Goal: Communication & Community: Answer question/provide support

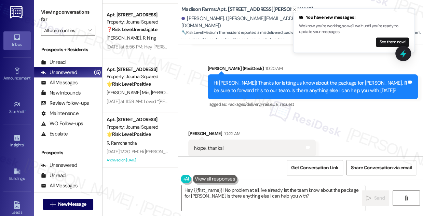
scroll to position [2698, 0]
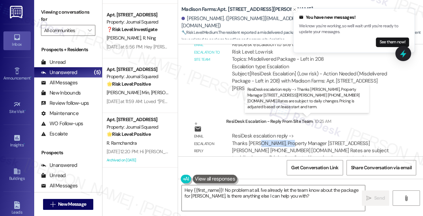
drag, startPoint x: 264, startPoint y: 128, endPoint x: 293, endPoint y: 129, distance: 28.7
click at [293, 133] on div "ResiDesk escalation reply -> Thanks Amanda Kovacs, Property Manager 4883 Riley …" at bounding box center [310, 147] width 157 height 29
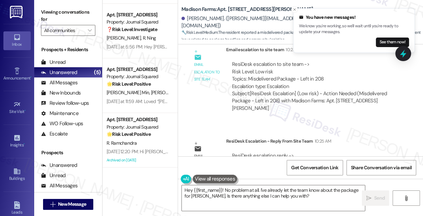
scroll to position [2667, 0]
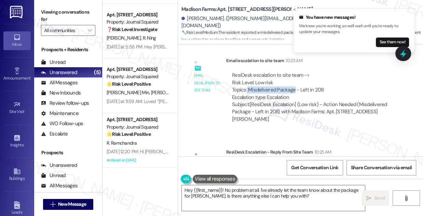
drag, startPoint x: 247, startPoint y: 76, endPoint x: 294, endPoint y: 76, distance: 47.5
click at [294, 76] on div "ResiDesk escalation to site team -> Risk Level: Low risk Topics: Misdelivered P…" at bounding box center [312, 86] width 161 height 29
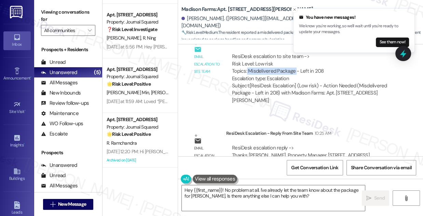
scroll to position [2698, 0]
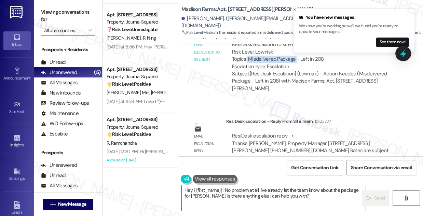
click at [231, 188] on textarea "Hey {{first_name}}! No problem at all. I've already let the team know about the…" at bounding box center [273, 199] width 183 height 26
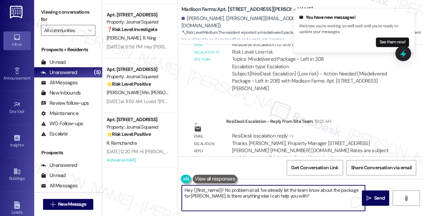
drag, startPoint x: 224, startPoint y: 190, endPoint x: 151, endPoint y: 187, distance: 72.9
click at [151, 187] on div "( 1 ) Apt. B2163, 4883 Riley Road Property: Madison Farms 🔧 Risk Level: Medium …" at bounding box center [263, 108] width 321 height 216
click at [248, 193] on textarea "Hey {{first_name}}! No problem at all. I've already let the team know about the…" at bounding box center [273, 199] width 183 height 26
drag, startPoint x: 258, startPoint y: 189, endPoint x: 184, endPoint y: 184, distance: 73.7
click at [184, 184] on div "Hey {{first_name}}! No problem at all. I've already let the team know about the…" at bounding box center [300, 204] width 245 height 51
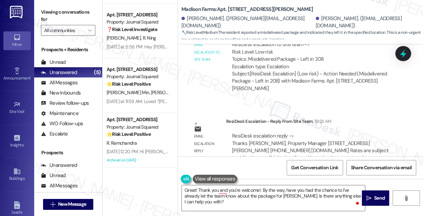
click at [75, 15] on label "Viewing conversations for" at bounding box center [68, 16] width 54 height 18
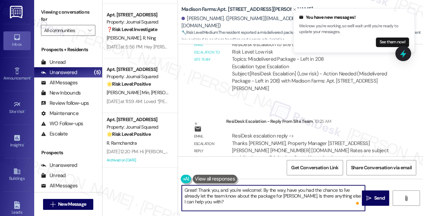
drag, startPoint x: 219, startPoint y: 191, endPoint x: 230, endPoint y: 191, distance: 11.3
click at [230, 191] on textarea "Great! Thank you, and you're welcome!. By the way, have you had the chance to I…" at bounding box center [273, 199] width 183 height 26
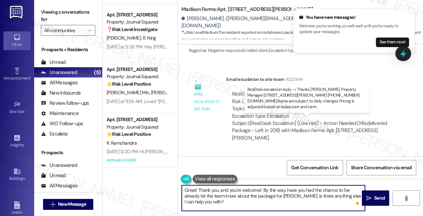
scroll to position [2605, 0]
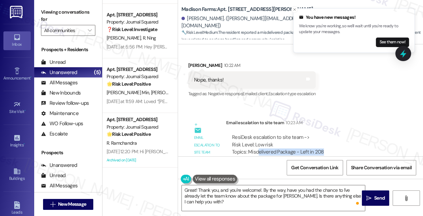
drag, startPoint x: 258, startPoint y: 136, endPoint x: 326, endPoint y: 136, distance: 67.7
click at [326, 136] on div "ResiDesk escalation to site team -> Risk Level: Low risk Topics: Misdelivered P…" at bounding box center [312, 148] width 161 height 29
drag, startPoint x: 330, startPoint y: 135, endPoint x: 267, endPoint y: 135, distance: 62.9
click at [267, 135] on div "ResiDesk escalation to site team -> Risk Level: Low risk Topics: Misdelivered P…" at bounding box center [312, 148] width 161 height 29
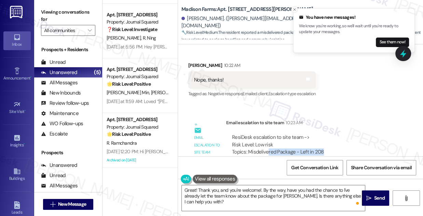
click at [294, 10] on icon "Close toast" at bounding box center [295, 10] width 4 height 4
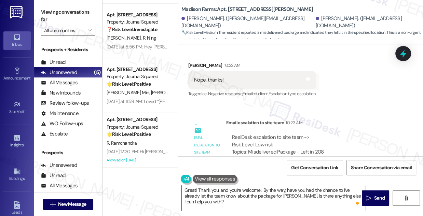
click at [262, 189] on textarea "Great! Thank you, and you're welcome!. By the way, have you had the chance to I…" at bounding box center [273, 199] width 183 height 26
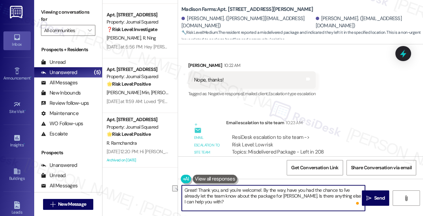
drag, startPoint x: 217, startPoint y: 190, endPoint x: 259, endPoint y: 190, distance: 41.7
click at [259, 190] on textarea "Great! Thank you, and you're welcome!. By the way, have you had the chance to I…" at bounding box center [273, 199] width 183 height 26
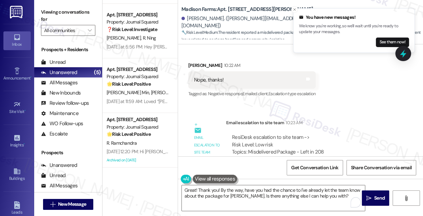
click at [65, 17] on label "Viewing conversations for" at bounding box center [68, 16] width 54 height 18
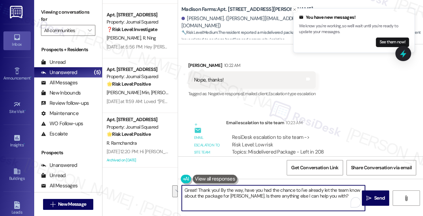
drag, startPoint x: 343, startPoint y: 196, endPoint x: 243, endPoint y: 190, distance: 99.3
click at [243, 190] on textarea "Great! Thank you! By the way, have you had the chance to I've already let the t…" at bounding box center [273, 199] width 183 height 26
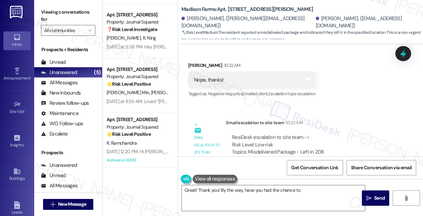
drag, startPoint x: 64, startPoint y: 16, endPoint x: 82, endPoint y: 21, distance: 19.2
click at [63, 16] on label "Viewing conversations for" at bounding box center [68, 16] width 54 height 18
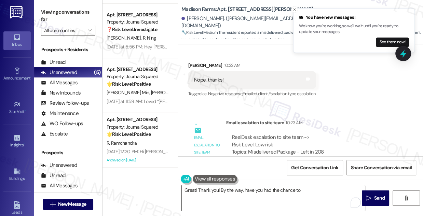
click at [326, 198] on textarea "Great! Thank you! By the way, have you had the chance to" at bounding box center [273, 199] width 183 height 26
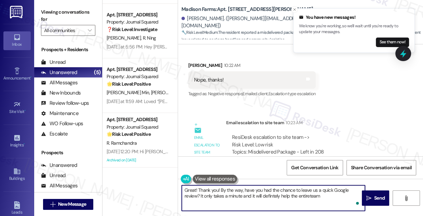
type textarea "Great! Thank you! By the way, have you had the chance to leave us a quick Googl…"
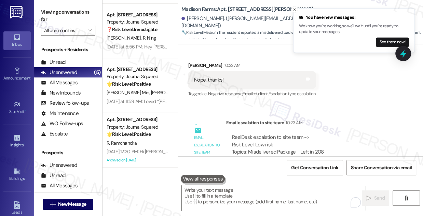
click at [61, 8] on label "Viewing conversations for" at bounding box center [68, 16] width 54 height 18
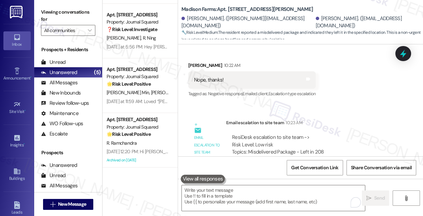
drag, startPoint x: 73, startPoint y: 17, endPoint x: 80, endPoint y: 21, distance: 8.3
click at [73, 17] on label "Viewing conversations for" at bounding box center [68, 16] width 54 height 18
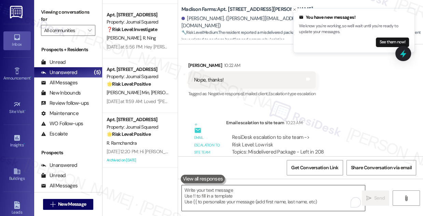
click at [216, 198] on textarea "To enrich screen reader interactions, please activate Accessibility in Grammarl…" at bounding box center [273, 199] width 183 height 26
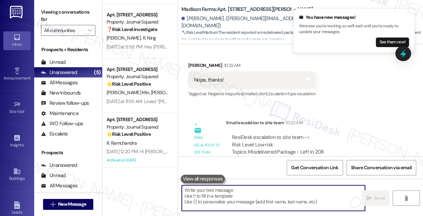
paste textarea "Great, thank you! By the way, have you had a chance to leave us a quick Google …"
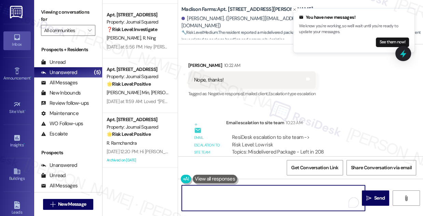
scroll to position [0, 0]
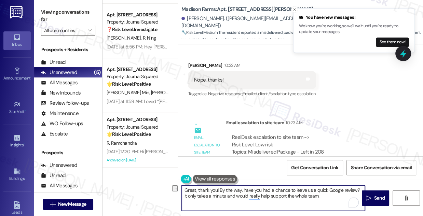
drag, startPoint x: 191, startPoint y: 206, endPoint x: 184, endPoint y: 200, distance: 10.2
click at [184, 200] on textarea "Great, thank you! By the way, have you had a chance to leave us a quick Google …" at bounding box center [273, 199] width 183 height 26
click at [320, 196] on textarea "Great, thank you! By the way, have you had a chance to leave us a quick Google …" at bounding box center [273, 199] width 183 height 26
click at [323, 199] on textarea "Great, thank you! By the way, have you had a chance to leave us a quick Google …" at bounding box center [273, 199] width 183 height 26
type textarea "Great, thank you! By the way, have you had a chance to leave us a quick Google …"
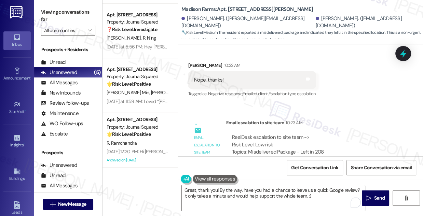
click at [67, 13] on label "Viewing conversations for" at bounding box center [68, 16] width 54 height 18
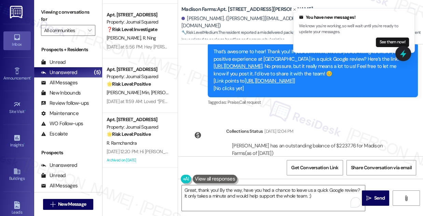
scroll to position [2170, 0]
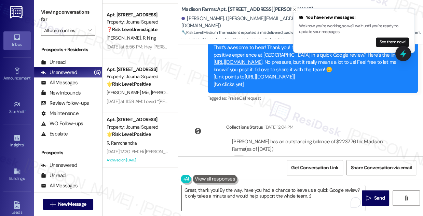
click at [282, 197] on textarea "Great, thank you! By the way, have you had a chance to leave us a quick Google …" at bounding box center [273, 199] width 183 height 26
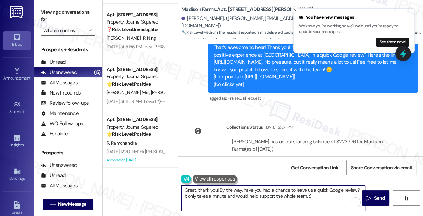
click at [282, 197] on textarea "Great, thank you! By the way, have you had a chance to leave us a quick Google …" at bounding box center [273, 199] width 183 height 26
click at [316, 196] on textarea "Great, thank you! By the way, have you had a chance to leave us a quick Google …" at bounding box center [273, 199] width 183 height 26
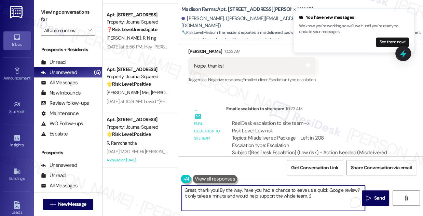
scroll to position [2698, 0]
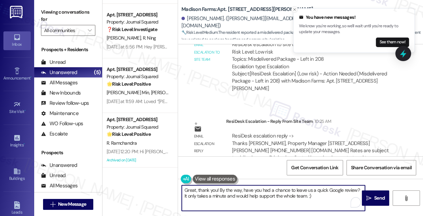
click at [296, 12] on button "Close toast" at bounding box center [294, 9] width 7 height 7
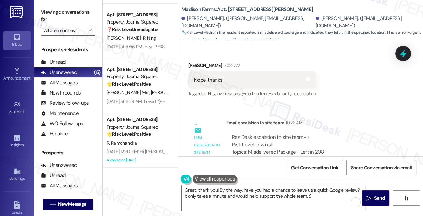
scroll to position [2574, 0]
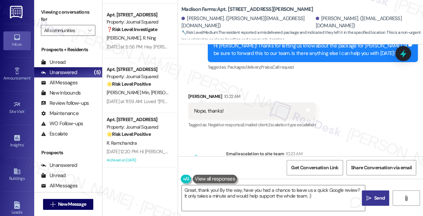
click at [368, 198] on icon "" at bounding box center [369, 198] width 5 height 5
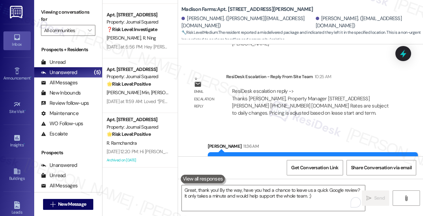
scroll to position [2753, 0]
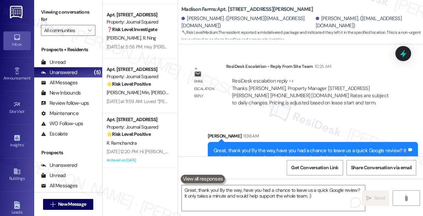
click at [311, 147] on div "Great, thank you! By the way, have you had a chance to leave us a quick Google …" at bounding box center [311, 154] width 194 height 15
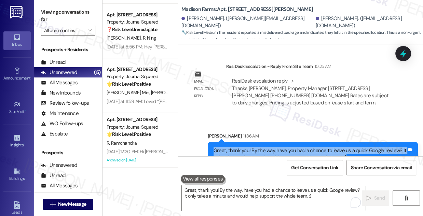
click at [311, 147] on div "Great, thank you! By the way, have you had a chance to leave us a quick Google …" at bounding box center [311, 154] width 194 height 15
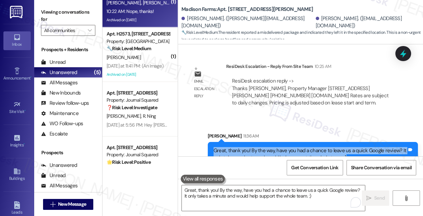
scroll to position [0, 0]
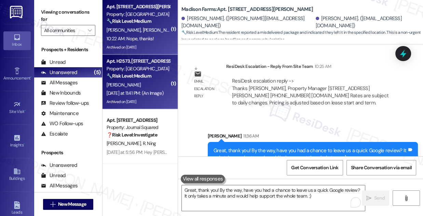
click at [151, 87] on div "[PERSON_NAME]" at bounding box center [138, 85] width 65 height 9
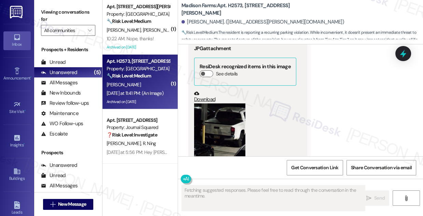
scroll to position [5696, 0]
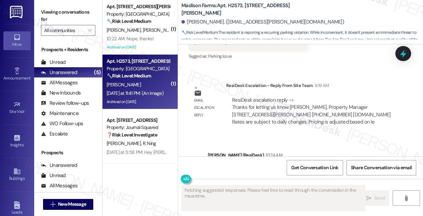
click at [249, 166] on div "Hi Lorraine, thanks for keeping us in the loop! I've passed it to the team to a…" at bounding box center [311, 173] width 194 height 15
click at [320, 136] on div "Sent via SMS Jane (ResiDesk) 10:24 AM Hi Lorraine, thanks for keeping us in the…" at bounding box center [300, 168] width 245 height 65
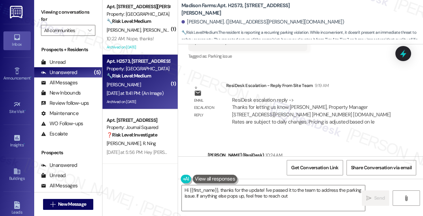
type textarea "Hi {{first_name}}, thanks for the update! I've passed it to the team to address…"
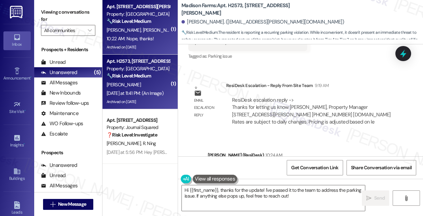
click at [150, 40] on div "10:22 AM: Nope, thanks! 10:22 AM: Nope, thanks!" at bounding box center [130, 39] width 47 height 6
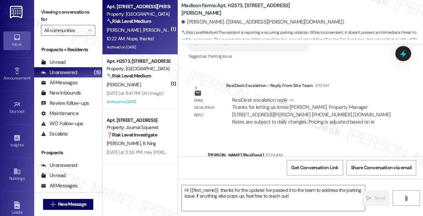
type textarea "Fetching suggested responses. Please feel free to read through the conversation…"
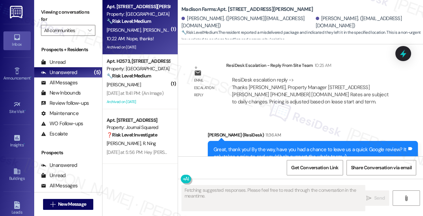
scroll to position [2763, 0]
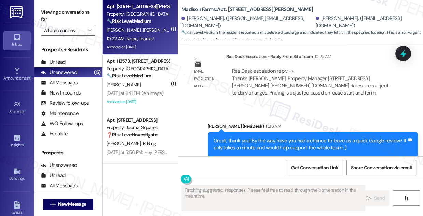
click at [256, 137] on div "Great, thank you! By the way, have you had a chance to leave us a quick Google …" at bounding box center [311, 144] width 194 height 15
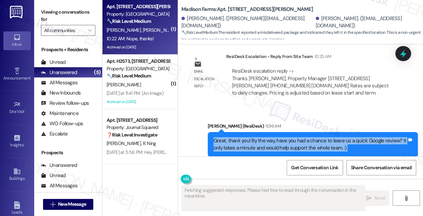
click at [256, 137] on div "Great, thank you! By the way, have you had a chance to leave us a quick Google …" at bounding box center [311, 144] width 194 height 15
click at [300, 137] on div "Great, thank you! By the way, have you had a chance to leave us a quick Google …" at bounding box center [311, 144] width 194 height 15
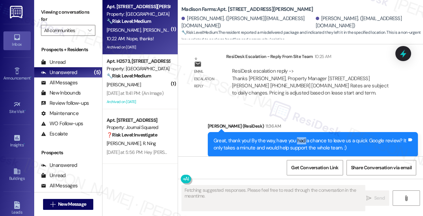
click at [300, 137] on div "Great, thank you! By the way, have you had a chance to leave us a quick Google …" at bounding box center [311, 144] width 194 height 15
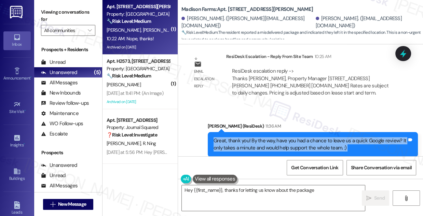
click at [319, 137] on div "Great, thank you! By the way, have you had a chance to leave us a quick Google …" at bounding box center [311, 144] width 194 height 15
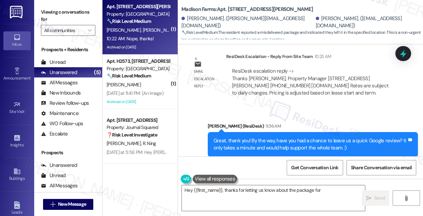
click at [319, 137] on div "Great, thank you! By the way, have you had a chance to leave us a quick Google …" at bounding box center [311, 144] width 194 height 15
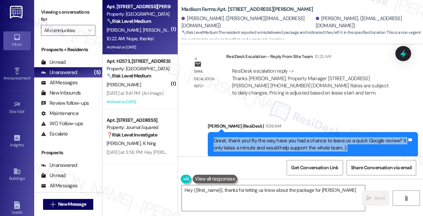
click at [319, 137] on div "Great, thank you! By the way, have you had a chance to leave us a quick Google …" at bounding box center [311, 144] width 194 height 15
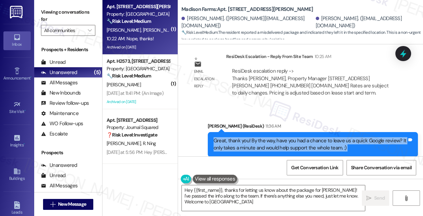
type textarea "Hey {{first_name}}, thanks for letting us know about the package for Justine Fr…"
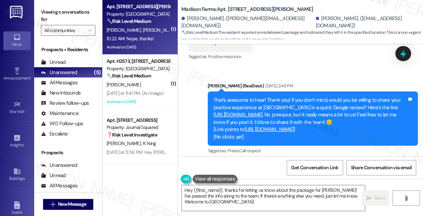
scroll to position [2110, 0]
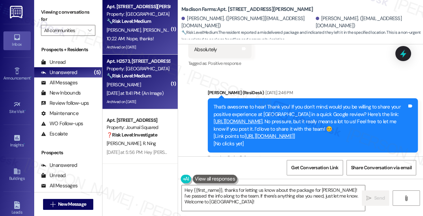
click at [155, 77] on div "🔧 Risk Level: Medium The resident is reporting a recurring parking violation. W…" at bounding box center [138, 75] width 63 height 7
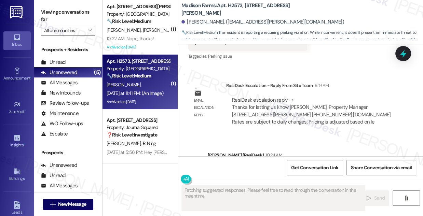
scroll to position [106, 0]
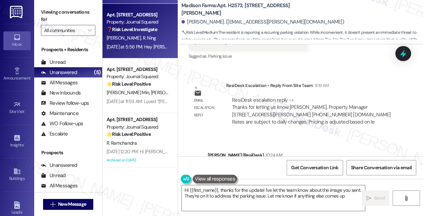
type textarea "Hi {{first_name}}, thanks for the update! I've let the team know about the imag…"
click at [152, 53] on div "Apt. 1703, 605 Pavonia Avenue Property: Journal Squared ❓ Risk Level: Investiga…" at bounding box center [140, 31] width 75 height 55
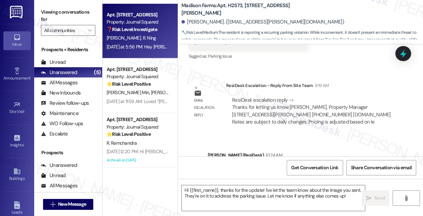
type textarea "Fetching suggested responses. Please feel free to read through the conversation…"
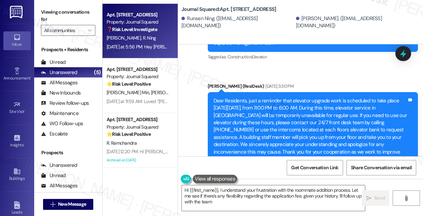
scroll to position [7596, 0]
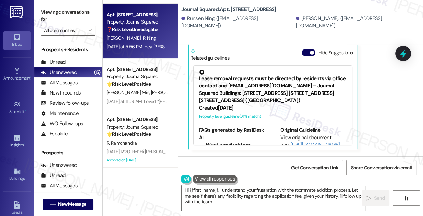
type textarea "Hi {{first_name}}, I understand your frustration with the roommate addition pro…"
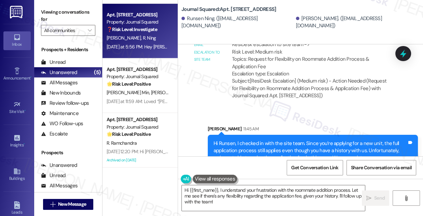
scroll to position [7845, 0]
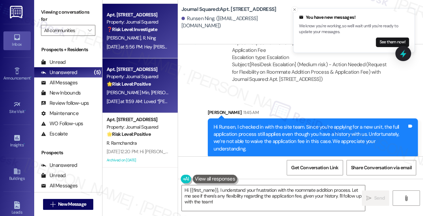
click at [151, 85] on strong "🌟 Risk Level: Positive" at bounding box center [129, 84] width 44 height 6
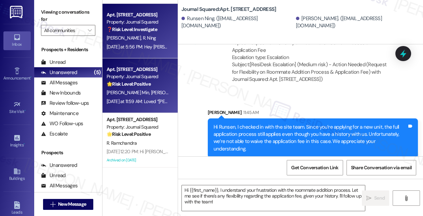
click at [153, 41] on div "Z. Yu R. Ning" at bounding box center [138, 38] width 65 height 9
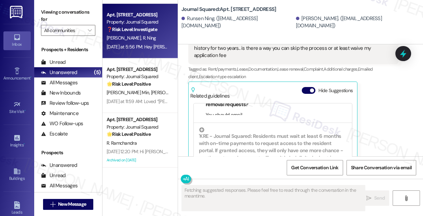
scroll to position [7503, 0]
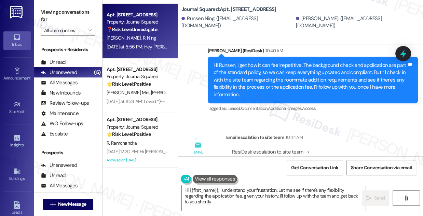
type textarea "Hi {{first_name}}, I understand your frustration. Let me see if there's any fle…"
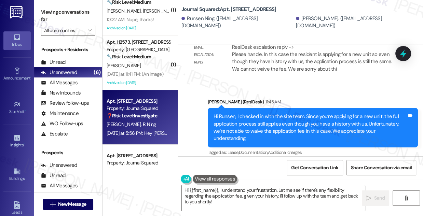
scroll to position [0, 0]
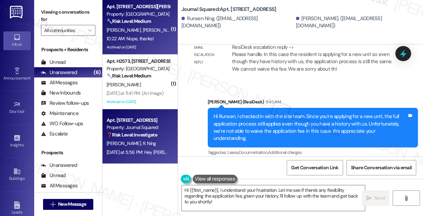
click at [147, 27] on div "J. Vrona N. Ireifej" at bounding box center [138, 30] width 65 height 9
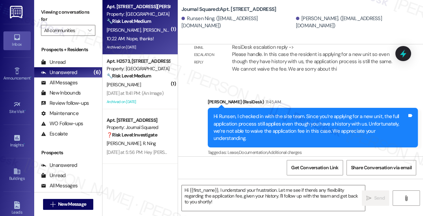
type textarea "Fetching suggested responses. Please feel free to read through the conversation…"
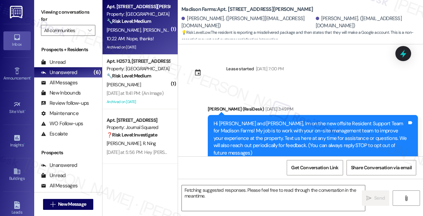
scroll to position [2811, 0]
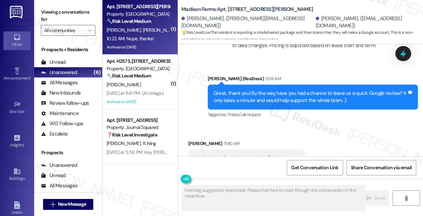
click at [230, 155] on div "I don't have a Google account but I'll make one" at bounding box center [243, 158] width 99 height 7
click at [252, 90] on div "Great, thank you! By the way, have you had a chance to leave us a quick Google …" at bounding box center [311, 97] width 194 height 15
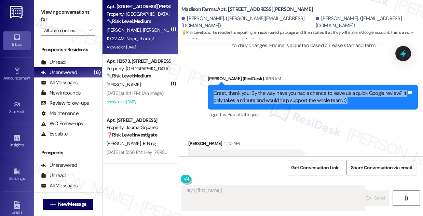
click at [252, 90] on div "Great, thank you! By the way, have you had a chance to leave us a quick Google …" at bounding box center [311, 97] width 194 height 15
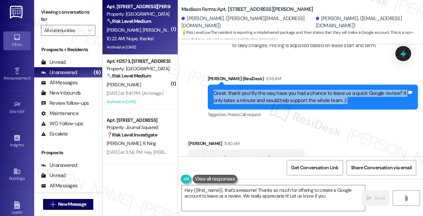
click at [293, 90] on div "Great, thank you! By the way, have you had a chance to leave us a quick Google …" at bounding box center [311, 97] width 194 height 15
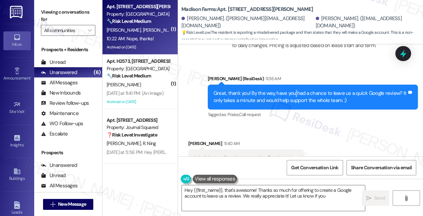
click at [293, 90] on div "Great, thank you! By the way, have you had a chance to leave us a quick Google …" at bounding box center [311, 97] width 194 height 15
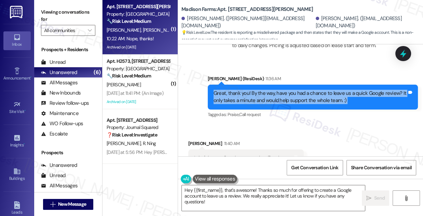
click at [278, 90] on div "Great, thank you! By the way, have you had a chance to leave us a quick Google …" at bounding box center [311, 97] width 194 height 15
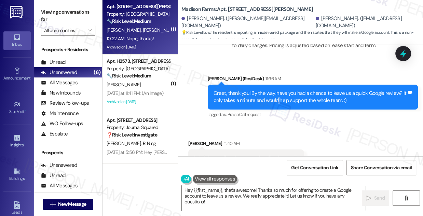
click at [278, 90] on div "Great, thank you! By the way, have you had a chance to leave us a quick Google …" at bounding box center [311, 97] width 194 height 15
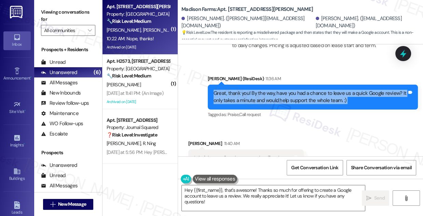
click at [278, 90] on div "Great, thank you! By the way, have you had a chance to leave us a quick Google …" at bounding box center [311, 97] width 194 height 15
click at [217, 191] on textarea "Hey {{first_name}}, that's awesome! Thanks so much for offering to create a Goo…" at bounding box center [273, 199] width 183 height 26
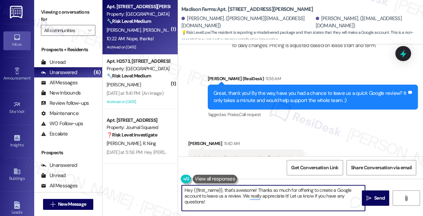
click at [251, 204] on textarea "Hey {{first_name}}, that's awesome! Thanks so much for offering to create a Goo…" at bounding box center [273, 199] width 183 height 26
drag, startPoint x: 225, startPoint y: 190, endPoint x: 171, endPoint y: 190, distance: 53.7
click at [171, 190] on div "( 1 ) Apt. B2163, 4883 Riley Road Property: Madison Farms 🔧 Risk Level: Medium …" at bounding box center [263, 108] width 321 height 216
click at [219, 187] on textarea "Hey {{first_name}}, that's awesome! Thanks so much for offering to create a Goo…" at bounding box center [273, 199] width 183 height 26
drag, startPoint x: 223, startPoint y: 190, endPoint x: 171, endPoint y: 190, distance: 52.7
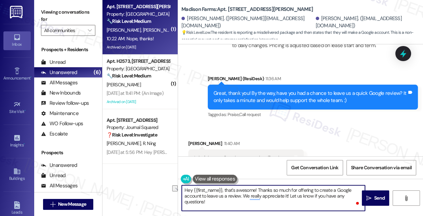
click at [171, 190] on div "( 1 ) Apt. B2163, 4883 Riley Road Property: Madison Farms 🔧 Risk Level: Medium …" at bounding box center [263, 108] width 321 height 216
drag, startPoint x: 259, startPoint y: 189, endPoint x: 175, endPoint y: 188, distance: 83.8
click at [175, 188] on div "( 1 ) Apt. B2163, 4883 Riley Road Property: Madison Farms 🔧 Risk Level: Medium …" at bounding box center [263, 108] width 321 height 216
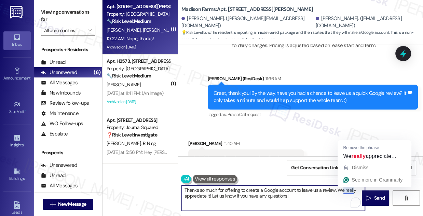
click at [347, 188] on textarea "Thanks so much for offering to create a Google account to leave us a review. We…" at bounding box center [273, 199] width 183 height 26
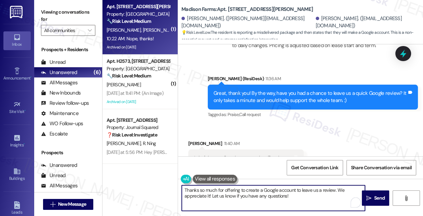
click at [292, 197] on textarea "Thanks so much for offering to create a Google account to leave us a review. We…" at bounding box center [273, 199] width 183 height 26
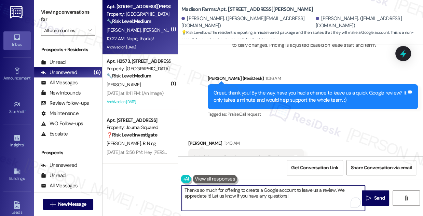
click at [300, 193] on textarea "Thanks so much for offering to create a Google account to leave us a review. We…" at bounding box center [273, 199] width 183 height 26
click at [314, 196] on textarea "Thanks so much for offering to create a Google account to leave us a review. We…" at bounding box center [273, 199] width 183 height 26
type textarea "Thanks so much for offering to create a Google account to leave us a review. We…"
click at [264, 90] on div "Great, thank you! By the way, have you had a chance to leave us a quick Google …" at bounding box center [311, 97] width 194 height 15
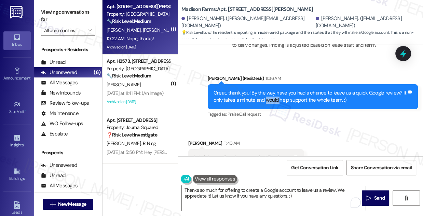
click at [264, 90] on div "Great, thank you! By the way, have you had a chance to leave us a quick Google …" at bounding box center [311, 97] width 194 height 15
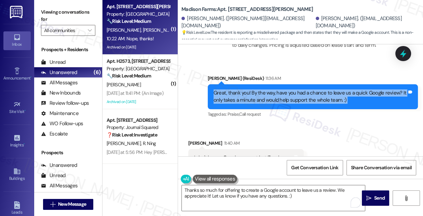
click at [264, 90] on div "Great, thank you! By the way, have you had a chance to leave us a quick Google …" at bounding box center [311, 97] width 194 height 15
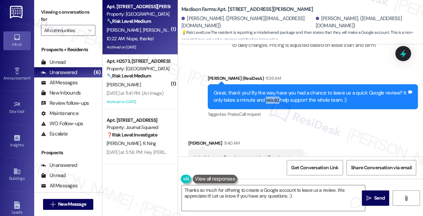
click at [264, 90] on div "Great, thank you! By the way, have you had a chance to leave us a quick Google …" at bounding box center [311, 97] width 194 height 15
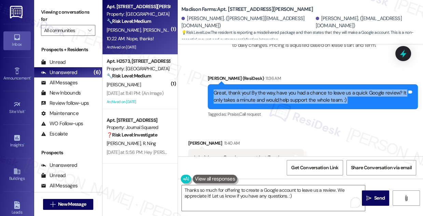
click at [264, 90] on div "Great, thank you! By the way, have you had a chance to leave us a quick Google …" at bounding box center [311, 97] width 194 height 15
click at [265, 90] on div "Great, thank you! By the way, have you had a chance to leave us a quick Google …" at bounding box center [311, 97] width 194 height 15
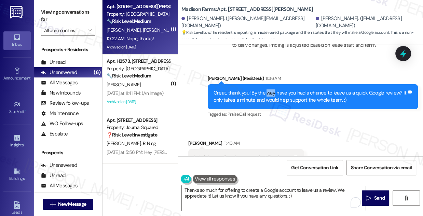
click at [265, 90] on div "Great, thank you! By the way, have you had a chance to leave us a quick Google …" at bounding box center [311, 97] width 194 height 15
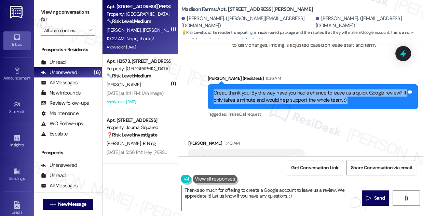
click at [265, 90] on div "Great, thank you! By the way, have you had a chance to leave us a quick Google …" at bounding box center [311, 97] width 194 height 15
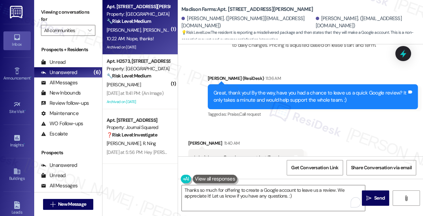
click at [251, 149] on div "I don't have a Google account but I'll make one Tags and notes" at bounding box center [246, 157] width 116 height 17
click at [302, 198] on textarea "Thanks so much for offering to create a Google account to leave us a review. We…" at bounding box center [273, 199] width 183 height 26
click at [404, 55] on icon at bounding box center [403, 54] width 8 height 11
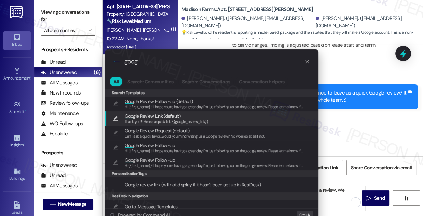
type input "goog"
click at [177, 120] on span "Thank you!!! Here's a quick link {{google_review_link}}" at bounding box center [167, 121] width 84 height 5
type textarea "Thank you!!! Here's a quick link {{google_review_link}}"
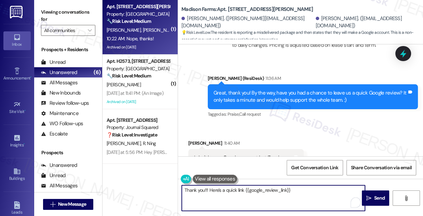
click at [204, 190] on textarea "Thank you!!! Here's a quick link {{google_review_link}}" at bounding box center [273, 199] width 183 height 26
click at [215, 180] on button at bounding box center [215, 179] width 44 height 9
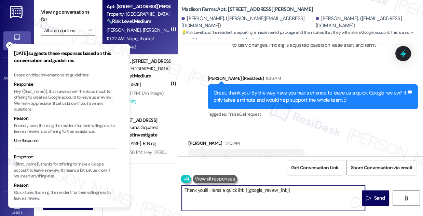
click at [297, 188] on textarea "Thank you!!! Here's a quick link {{google_review_link}}" at bounding box center [273, 199] width 183 height 26
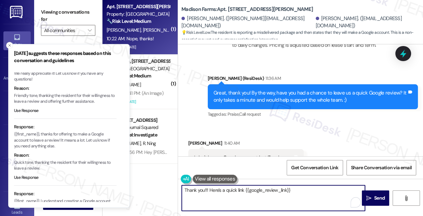
scroll to position [62, 0]
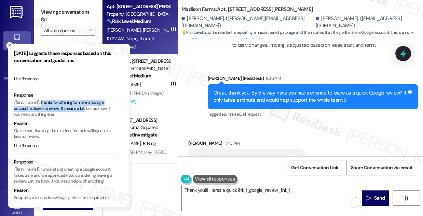
drag, startPoint x: 85, startPoint y: 109, endPoint x: 41, endPoint y: 103, distance: 44.2
click at [41, 103] on p "{{first_name}}, thanks for offering to make a Google account to leave a review!…" at bounding box center [65, 109] width 103 height 18
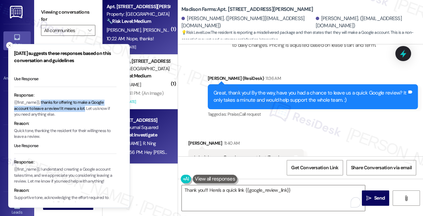
copy p "thanks for offering to make a Google account to leave a review! It means a lot."
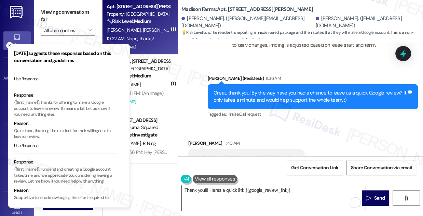
click at [205, 189] on textarea "Thank you!!! Here's a quick link {{google_review_link}}" at bounding box center [273, 199] width 183 height 26
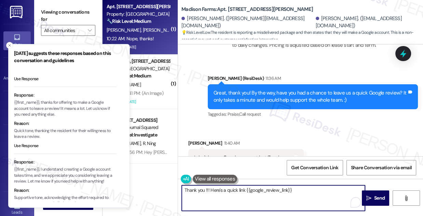
paste textarea "thanks for offering to make a Google account to leave a review! It means a lot."
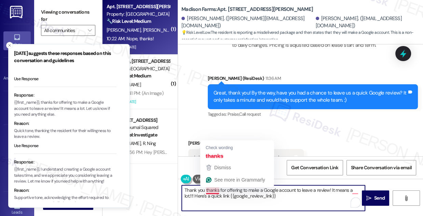
click at [215, 189] on textarea "Thank you thanks for offering to make a Google account to leave a review! It me…" at bounding box center [273, 199] width 183 height 26
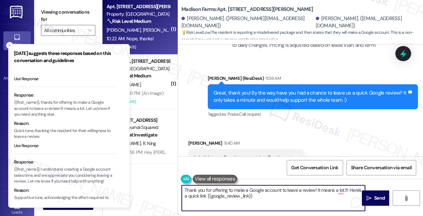
click at [284, 200] on textarea "Thank you for offering to make a Google account to leave a review! It means a l…" at bounding box center [273, 199] width 183 height 26
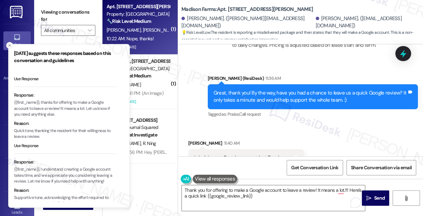
click at [11, 47] on icon "Close toast" at bounding box center [10, 45] width 4 height 4
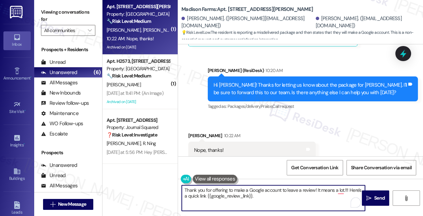
scroll to position [2500, 0]
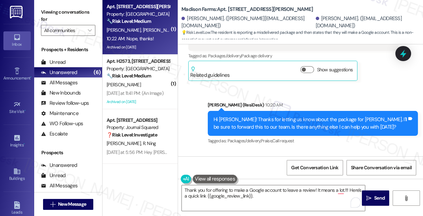
click at [322, 116] on div "Hi [PERSON_NAME]! Thanks for letting us know about the package for [PERSON_NAME…" at bounding box center [311, 123] width 194 height 15
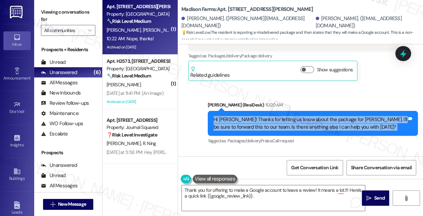
click at [322, 116] on div "Hi [PERSON_NAME]! Thanks for letting us know about the package for [PERSON_NAME…" at bounding box center [311, 123] width 194 height 15
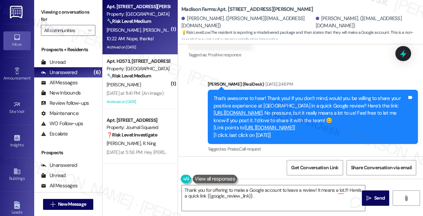
scroll to position [2158, 0]
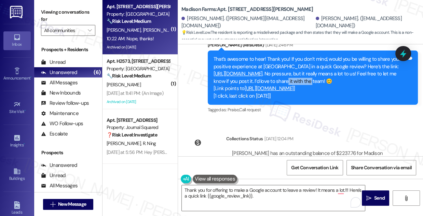
drag, startPoint x: 344, startPoint y: 63, endPoint x: 368, endPoint y: 63, distance: 23.9
click at [368, 63] on div "That’s awesome to hear! Thank you! If you don’t mind, would you be willing to s…" at bounding box center [311, 78] width 194 height 44
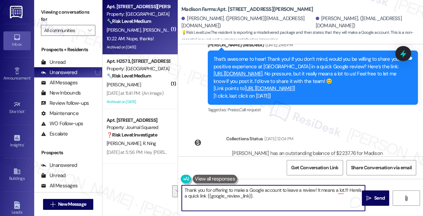
drag, startPoint x: 266, startPoint y: 198, endPoint x: 346, endPoint y: 191, distance: 79.6
click at [346, 191] on textarea "Thank you for offering to make a Google account to leave a review! It means a l…" at bounding box center [273, 199] width 183 height 26
click at [285, 194] on textarea "Thank you for offering to make a Google account to leave a review! It means a l…" at bounding box center [273, 199] width 183 height 26
drag, startPoint x: 297, startPoint y: 196, endPoint x: 345, endPoint y: 188, distance: 48.7
click at [345, 188] on textarea "Thank you for offering to make a Google account to leave a review! It means a l…" at bounding box center [273, 199] width 183 height 26
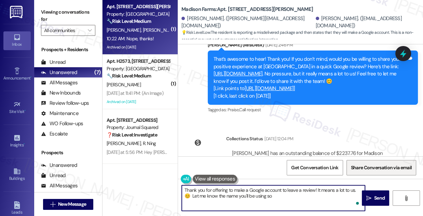
type textarea "Thank you for offering to make a Google account to leave a review! It means a l…"
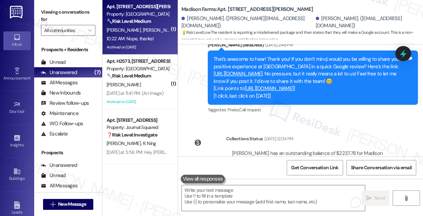
click at [52, 12] on label "Viewing conversations for" at bounding box center [68, 16] width 54 height 18
click at [252, 190] on textarea "To enrich screen reader interactions, please activate Accessibility in Grammarl…" at bounding box center [273, 199] width 183 height 26
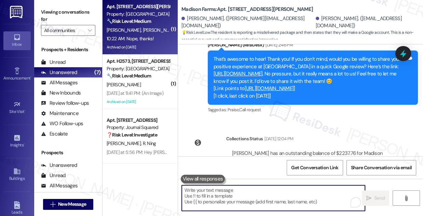
paste textarea "Thank you for offering to create a Google account to leave a review—it really m…"
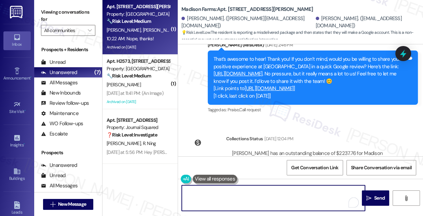
scroll to position [0, 0]
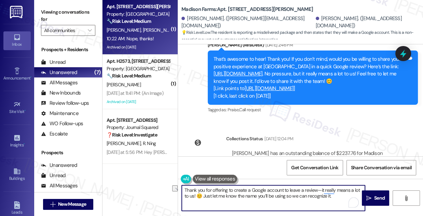
drag, startPoint x: 218, startPoint y: 207, endPoint x: 188, endPoint y: 201, distance: 30.6
click at [188, 201] on textarea "Thank you for offering to create a Google account to leave a review—it really m…" at bounding box center [273, 199] width 183 height 26
click at [326, 189] on textarea "Thank you for offering to create a Google account to leave a review—it really m…" at bounding box center [273, 199] width 183 height 26
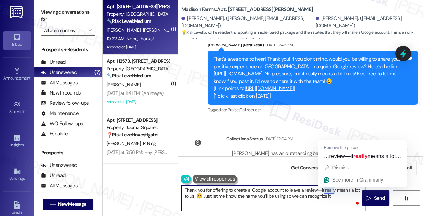
click at [326, 189] on textarea "Thank you for offering to create a Google account to leave a review—it really m…" at bounding box center [273, 199] width 183 height 26
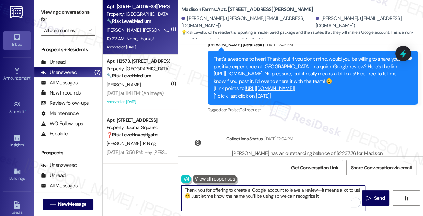
click at [316, 190] on textarea "Thank you for offering to create a Google account to leave a review—it means a …" at bounding box center [273, 199] width 183 height 26
click at [221, 196] on textarea "Thank you for offering to create a Google account to leave a review. It means a…" at bounding box center [273, 199] width 183 height 26
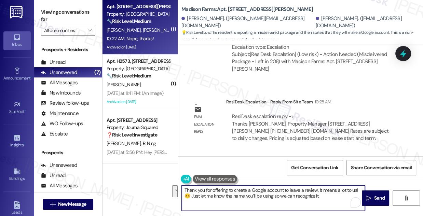
scroll to position [2811, 0]
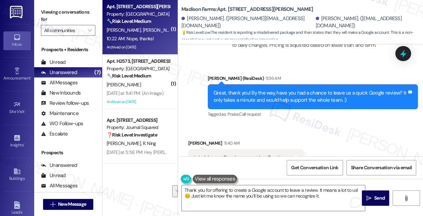
click at [278, 155] on div "I don't have a Google account but I'll make one" at bounding box center [243, 158] width 99 height 7
click at [307, 195] on textarea "Thank you for offering to create a Google account to leave a review. It means a…" at bounding box center [273, 199] width 183 height 26
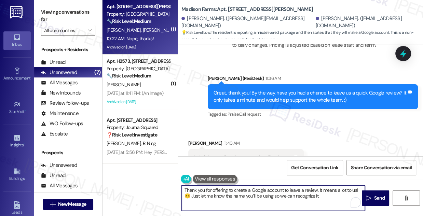
click at [307, 195] on textarea "Thank you for offering to create a Google account to leave a review. It means a…" at bounding box center [273, 199] width 183 height 26
click at [321, 193] on textarea "Thank you for offering to create a Google account to leave a review. It means a…" at bounding box center [273, 199] width 183 height 26
drag, startPoint x: 324, startPoint y: 195, endPoint x: 193, endPoint y: 197, distance: 131.0
click at [193, 197] on textarea "Thank you for offering to create a Google account to leave a review. It means a…" at bounding box center [273, 199] width 183 height 26
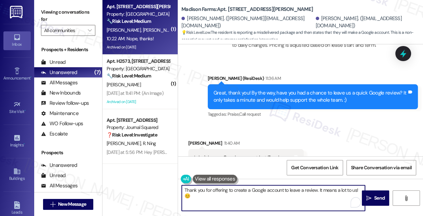
type textarea "Thank you for offering to create a Google account to leave a review. It means a…"
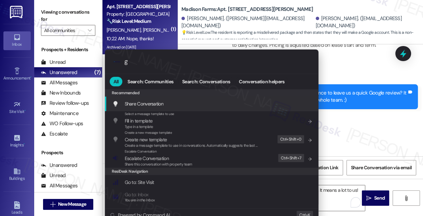
type input "g"
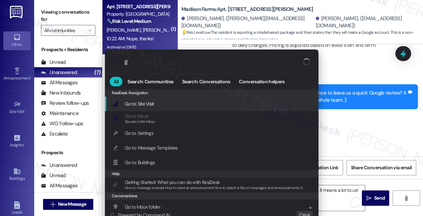
click at [375, 115] on div ".cls-1{fill:#0a055f;}.cls-2{fill:#0cc4c4;} resideskLogoBlueOrange g All Search:…" at bounding box center [211, 108] width 423 height 216
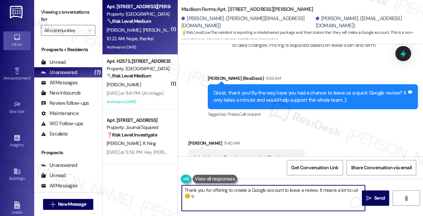
type textarea "Thank you for offering to create a Google account to leave a review. It means a…"
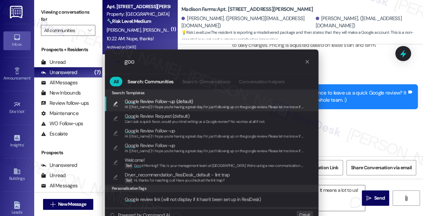
type input "goo"
click at [355, 116] on div ".cls-1{fill:#0a055f;}.cls-2{fill:#0cc4c4;} resideskLogoBlueOrange goo All Searc…" at bounding box center [211, 108] width 423 height 216
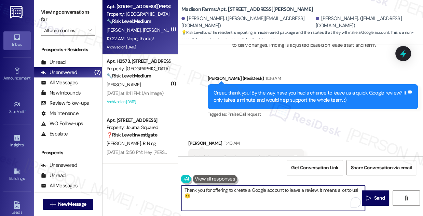
click at [225, 191] on textarea "Thank you for offering to create a Google account to leave a review. It means a…" at bounding box center [273, 199] width 183 height 26
click at [241, 199] on textarea "Thank you for offering to create a Google account to leave a review. It means a…" at bounding box center [273, 199] width 183 height 26
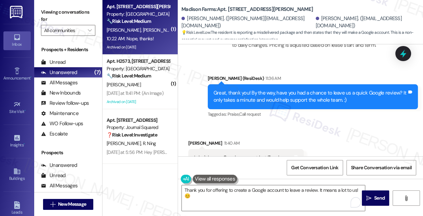
click at [58, 16] on label "Viewing conversations for" at bounding box center [68, 16] width 54 height 18
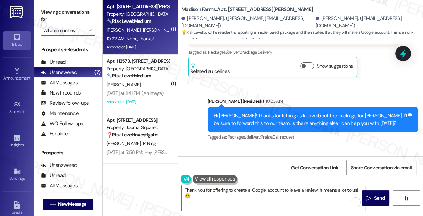
scroll to position [2500, 0]
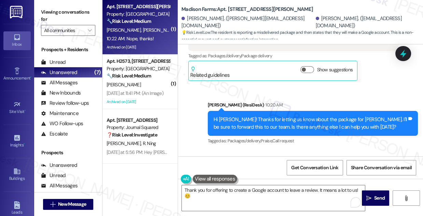
click at [259, 116] on div "Hi [PERSON_NAME]! Thanks for letting us know about the package for [PERSON_NAME…" at bounding box center [311, 123] width 194 height 15
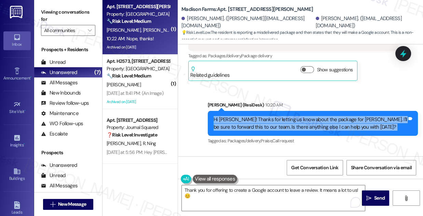
click at [259, 116] on div "Hi [PERSON_NAME]! Thanks for letting us know about the package for [PERSON_NAME…" at bounding box center [311, 123] width 194 height 15
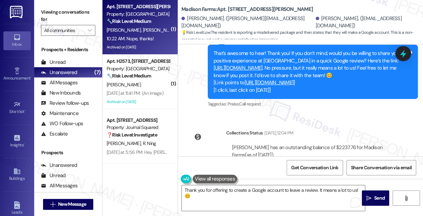
scroll to position [2127, 0]
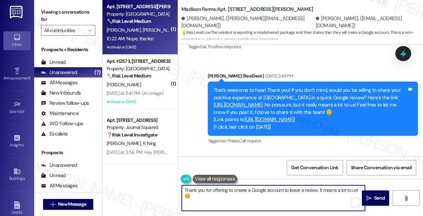
click at [323, 189] on textarea "Thank you for offering to create a Google account to leave a review. It means a…" at bounding box center [273, 199] width 183 height 26
drag, startPoint x: 335, startPoint y: 190, endPoint x: 347, endPoint y: 189, distance: 12.0
click at [347, 189] on textarea "Thank you for offering to create a Google account to leave a review. It means a…" at bounding box center [273, 199] width 183 height 26
click at [339, 194] on textarea "Thank you for offering to create a Google account to leave a review. It means a…" at bounding box center [273, 199] width 183 height 26
drag, startPoint x: 335, startPoint y: 189, endPoint x: 344, endPoint y: 188, distance: 8.6
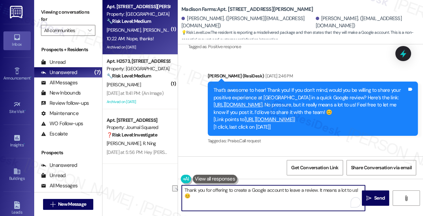
click at [344, 188] on textarea "Thank you for offering to create a Google account to leave a review. It means a…" at bounding box center [273, 199] width 183 height 26
type textarea "Thank you for offering to create a Google account to leave a review. It means t…"
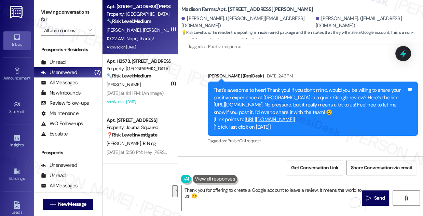
drag, startPoint x: 59, startPoint y: 9, endPoint x: 99, endPoint y: 24, distance: 42.9
click at [59, 9] on label "Viewing conversations for" at bounding box center [68, 16] width 54 height 18
click at [318, 194] on textarea "Thank you for offering to create a Google account to leave a review. It means t…" at bounding box center [273, 199] width 183 height 26
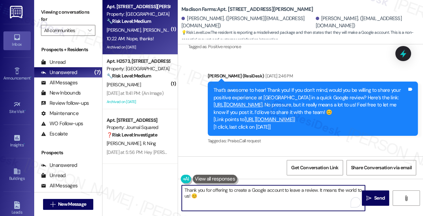
click at [268, 193] on textarea "Thank you for offering to create a Google account to leave a review. It means t…" at bounding box center [273, 199] width 183 height 26
click at [307, 194] on textarea "Thank you for offering to create a Google account to leave a review. It means t…" at bounding box center [273, 199] width 183 height 26
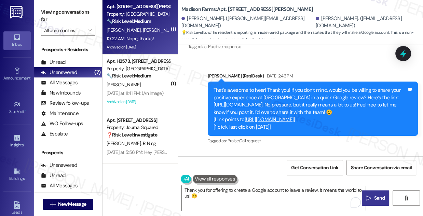
click at [378, 198] on span "Send" at bounding box center [379, 198] width 11 height 7
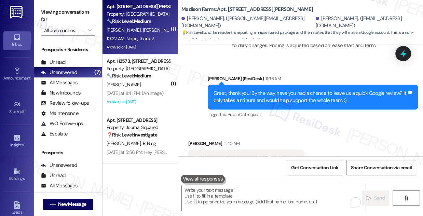
scroll to position [2866, 0]
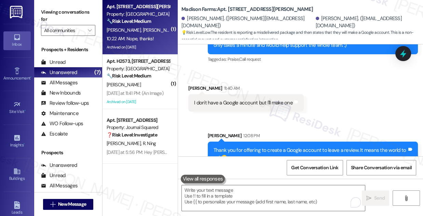
click at [255, 147] on div "Thank you for offering to create a Google account to leave a review. It means t…" at bounding box center [311, 154] width 194 height 15
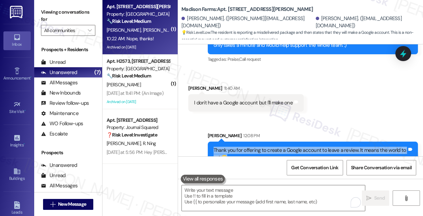
click at [255, 147] on div "Thank you for offering to create a Google account to leave a review. It means t…" at bounding box center [311, 154] width 194 height 15
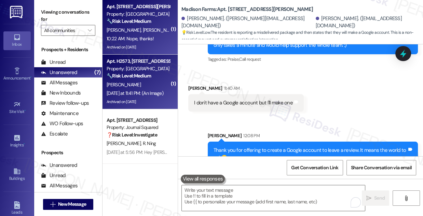
click at [142, 72] on div "Property: [GEOGRAPHIC_DATA]" at bounding box center [138, 68] width 63 height 7
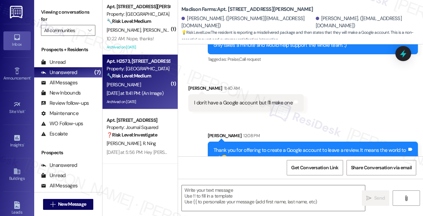
type textarea "Fetching suggested responses. Please feel free to read through the conversation…"
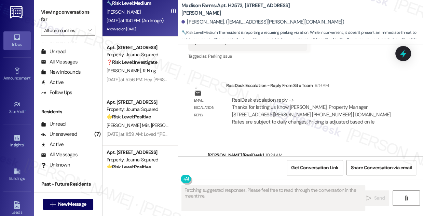
scroll to position [106, 0]
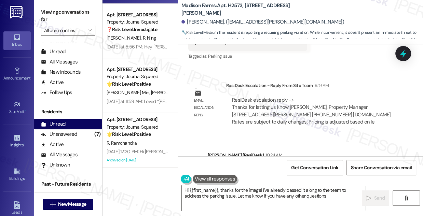
type textarea "Hi {{first_name}}, thanks for the image! I've already passed it along to the te…"
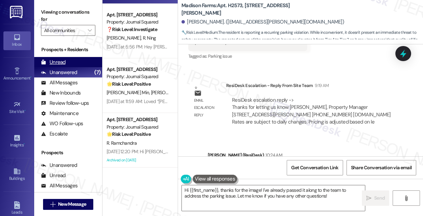
click at [82, 65] on div "Unread (0)" at bounding box center [68, 62] width 68 height 10
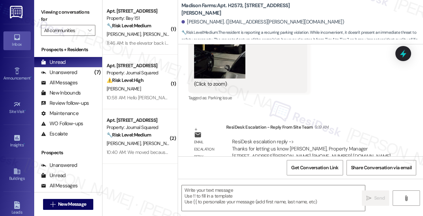
type textarea "Fetching suggested responses. Please feel free to read through the conversation…"
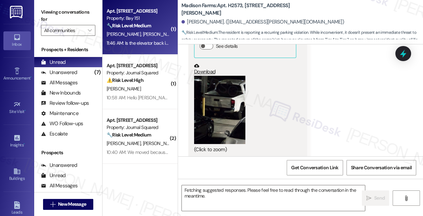
scroll to position [5561, 0]
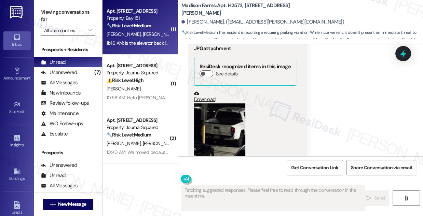
click at [152, 42] on div "11:46 AM: Is the elevator back in service 11:46 AM: Is the elevator back in ser…" at bounding box center [145, 43] width 77 height 6
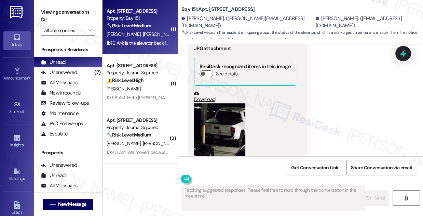
scroll to position [997, 0]
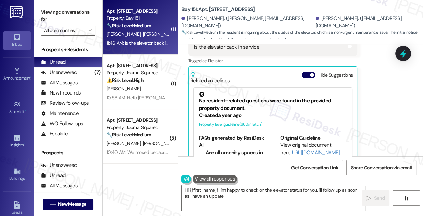
type textarea "Hi {{first_name}}! I'm happy to check on the elevator status for you. I'll foll…"
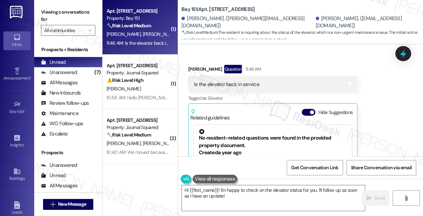
scroll to position [873, 0]
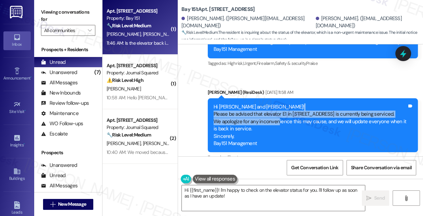
drag, startPoint x: 255, startPoint y: 86, endPoint x: 276, endPoint y: 101, distance: 26.1
click at [276, 104] on div "Hi Ryan and Megan! Please be advised that elevator E1 in 225 Chosin Few Way is …" at bounding box center [311, 126] width 194 height 44
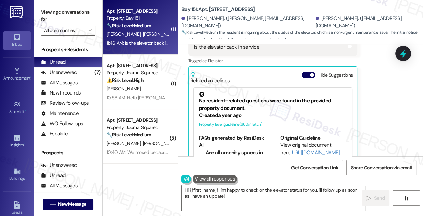
scroll to position [18, 0]
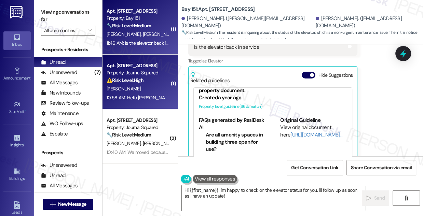
click at [141, 82] on strong "⚠️ Risk Level: High" at bounding box center [125, 80] width 37 height 6
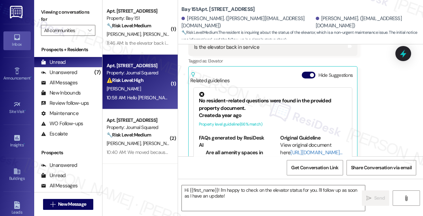
type textarea "Fetching suggested responses. Please feel free to read through the conversation…"
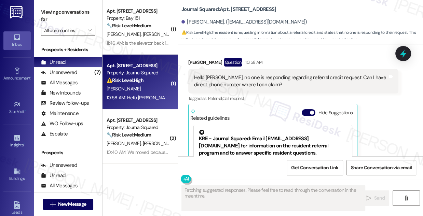
scroll to position [10741, 0]
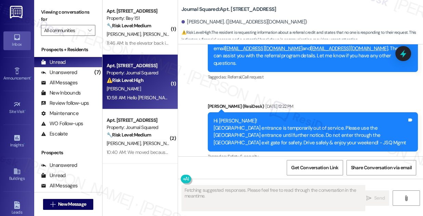
click at [222, 199] on div "Hello [PERSON_NAME], no one is responding regarding referral credit request. Ca…" at bounding box center [291, 206] width 194 height 15
click at [296, 183] on div "Taehoon Kang Question 10:58 AM" at bounding box center [293, 188] width 210 height 11
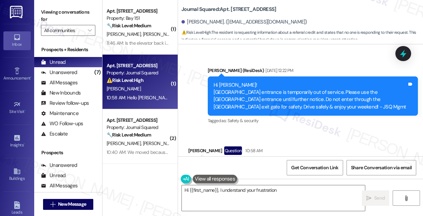
scroll to position [10803, 0]
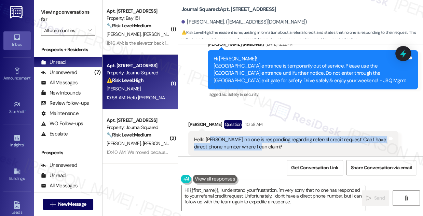
drag, startPoint x: 266, startPoint y: 88, endPoint x: 211, endPoint y: 79, distance: 56.4
click at [211, 136] on div "Hello [PERSON_NAME], no one is responding regarding referral credit request. Ca…" at bounding box center [291, 143] width 194 height 15
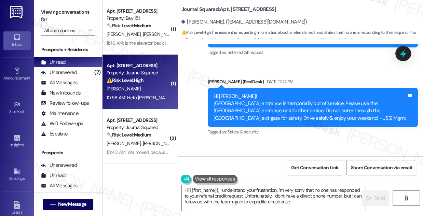
scroll to position [10741, 0]
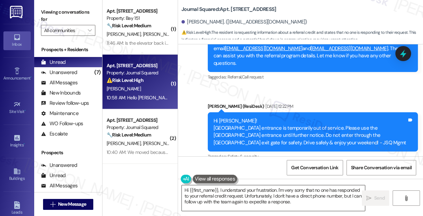
click at [268, 191] on textarea "Hi {{first_name}}, I understand your frustration. I'm very sorry that no one ha…" at bounding box center [273, 199] width 183 height 26
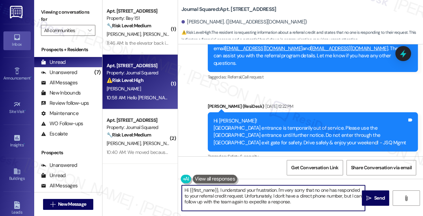
click at [268, 191] on textarea "Hi {{first_name}}, I understand your frustration. I'm very sorry that no one ha…" at bounding box center [273, 199] width 183 height 26
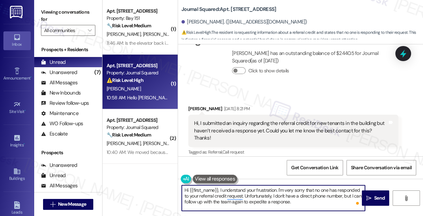
scroll to position [10492, 0]
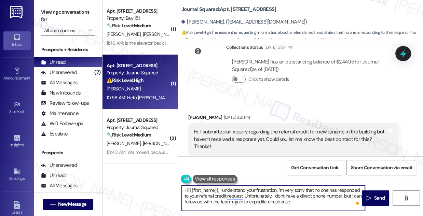
click at [243, 129] on div "Hi, I submitted an inquiry regarding the referral credit for new tenants in the…" at bounding box center [291, 140] width 194 height 22
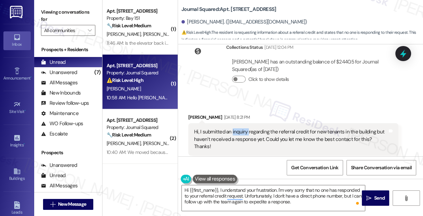
click at [243, 129] on div "Hi, I submitted an inquiry regarding the referral credit for new tenants in the…" at bounding box center [291, 140] width 194 height 22
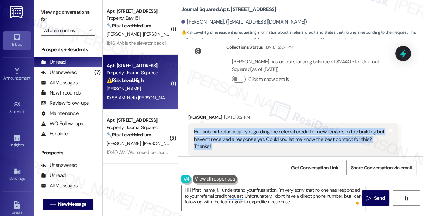
click at [243, 129] on div "Hi, I submitted an inquiry regarding the referral credit for new tenants in the…" at bounding box center [291, 140] width 194 height 22
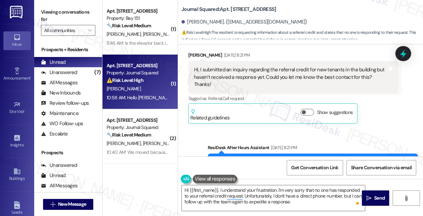
drag, startPoint x: 287, startPoint y: 110, endPoint x: 294, endPoint y: 118, distance: 10.7
click at [294, 159] on div "Hey [PERSON_NAME], we appreciate your text! We'll be back at 11AM to help you o…" at bounding box center [311, 166] width 194 height 15
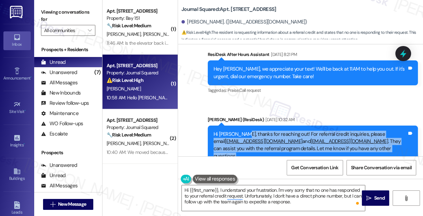
drag, startPoint x: 244, startPoint y: 79, endPoint x: 386, endPoint y: 98, distance: 142.9
click at [386, 131] on div "Hi Taehoon, thanks for reaching out! For referral credit inquiries, please emai…" at bounding box center [311, 145] width 194 height 29
click at [385, 131] on div "Hi Taehoon, thanks for reaching out! For referral credit inquiries, please emai…" at bounding box center [311, 145] width 194 height 29
drag, startPoint x: 384, startPoint y: 97, endPoint x: 212, endPoint y: 83, distance: 172.6
click at [212, 126] on div "Hi Taehoon, thanks for reaching out! For referral credit inquiries, please emai…" at bounding box center [313, 146] width 210 height 40
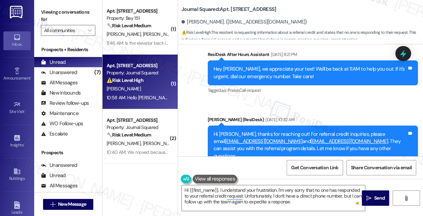
click at [323, 111] on div "Sent via SMS Jane (ResiDesk) Aug 07, 2025 at 10:32 AM Hi Taehoon, thanks for re…" at bounding box center [313, 145] width 221 height 69
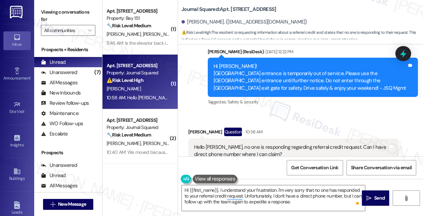
scroll to position [10803, 0]
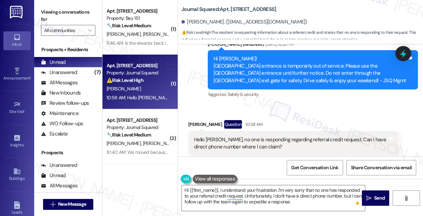
click at [236, 136] on div "Hello [PERSON_NAME], no one is responding regarding referral credit request. Ca…" at bounding box center [291, 143] width 194 height 15
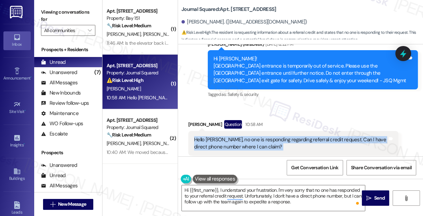
click at [236, 136] on div "Hello [PERSON_NAME], no one is responding regarding referral credit request. Ca…" at bounding box center [291, 143] width 194 height 15
click at [309, 136] on div "Hello [PERSON_NAME], no one is responding regarding referral credit request. Ca…" at bounding box center [291, 143] width 194 height 15
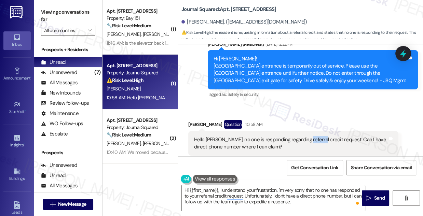
click at [309, 136] on div "Hello [PERSON_NAME], no one is responding regarding referral credit request. Ca…" at bounding box center [291, 143] width 194 height 15
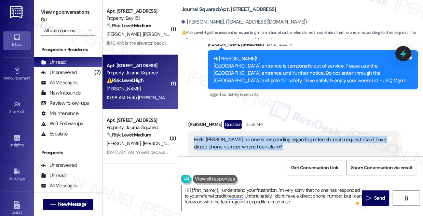
click at [308, 136] on div "Hello [PERSON_NAME], no one is responding regarding referral credit request. Ca…" at bounding box center [291, 143] width 194 height 15
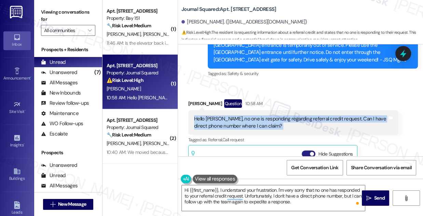
scroll to position [10865, 0]
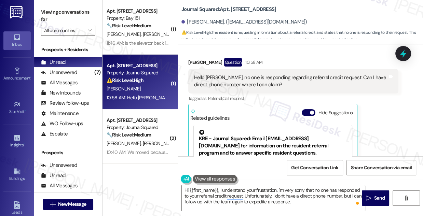
click at [257, 130] on div "KRE - Journal Squared: Email [EMAIL_ADDRESS][DOMAIN_NAME] for information on th…" at bounding box center [273, 143] width 148 height 27
click at [259, 130] on div "KRE - Journal Squared: Email [EMAIL_ADDRESS][DOMAIN_NAME] for information on th…" at bounding box center [273, 143] width 148 height 27
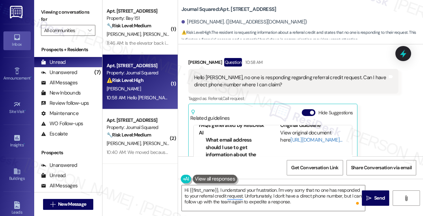
scroll to position [93, 0]
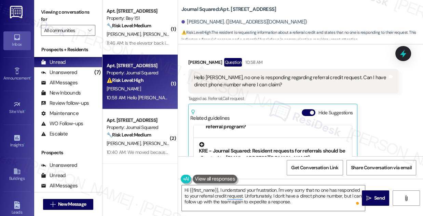
click at [250, 142] on div "KRE - Journal Squared: Resident requests for referrals should be directed to [E…" at bounding box center [273, 152] width 148 height 20
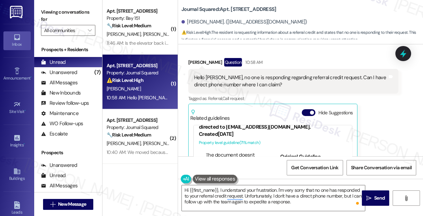
scroll to position [646, 0]
click at [291, 168] on link "[URL][DOMAIN_NAME]…" at bounding box center [317, 171] width 52 height 7
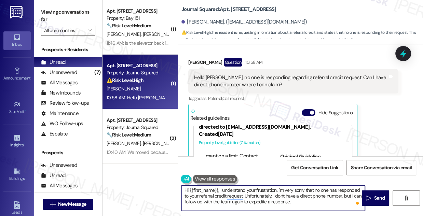
click at [271, 189] on textarea "Hi {{first_name}}, I understand your frustration. I'm very sorry that no one ha…" at bounding box center [273, 199] width 183 height 26
click at [226, 191] on textarea "Hi {{first_name}}, I'm very sorry that no one has responded to your referral cr…" at bounding box center [273, 199] width 183 height 26
click at [244, 190] on textarea "Hi {{first_name}}, I'm sorry that no one has responded to your referral credit …" at bounding box center [273, 199] width 183 height 26
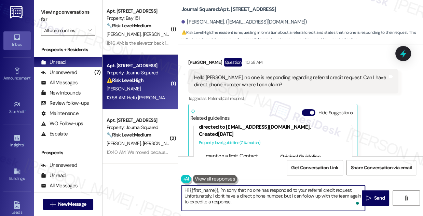
click at [244, 190] on textarea "Hi {{first_name}}, I'm sorry that no one has responded to your referral credit …" at bounding box center [273, 199] width 183 height 26
click at [252, 197] on textarea "Hi {{first_name}}, I'm sorry that no one has responded to your referral credit …" at bounding box center [273, 199] width 183 height 26
drag, startPoint x: 238, startPoint y: 203, endPoint x: 185, endPoint y: 197, distance: 53.4
click at [185, 197] on textarea "Hi {{first_name}}, I'm sorry that no one has responded to your referral credit …" at bounding box center [273, 199] width 183 height 26
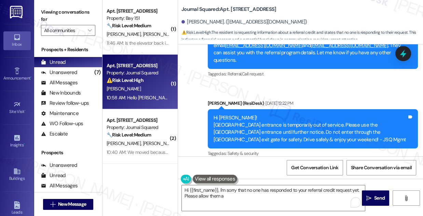
scroll to position [10834, 0]
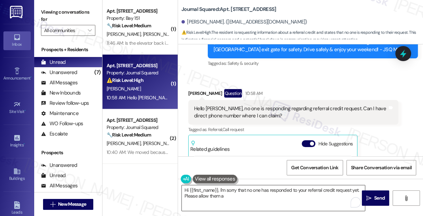
click at [275, 198] on textarea "Hi {{first_name}}, I'm sorry that no one has responded to your referral credit …" at bounding box center [273, 199] width 183 height 26
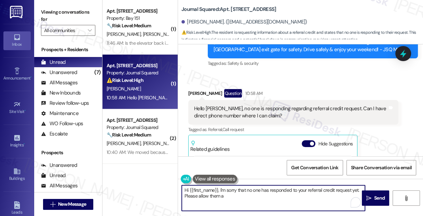
click at [239, 197] on textarea "Hi {{first_name}}, I'm sorry that no one has responded to your referral credit …" at bounding box center [273, 199] width 183 height 26
type textarea "Hi {{first_name}}, I'm sorry that no one has responded to your referral credit …"
click at [230, 197] on textarea "Hi {{first_name}}, I'm sorry that no one has responded to your referral credit …" at bounding box center [273, 199] width 183 height 26
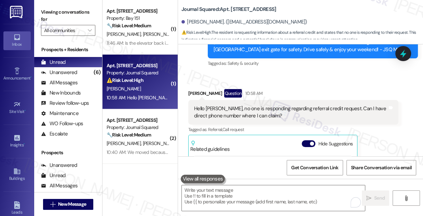
click at [67, 6] on div "Viewing conversations for All communities " at bounding box center [68, 21] width 68 height 43
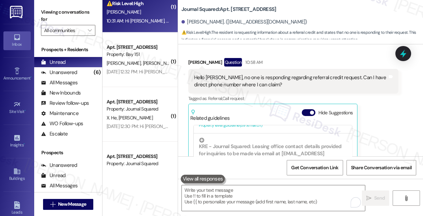
scroll to position [155, 0]
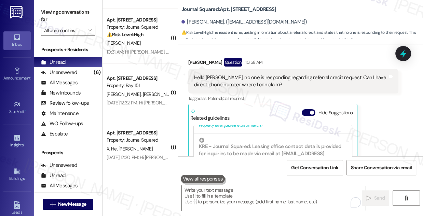
click at [74, 11] on label "Viewing conversations for" at bounding box center [68, 16] width 54 height 18
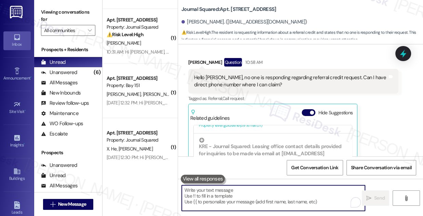
click at [219, 190] on textarea "To enrich screen reader interactions, please activate Accessibility in Grammarl…" at bounding box center [273, 199] width 183 height 26
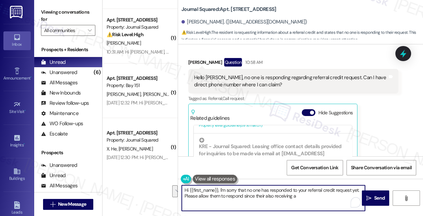
click at [231, 190] on textarea "Hi {{first_name}}, I'm sorry that no one has responded to your referral credit …" at bounding box center [273, 199] width 183 height 26
drag, startPoint x: 299, startPoint y: 198, endPoint x: 220, endPoint y: 188, distance: 79.6
click at [220, 188] on textarea "Hi {{first_name}}, I'm sorry that no one has responded to your referral credit …" at bounding box center [273, 199] width 183 height 26
paste textarea "’m sorry no one has responded to your referral credit request yet. The team is …"
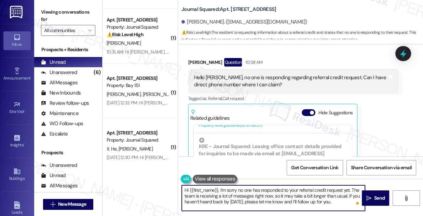
scroll to position [0, 0]
click at [264, 193] on textarea "Hi {{first_name}}, I’m sorry no one has responded to your referral credit reque…" at bounding box center [273, 199] width 183 height 26
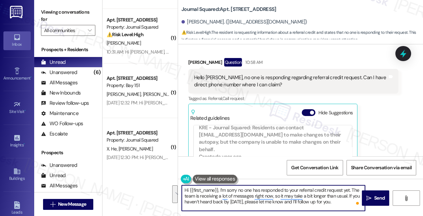
scroll to position [435, 0]
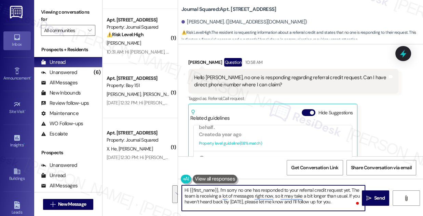
click at [351, 203] on textarea "Hi {{first_name}}, I’m sorry no one has responded to your referral credit reque…" at bounding box center [273, 199] width 183 height 26
click at [345, 203] on textarea "Hi {{first_name}}, I’m sorry no one has responded to your referral credit reque…" at bounding box center [273, 199] width 183 height 26
type textarea "Hi {{first_name}}, I’m sorry no one has responded to your referral credit reque…"
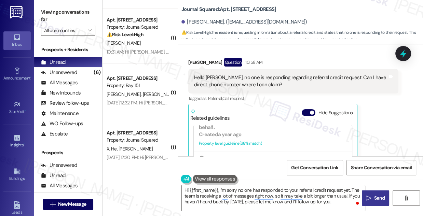
click at [375, 194] on button " Send" at bounding box center [375, 198] width 27 height 15
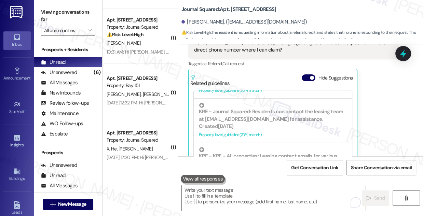
scroll to position [10927, 0]
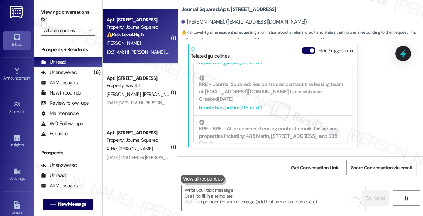
click at [148, 44] on div "[PERSON_NAME]" at bounding box center [138, 43] width 65 height 9
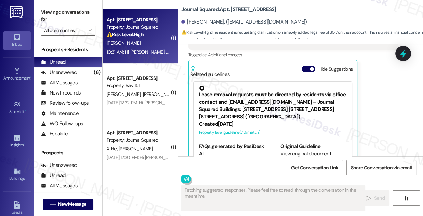
scroll to position [2056, 0]
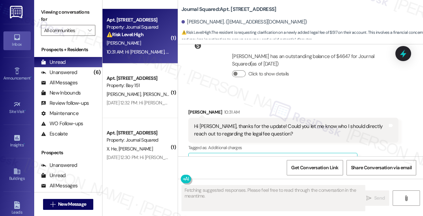
click at [232, 123] on div "Hi [PERSON_NAME], thanks for the update! Could you let me know who I should dir…" at bounding box center [291, 130] width 194 height 15
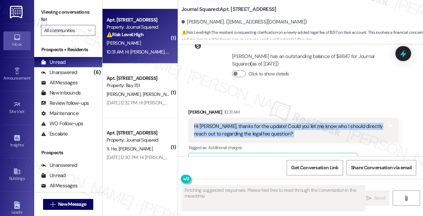
click at [232, 123] on div "Hi [PERSON_NAME], thanks for the update! Could you let me know who I should dir…" at bounding box center [291, 130] width 194 height 15
click at [307, 123] on div "Hi [PERSON_NAME], thanks for the update! Could you let me know who I should dir…" at bounding box center [291, 130] width 194 height 15
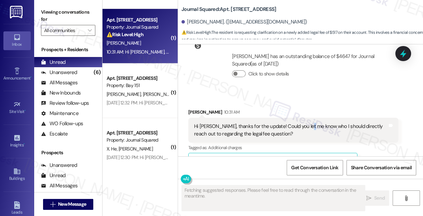
click at [307, 123] on div "Hi [PERSON_NAME], thanks for the update! Could you let me know who I should dir…" at bounding box center [291, 130] width 194 height 15
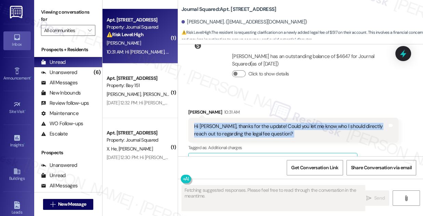
click at [307, 123] on div "Hi [PERSON_NAME], thanks for the update! Could you let me know who I should dir…" at bounding box center [291, 130] width 194 height 15
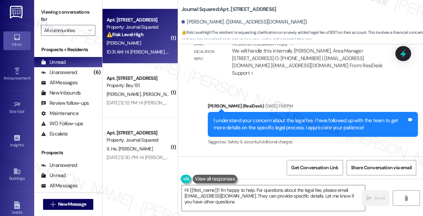
type textarea "Hi {{first_name}}! I'm happy to help. For questions about the legal fee, please…"
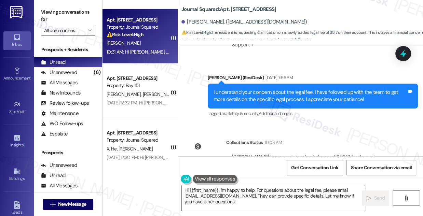
scroll to position [1963, 0]
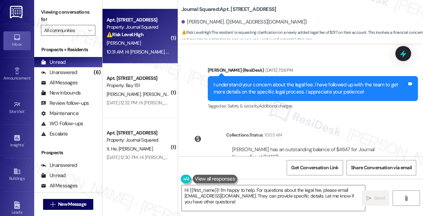
click at [265, 81] on div "I understand your concern about the legal fee. I have followed up with the team…" at bounding box center [311, 88] width 194 height 15
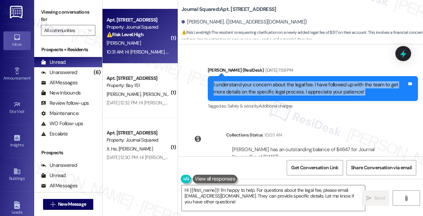
click at [265, 81] on div "I understand your concern about the legal fee. I have followed up with the team…" at bounding box center [311, 88] width 194 height 15
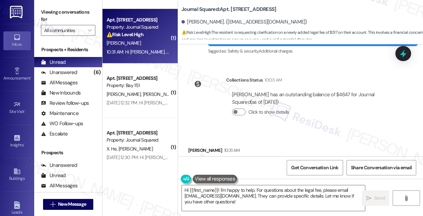
scroll to position [2087, 0]
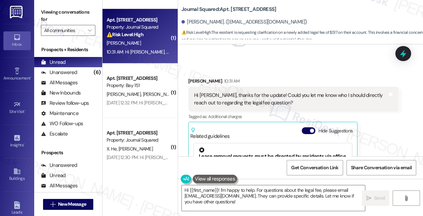
click at [254, 92] on div "Hi [PERSON_NAME], thanks for the update! Could you let me know who I should dir…" at bounding box center [291, 99] width 194 height 15
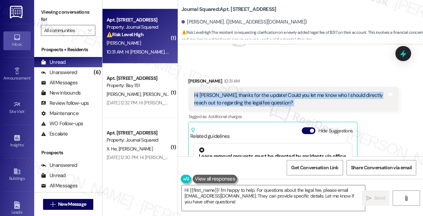
click at [254, 92] on div "Hi [PERSON_NAME], thanks for the update! Could you let me know who I should dir…" at bounding box center [291, 99] width 194 height 15
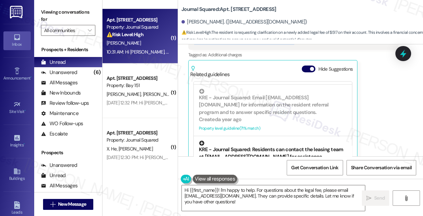
scroll to position [124, 0]
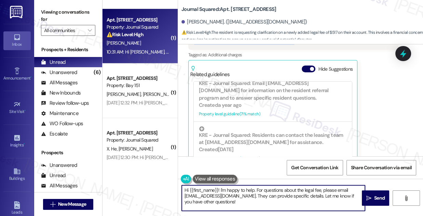
click at [242, 197] on textarea "Hi {{first_name}}! I'm happy to help. For questions about the legal fee, please…" at bounding box center [273, 199] width 183 height 26
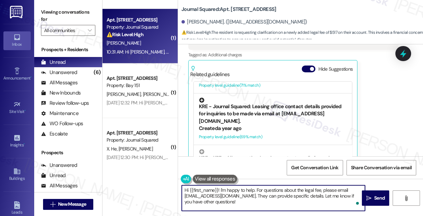
scroll to position [186, 0]
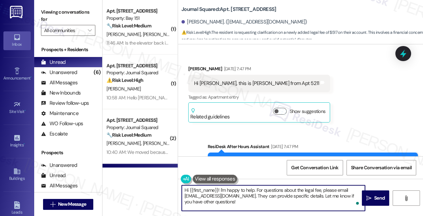
scroll to position [31, 0]
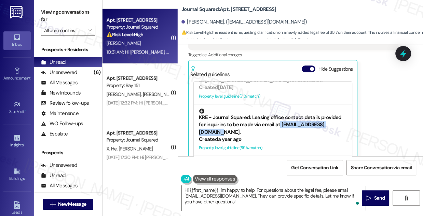
drag, startPoint x: 279, startPoint y: 109, endPoint x: 340, endPoint y: 113, distance: 60.6
click at [340, 113] on div "KRE - Journal Squared: Leasing office contact details provided for inquiries to…" at bounding box center [273, 122] width 148 height 27
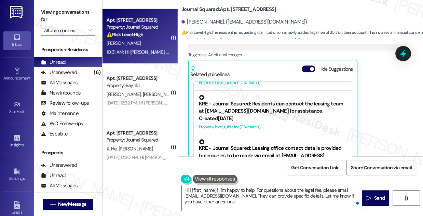
click at [276, 95] on div "KRE - Journal Squared: Residents can contact the leasing team at [EMAIL_ADDRESS…" at bounding box center [273, 105] width 148 height 20
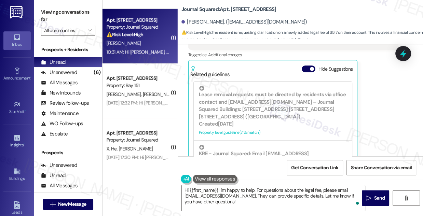
scroll to position [2118, 0]
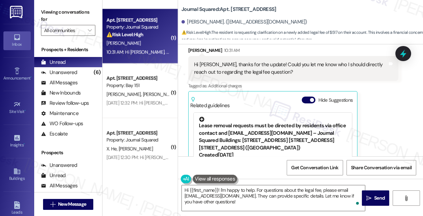
click at [248, 117] on div "Lease removal requests must be directed by residents via office contact and [EM…" at bounding box center [273, 134] width 148 height 35
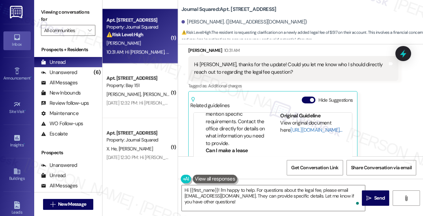
scroll to position [311, 0]
click at [295, 127] on link "[URL][DOMAIN_NAME]…" at bounding box center [317, 130] width 52 height 7
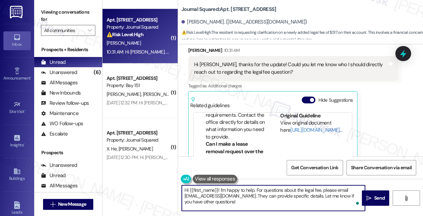
click at [246, 193] on textarea "Hi {{first_name}}! I'm happy to help. For questions about the legal fee, please…" at bounding box center [273, 199] width 183 height 26
click at [380, 116] on div "Xuer Liu 10:31 AM Hi Jane, thanks for the update! Could you let me know who I s…" at bounding box center [293, 122] width 210 height 151
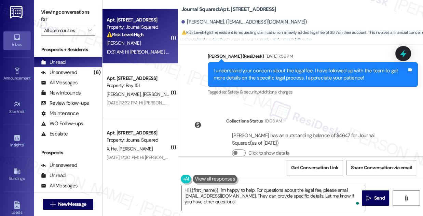
scroll to position [2025, 0]
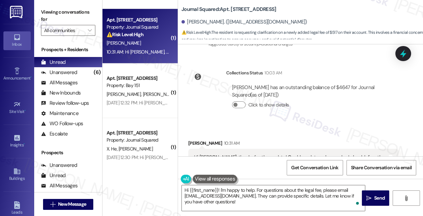
click at [226, 149] on div "Hi Jane, thanks for the update! Could you let me know who I should directly rea…" at bounding box center [293, 161] width 210 height 25
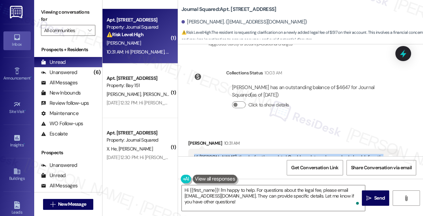
click at [226, 149] on div "Hi Jane, thanks for the update! Could you let me know who I should directly rea…" at bounding box center [293, 161] width 210 height 25
copy div "Hi Jane, thanks for the update! Could you let me know who I should directly rea…"
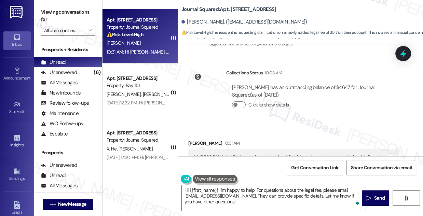
click at [63, 10] on label "Viewing conversations for" at bounding box center [68, 16] width 54 height 18
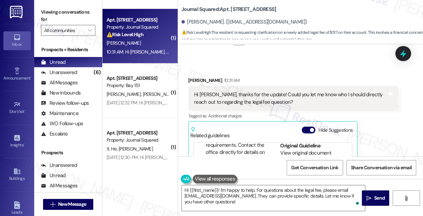
scroll to position [2087, 0]
click at [73, 10] on label "Viewing conversations for" at bounding box center [68, 16] width 54 height 18
drag, startPoint x: 74, startPoint y: 12, endPoint x: 78, endPoint y: 16, distance: 6.0
click at [74, 12] on label "Viewing conversations for" at bounding box center [68, 16] width 54 height 18
click at [238, 191] on textarea "Hi {{first_name}}! I'm happy to help. For questions about the legal fee, please…" at bounding box center [273, 199] width 183 height 26
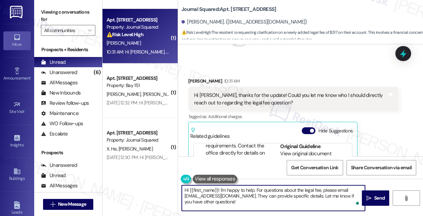
click at [238, 191] on textarea "Hi {{first_name}}! I'm happy to help. For questions about the legal fee, please…" at bounding box center [273, 199] width 183 height 26
click at [237, 200] on textarea "Hi {{first_name}}! I'm happy to help. For questions about the legal fee, please…" at bounding box center [273, 199] width 183 height 26
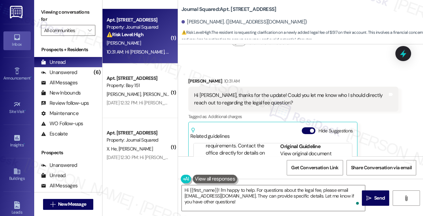
click at [196, 78] on div "Xuer Liu 10:31 AM" at bounding box center [293, 83] width 210 height 10
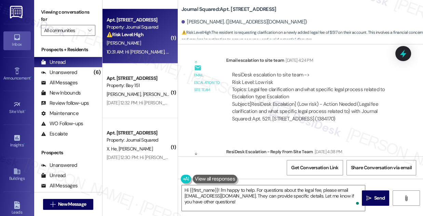
scroll to position [1776, 0]
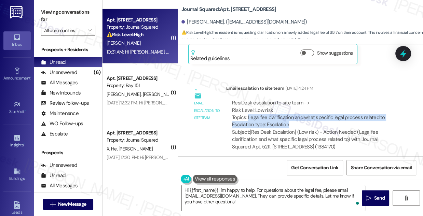
drag, startPoint x: 248, startPoint y: 104, endPoint x: 377, endPoint y: 106, distance: 129.3
click at [377, 106] on div "ResiDesk escalation to site team -> Risk Level: Low risk Topics: Legal fee clar…" at bounding box center [312, 114] width 161 height 29
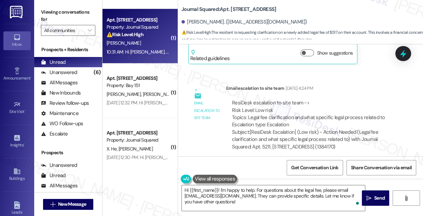
click at [360, 129] on div "Subject: [ResiDesk Escalation] (Low risk) - Action Needed (Legal fee clarificat…" at bounding box center [312, 140] width 161 height 22
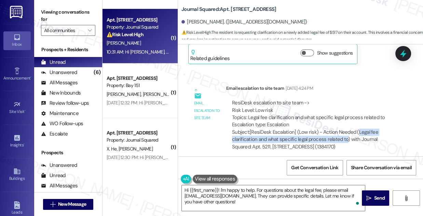
drag, startPoint x: 356, startPoint y: 116, endPoint x: 346, endPoint y: 122, distance: 11.0
click at [346, 129] on div "Subject: [ResiDesk Escalation] (Low risk) - Action Needed (Legal fee clarificat…" at bounding box center [312, 140] width 161 height 22
copy div "Legal fee clarification and what specific legal process related to"
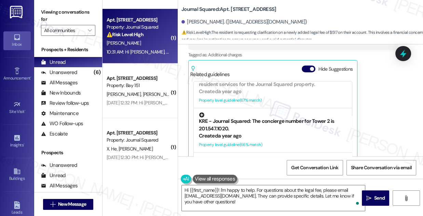
scroll to position [870, 0]
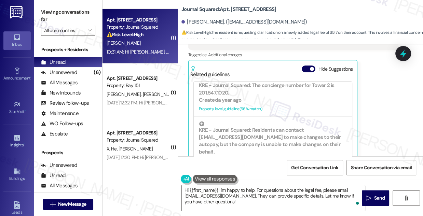
drag, startPoint x: 233, startPoint y: 100, endPoint x: 373, endPoint y: 109, distance: 140.5
click at [373, 109] on div "Xuer Liu 10:31 AM Hi Jane, thanks for the update! Could you let me know who I s…" at bounding box center [293, 91] width 210 height 151
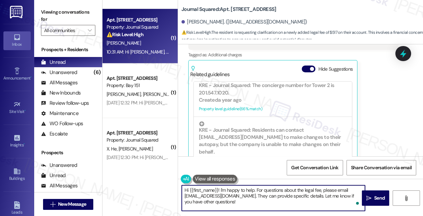
click at [225, 205] on textarea "Hi {{first_name}}! I'm happy to help. For questions about the legal fee, please…" at bounding box center [273, 199] width 183 height 26
click at [297, 189] on textarea "Hi {{first_name}}! I'm happy to help. For questions about the legal fee, please…" at bounding box center [273, 199] width 183 height 26
click at [253, 201] on textarea "Hi {{first_name}}! I'm happy to help. For questions about the legal fee, please…" at bounding box center [273, 199] width 183 height 26
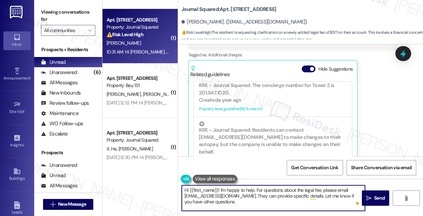
drag, startPoint x: 241, startPoint y: 197, endPoint x: 285, endPoint y: 205, distance: 44.9
click at [285, 205] on textarea "Hi {{first_name}}! I'm happy to help. For questions about the legal fee, please…" at bounding box center [273, 199] width 183 height 26
click at [299, 201] on textarea "Hi {{first_name}}! I'm happy to help. For questions about the legal fee, please…" at bounding box center [273, 199] width 183 height 26
drag, startPoint x: 184, startPoint y: 196, endPoint x: 241, endPoint y: 195, distance: 56.4
click at [241, 195] on textarea "Hi {{first_name}}! I'm happy to help. For questions about the legal fee, please…" at bounding box center [273, 199] width 183 height 26
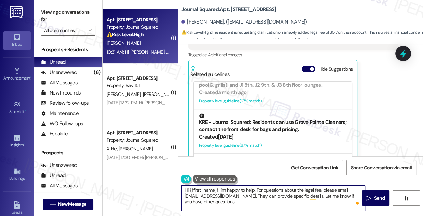
scroll to position [715, 0]
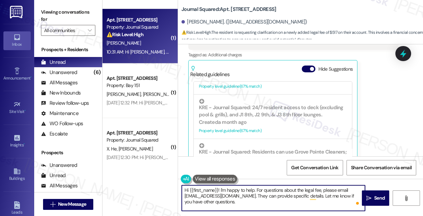
click at [321, 203] on textarea "Hi {{first_name}}! I'm happy to help. For questions about the legal fee, please…" at bounding box center [273, 199] width 183 height 26
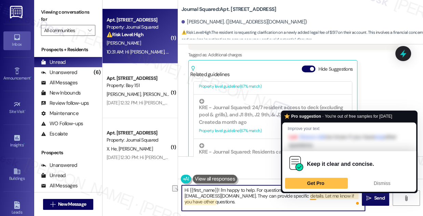
drag, startPoint x: 243, startPoint y: 197, endPoint x: 269, endPoint y: 196, distance: 25.7
click at [310, 195] on textarea "Hi {{first_name}}! I'm happy to help. For questions about the legal fee, please…" at bounding box center [273, 199] width 183 height 26
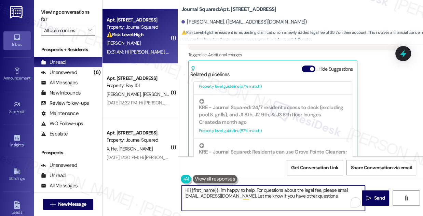
click at [337, 196] on textarea "Hi {{first_name}}! I'm happy to help. For questions about the legal fee, please…" at bounding box center [273, 199] width 183 height 26
click at [379, 81] on div "Xuer Liu 10:31 AM Hi Jane, thanks for the update! Could you let me know who I s…" at bounding box center [293, 91] width 210 height 151
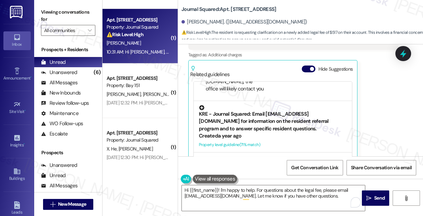
scroll to position [93, 0]
click at [250, 106] on div "KRE - Journal Squared: Email [EMAIL_ADDRESS][DOMAIN_NAME] for information on th…" at bounding box center [273, 119] width 148 height 27
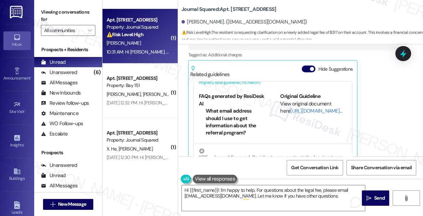
scroll to position [31, 0]
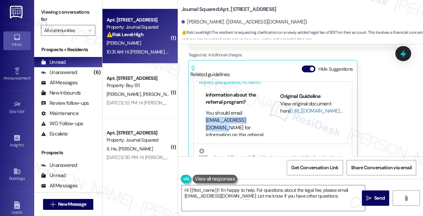
drag, startPoint x: 208, startPoint y: 104, endPoint x: 262, endPoint y: 103, distance: 54.0
click at [262, 103] on div "FAQs generated by ResiDesk AI What email address should I use to get informatio…" at bounding box center [232, 114] width 67 height 43
copy li "[EMAIL_ADDRESS][DOMAIN_NAME]"
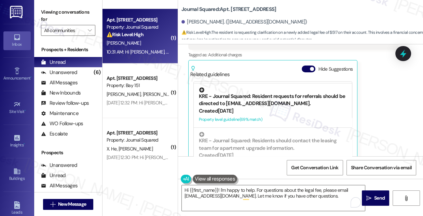
scroll to position [351, 0]
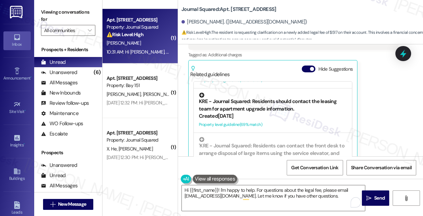
click at [261, 93] on div "KRE - Journal Squared: Residents should contact the leasing team for apartment …" at bounding box center [273, 103] width 148 height 20
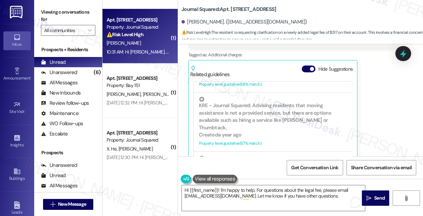
scroll to position [546, 0]
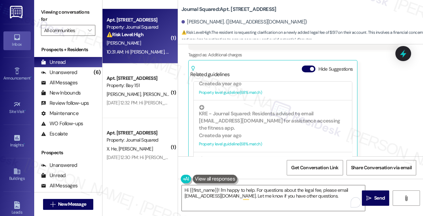
click at [54, 9] on label "Viewing conversations for" at bounding box center [68, 16] width 54 height 18
drag, startPoint x: 206, startPoint y: 12, endPoint x: 242, endPoint y: 11, distance: 36.6
click at [242, 11] on b "Journal Squared: Apt. 5211, 605 Pavonia Avenue" at bounding box center [229, 9] width 95 height 7
click at [244, 11] on b "Journal Squared: Apt. 5211, 605 Pavonia Avenue" at bounding box center [229, 9] width 95 height 7
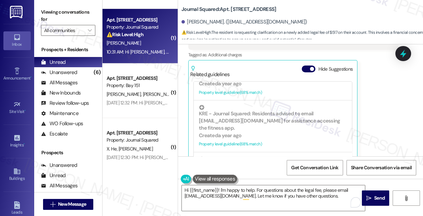
click at [64, 12] on label "Viewing conversations for" at bounding box center [68, 16] width 54 height 18
click at [75, 15] on label "Viewing conversations for" at bounding box center [68, 16] width 54 height 18
click at [294, 193] on textarea "Hi {{first_name}}! I'm happy to help. For questions about the legal fee, please…" at bounding box center [273, 199] width 183 height 26
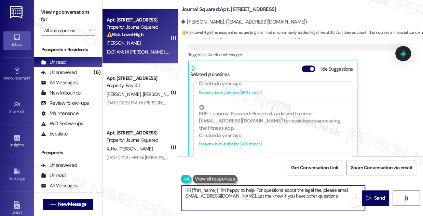
click at [294, 193] on textarea "Hi {{first_name}}! I'm happy to help. For questions about the legal fee, please…" at bounding box center [273, 199] width 183 height 26
click at [331, 198] on textarea "Hi {{first_name}}! I'm happy to help. For questions about the legal fee, please…" at bounding box center [273, 199] width 183 height 26
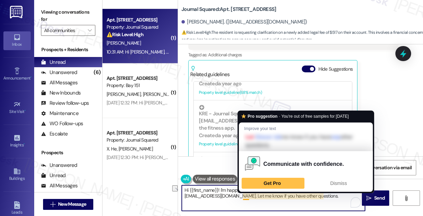
drag, startPoint x: 333, startPoint y: 197, endPoint x: 242, endPoint y: 196, distance: 90.3
click at [242, 196] on textarea "Hi {{first_name}}! I'm happy to help. For questions about the legal fee, please…" at bounding box center [273, 199] width 183 height 26
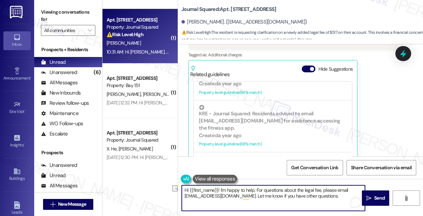
click at [334, 197] on textarea "Hi {{first_name}}! I'm happy to help. For questions about the legal fee, please…" at bounding box center [273, 199] width 183 height 26
click at [290, 196] on textarea "Hi {{first_name}}! I'm happy to help. For questions about the legal fee, please…" at bounding box center [273, 199] width 183 height 26
type textarea "Hi {{first_name}}! I'm happy to help. For questions about the legal fee, please…"
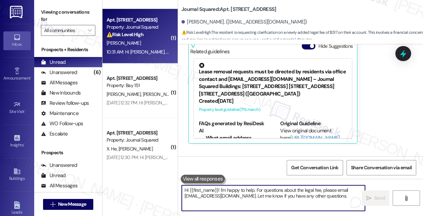
scroll to position [2205, 0]
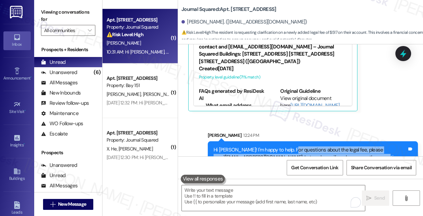
drag, startPoint x: 291, startPoint y: 135, endPoint x: 360, endPoint y: 141, distance: 69.6
click at [360, 147] on div "Hi [PERSON_NAME]! I'm happy to help. For questions about the legal fee, please …" at bounding box center [311, 154] width 194 height 15
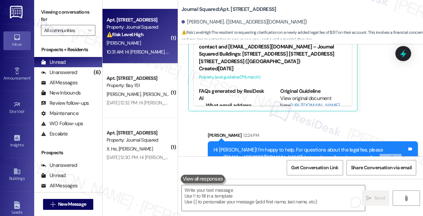
click at [360, 147] on div "Hi [PERSON_NAME]! I'm happy to help. For questions about the legal fee, please …" at bounding box center [311, 154] width 194 height 15
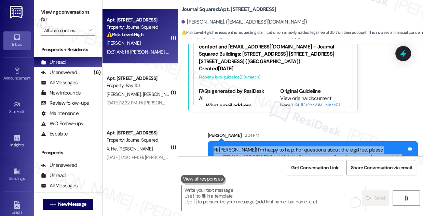
click at [359, 147] on div "Hi [PERSON_NAME]! I'm happy to help. For questions about the legal fee, please …" at bounding box center [311, 154] width 194 height 15
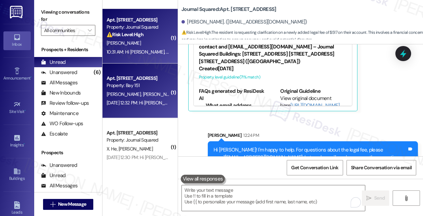
click at [155, 91] on div "D. Cutler G. Gallagher" at bounding box center [138, 94] width 65 height 9
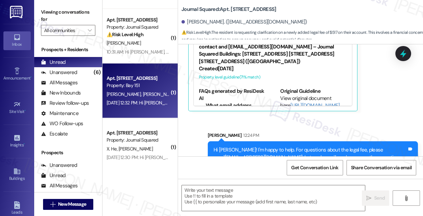
type textarea "Fetching suggested responses. Please feel free to read through the conversation…"
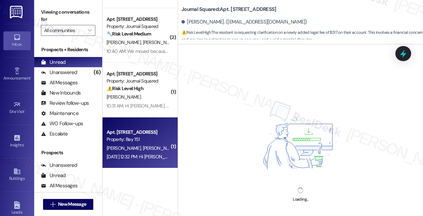
scroll to position [0, 0]
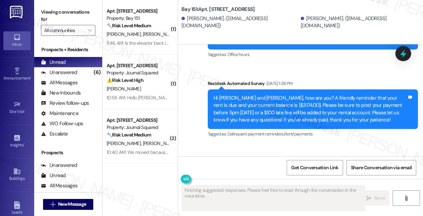
type textarea "Fetching suggested responses. Please feel free to read through the conversation…"
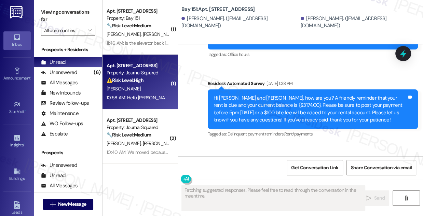
click at [135, 94] on div "10:58 AM: Hello [PERSON_NAME], no one is responding regarding referral credit r…" at bounding box center [138, 98] width 65 height 9
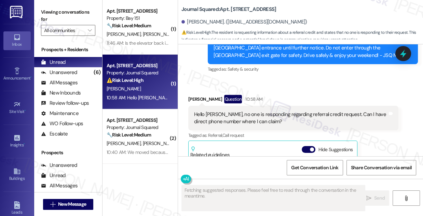
scroll to position [10741, 0]
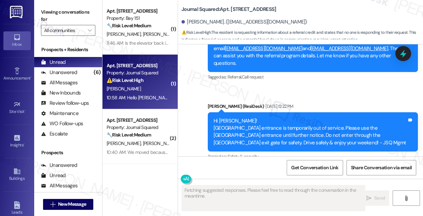
click at [240, 199] on div "Hello [PERSON_NAME], no one is responding regarding referral credit request. Ca…" at bounding box center [291, 206] width 194 height 15
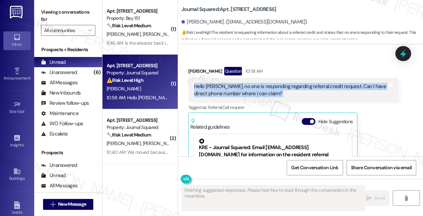
scroll to position [10938, 0]
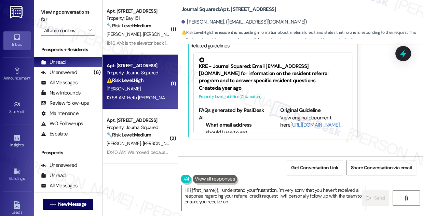
click at [271, 173] on div "Hi [PERSON_NAME], I’m sorry no one has responded to your referral credit reques…" at bounding box center [311, 184] width 194 height 22
type textarea "Hi {{first_name}}, I understand your frustration. I'm very sorry that you haven…"
click at [271, 173] on div "Hi [PERSON_NAME], I’m sorry no one has responded to your referral credit reques…" at bounding box center [311, 184] width 194 height 22
click at [260, 173] on div "Hi [PERSON_NAME], I’m sorry no one has responded to your referral credit reques…" at bounding box center [311, 184] width 194 height 22
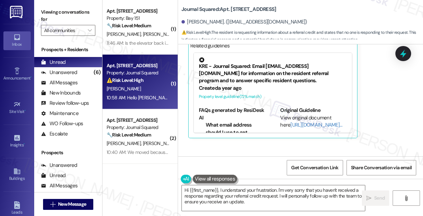
click at [260, 173] on div "Hi [PERSON_NAME], I’m sorry no one has responded to your referral credit reques…" at bounding box center [311, 184] width 194 height 22
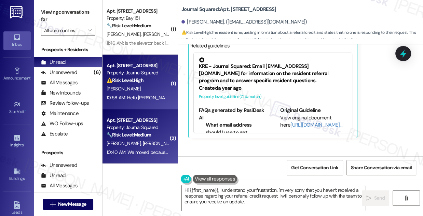
click at [143, 143] on span "[PERSON_NAME]" at bounding box center [160, 144] width 34 height 6
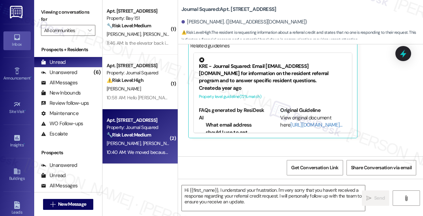
type textarea "Fetching suggested responses. Please feel free to read through the conversation…"
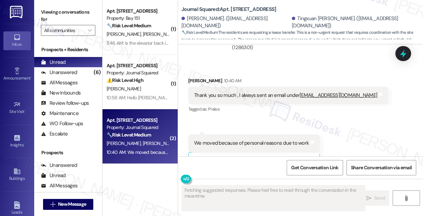
scroll to position [4356, 0]
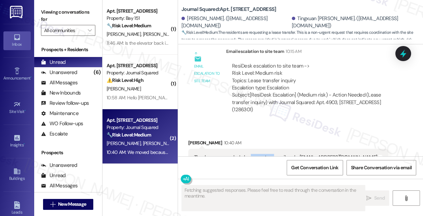
drag, startPoint x: 250, startPoint y: 136, endPoint x: 273, endPoint y: 136, distance: 23.3
click at [273, 154] on div "Thank you so much , I always sent an email under w2874372132d@gmail.com" at bounding box center [285, 157] width 183 height 7
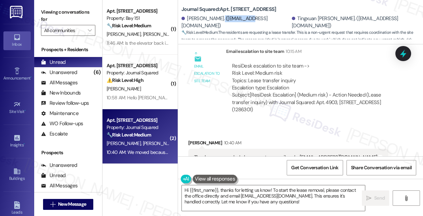
drag, startPoint x: 221, startPoint y: 23, endPoint x: 252, endPoint y: 23, distance: 31.1
click at [252, 23] on div "[PERSON_NAME]. ([EMAIL_ADDRESS][DOMAIN_NAME])" at bounding box center [236, 22] width 109 height 15
click at [278, 65] on div "ResiDesk escalation to site team -> Risk Level: Medium risk Topics: Lease trans…" at bounding box center [312, 77] width 161 height 29
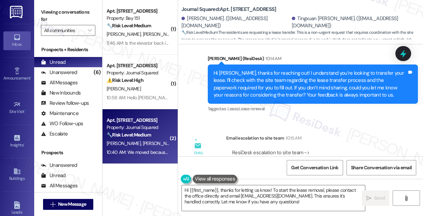
scroll to position [4232, 0]
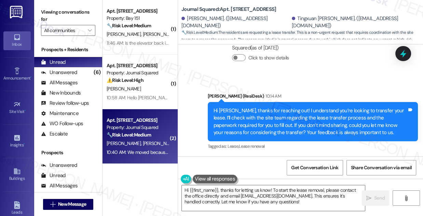
click at [234, 107] on div "Hi [PERSON_NAME], thanks for reaching out! I understand you’re looking to trans…" at bounding box center [311, 121] width 194 height 29
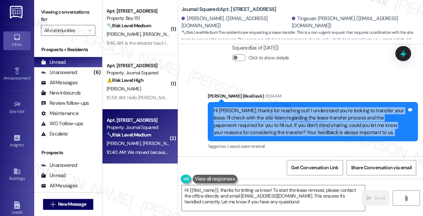
click at [234, 107] on div "Hi [PERSON_NAME], thanks for reaching out! I understand you’re looking to trans…" at bounding box center [311, 121] width 194 height 29
click at [323, 102] on div "Hi Donger, thanks for reaching out! I understand you’re looking to transfer you…" at bounding box center [313, 122] width 210 height 40
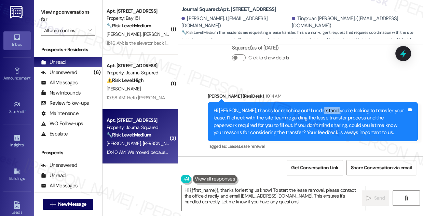
click at [323, 102] on div "Hi Donger, thanks for reaching out! I understand you’re looking to transfer you…" at bounding box center [313, 122] width 210 height 40
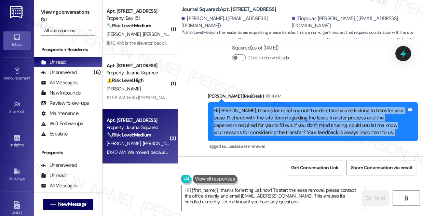
click at [323, 102] on div "Hi Donger, thanks for reaching out! I understand you’re looking to transfer you…" at bounding box center [313, 122] width 210 height 40
click at [251, 107] on div "Hi [PERSON_NAME], thanks for reaching out! I understand you’re looking to trans…" at bounding box center [311, 121] width 194 height 29
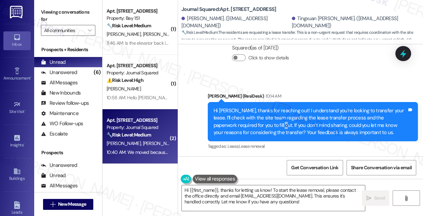
click at [251, 107] on div "Hi [PERSON_NAME], thanks for reaching out! I understand you’re looking to trans…" at bounding box center [311, 121] width 194 height 29
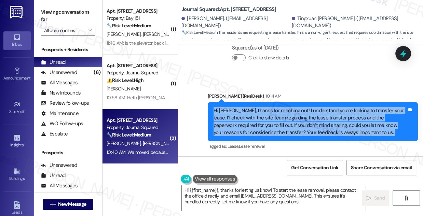
click at [251, 107] on div "Hi [PERSON_NAME], thanks for reaching out! I understand you’re looking to trans…" at bounding box center [311, 121] width 194 height 29
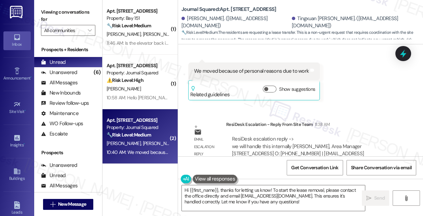
scroll to position [4496, 0]
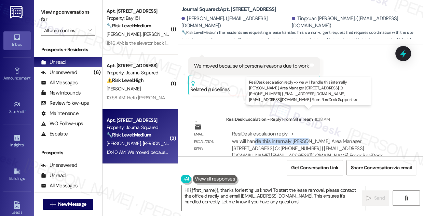
drag, startPoint x: 256, startPoint y: 120, endPoint x: 306, endPoint y: 120, distance: 50.6
click at [306, 131] on div "ResiDesk escalation reply -> we will handle this internally Michael Polese, Are…" at bounding box center [307, 149] width 151 height 36
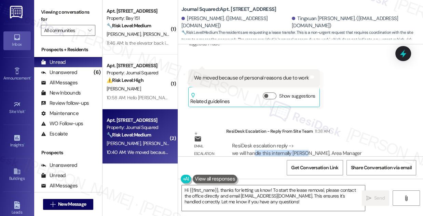
scroll to position [4465, 0]
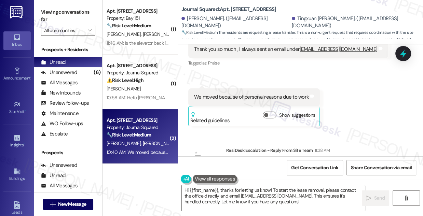
click at [230, 89] on div "We moved because of personal reasons due to work Tags and notes" at bounding box center [254, 97] width 132 height 17
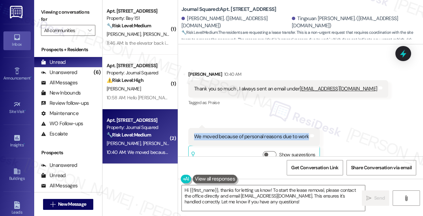
scroll to position [4372, 0]
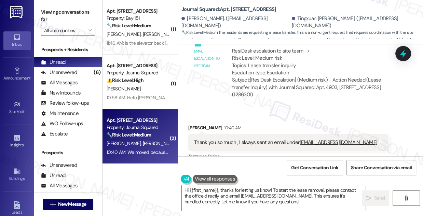
click at [257, 139] on div "Thank you so much , I always sent an email under w2874372132d@gmail.com" at bounding box center [285, 142] width 183 height 7
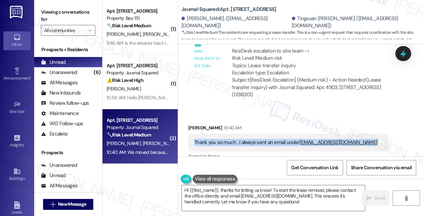
click at [257, 139] on div "Thank you so much , I always sent an email under w2874372132d@gmail.com" at bounding box center [285, 142] width 183 height 7
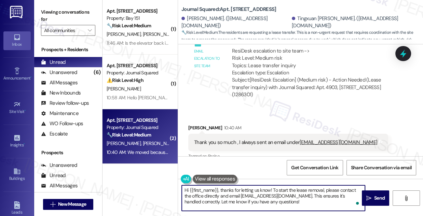
drag, startPoint x: 232, startPoint y: 194, endPoint x: 164, endPoint y: 181, distance: 68.5
click at [164, 181] on div "( 1 ) Apt. 3422, [STREET_ADDRESS] Property: Bay 151 🔧 Risk Level: Medium The re…" at bounding box center [263, 108] width 321 height 216
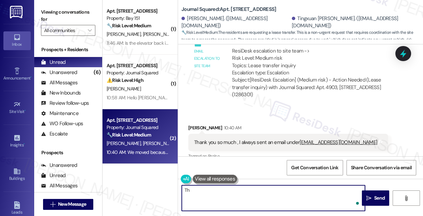
type textarea "T"
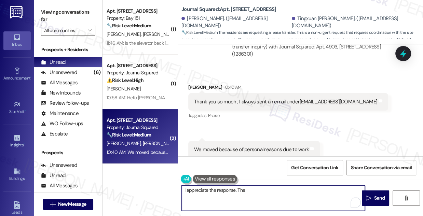
scroll to position [4403, 0]
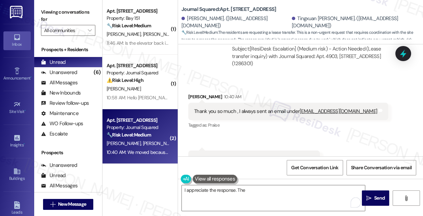
click at [261, 108] on div "Thank you so much , I always sent an email under w2874372132d@gmail.com" at bounding box center [285, 111] width 183 height 7
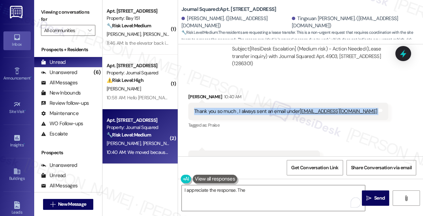
click at [261, 108] on div "Thank you so much , I always sent an email under w2874372132d@gmail.com" at bounding box center [285, 111] width 183 height 7
click at [257, 103] on div "Thank you so much , I always sent an email under w2874372132d@gmail.com Tags an…" at bounding box center [288, 111] width 200 height 17
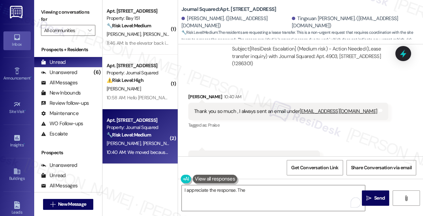
click at [266, 108] on div "Thank you so much , I always sent an email under w2874372132d@gmail.com" at bounding box center [285, 111] width 183 height 7
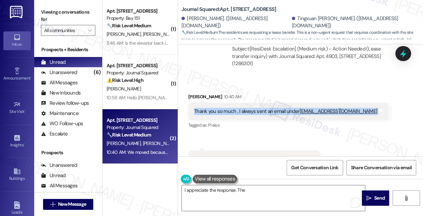
click at [266, 108] on div "Thank you so much , I always sent an email under w2874372132d@gmail.com" at bounding box center [285, 111] width 183 height 7
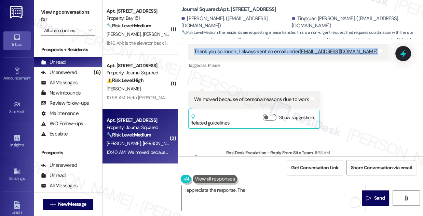
scroll to position [4496, 0]
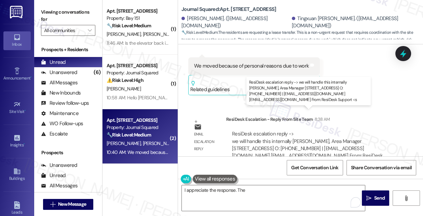
click at [271, 131] on div "ResiDesk escalation reply -> we will handle this internally Michael Polese, Are…" at bounding box center [307, 149] width 151 height 36
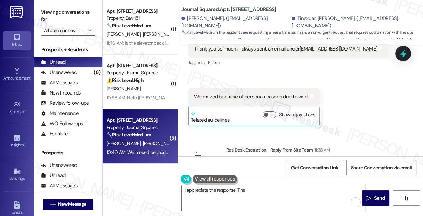
scroll to position [4434, 0]
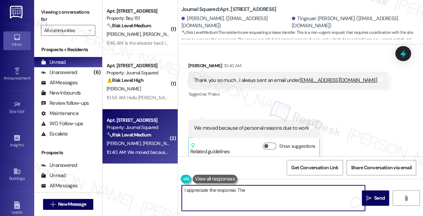
click at [258, 197] on textarea "I appreciate the response. The" at bounding box center [273, 199] width 183 height 26
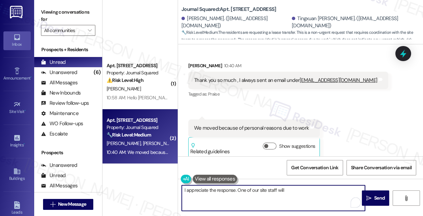
scroll to position [155, 0]
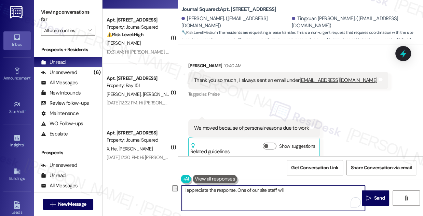
drag, startPoint x: 294, startPoint y: 190, endPoint x: 187, endPoint y: 189, distance: 107.7
click at [187, 189] on textarea "I appreciate the response. One of our site staff will" at bounding box center [273, 199] width 183 height 26
click at [245, 125] on div "We moved because of personal reasons due to work" at bounding box center [251, 128] width 115 height 7
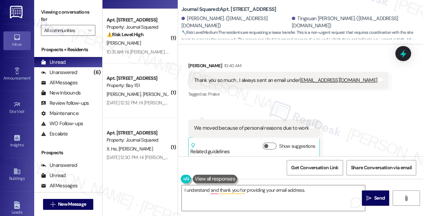
click at [245, 125] on div "We moved because of personal reasons due to work" at bounding box center [251, 128] width 115 height 7
click at [206, 77] on div "Thank you so much , I always sent an email under w2874372132d@gmail.com" at bounding box center [285, 80] width 183 height 7
drag, startPoint x: 191, startPoint y: 58, endPoint x: 250, endPoint y: 58, distance: 58.5
click at [250, 72] on div "Thank you so much , I always sent an email under w2874372132d@gmail.com Tags an…" at bounding box center [288, 80] width 200 height 17
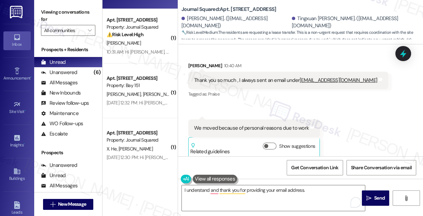
click at [221, 120] on div "We moved because of personal reasons due to work Tags and notes" at bounding box center [254, 128] width 132 height 17
click at [221, 125] on div "We moved because of personal reasons due to work" at bounding box center [251, 128] width 115 height 7
copy div "We moved because of personal reasons due to work Tags and notes"
drag, startPoint x: 64, startPoint y: 8, endPoint x: 73, endPoint y: 13, distance: 10.6
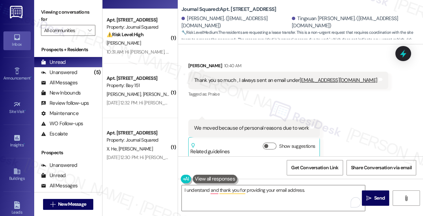
click at [64, 8] on label "Viewing conversations for" at bounding box center [68, 16] width 54 height 18
click at [311, 193] on textarea "I understand and thank you for providing your email address." at bounding box center [273, 199] width 183 height 26
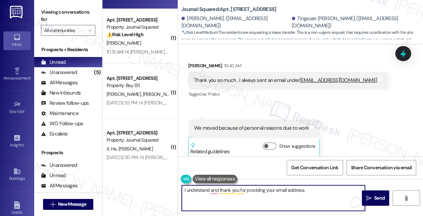
paste textarea "Have you been able to find a new place to move to yet?"
click at [237, 194] on textarea "I understand, and thank you for providing your email address. Have you been abl…" at bounding box center [273, 199] width 183 height 26
type textarea "I understand, and thank you for providing your email address. Have you been abl…"
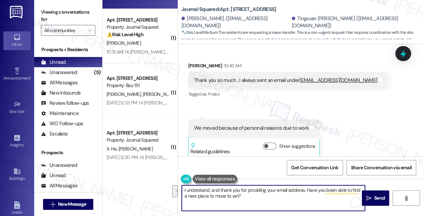
click at [357, 120] on div "Received via SMS Donger Wang 10:40 AM Thank you so much , I always sent an emai…" at bounding box center [300, 105] width 245 height 116
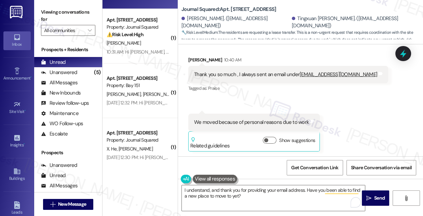
scroll to position [4496, 0]
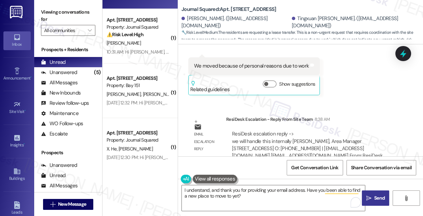
click at [373, 203] on button " Send" at bounding box center [375, 198] width 27 height 15
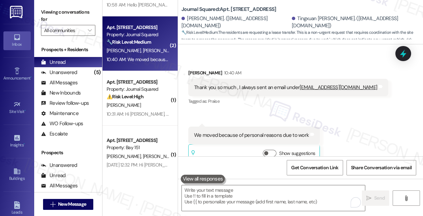
scroll to position [0, 0]
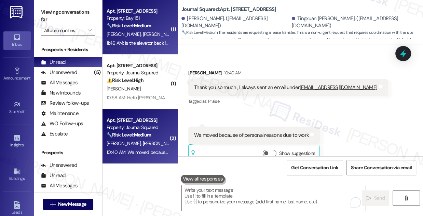
click at [156, 51] on div "Apt. 3422, 225 Chosin Few Way Property: Bay 151 🔧 Risk Level: Medium The reside…" at bounding box center [140, 27] width 75 height 55
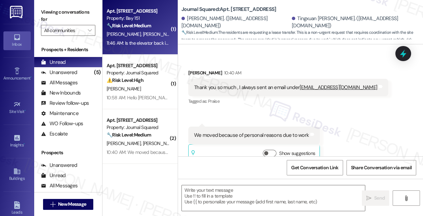
type textarea "Fetching suggested responses. Please feel free to read through the conversation…"
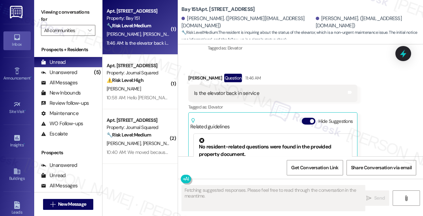
scroll to position [904, 0]
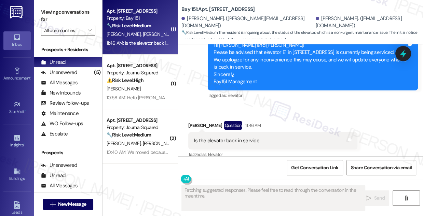
click at [224, 137] on div "Is the elevator back in service" at bounding box center [226, 140] width 65 height 7
click at [271, 106] on div "Received via SMS Megan Perez Question 11:46 AM Is the elevator back in service …" at bounding box center [300, 189] width 245 height 166
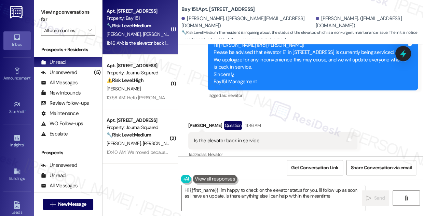
type textarea "Hi {{first_name}}! I'm happy to check on the elevator status for you. I'll foll…"
click at [248, 137] on div "Is the elevator back in service" at bounding box center [226, 140] width 65 height 7
click at [376, 81] on div "Announcement, sent via SMS Jane (ResiDesk) Aug 11, 2025 at 11:58 AM Hi Ryan and…" at bounding box center [313, 64] width 221 height 84
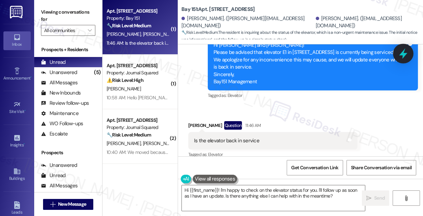
click at [410, 54] on div at bounding box center [403, 53] width 21 height 19
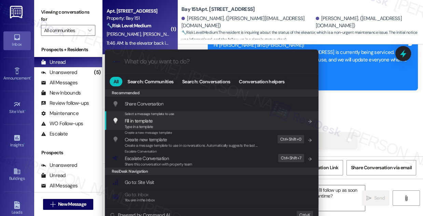
click at [378, 97] on div ".cls-1{fill:#0a055f;}.cls-2{fill:#0cc4c4;} resideskLogoBlueOrange All Search: C…" at bounding box center [211, 108] width 423 height 216
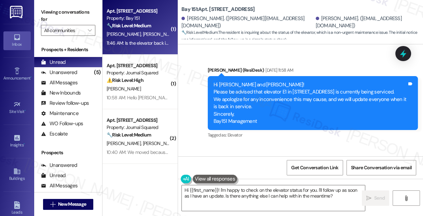
scroll to position [842, 0]
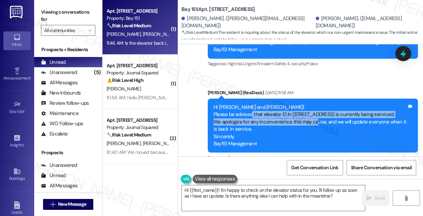
drag, startPoint x: 248, startPoint y: 91, endPoint x: 314, endPoint y: 99, distance: 66.2
click at [314, 104] on div "Hi Ryan and Megan! Please be advised that elevator E1 in 225 Chosin Few Way is …" at bounding box center [311, 126] width 194 height 44
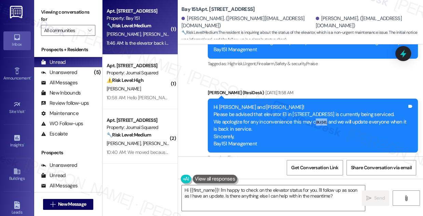
click at [314, 104] on div "Hi Ryan and Megan! Please be advised that elevator E1 in 225 Chosin Few Way is …" at bounding box center [311, 126] width 194 height 44
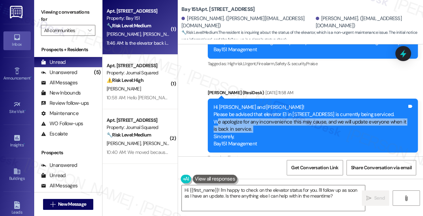
click at [314, 104] on div "Hi Ryan and Megan! Please be advised that elevator E1 in 225 Chosin Few Way is …" at bounding box center [311, 126] width 194 height 44
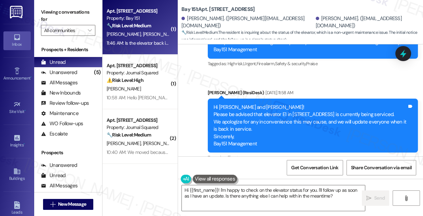
click at [313, 104] on div "Hi Ryan and Megan! Please be advised that elevator E1 in 225 Chosin Few Way is …" at bounding box center [311, 126] width 194 height 44
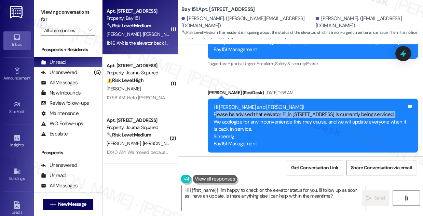
click at [313, 104] on div "Hi Ryan and Megan! Please be advised that elevator E1 in 225 Chosin Few Way is …" at bounding box center [311, 126] width 194 height 44
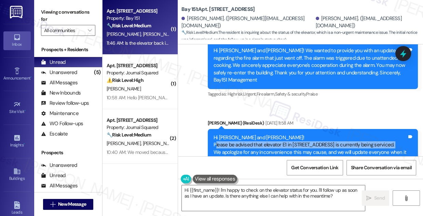
scroll to position [780, 0]
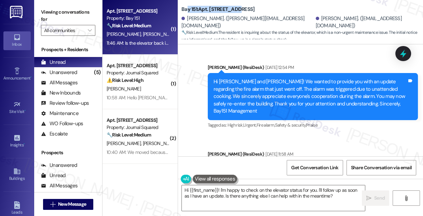
drag, startPoint x: 187, startPoint y: 6, endPoint x: 236, endPoint y: 8, distance: 48.6
click at [236, 8] on b "Bay 151: Apt. 3422, 225 Chosin Few Way" at bounding box center [218, 9] width 73 height 7
click at [237, 8] on b "Bay 151: Apt. 3422, 225 Chosin Few Way" at bounding box center [218, 9] width 73 height 7
drag, startPoint x: 222, startPoint y: 10, endPoint x: 287, endPoint y: 12, distance: 65.0
click at [287, 12] on div "Bay 151: Apt. 3422, 225 Chosin Few Way" at bounding box center [250, 9] width 137 height 9
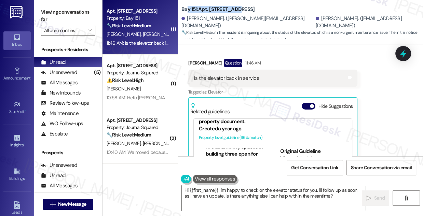
scroll to position [29, 0]
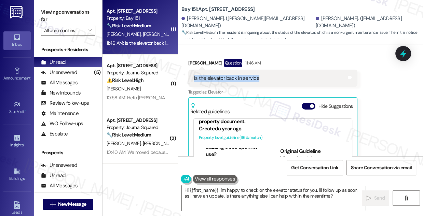
drag, startPoint x: 259, startPoint y: 55, endPoint x: 193, endPoint y: 54, distance: 66.3
click at [193, 70] on div "Is the elevator back in service Tags and notes" at bounding box center [272, 78] width 169 height 17
click at [244, 75] on div "Is the elevator back in service" at bounding box center [226, 78] width 65 height 7
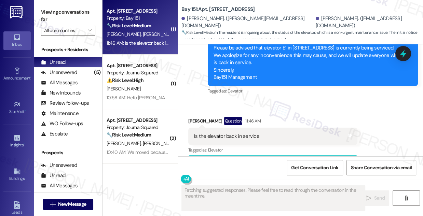
scroll to position [904, 0]
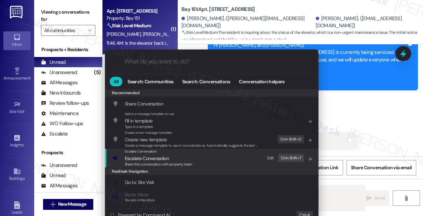
click at [188, 155] on span "Escalate Conversation" at bounding box center [159, 159] width 68 height 8
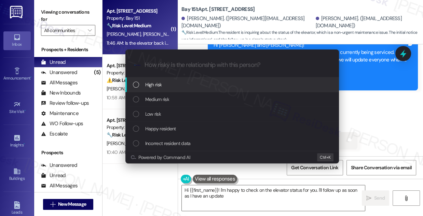
type textarea "Hi {{first_name}}! I'm happy to check on the elevator status for you. I'll foll…"
click at [366, 80] on div "Escalate Conversation How risky is the relationship with this person? Topics (e…" at bounding box center [211, 108] width 423 height 216
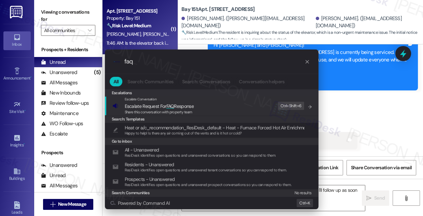
type input "faq"
click at [186, 108] on span "Escalate Request For FAQ Response" at bounding box center [159, 106] width 69 height 6
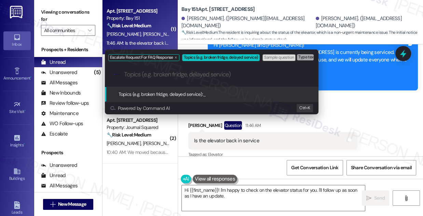
type input "e"
type input "Elevator service"
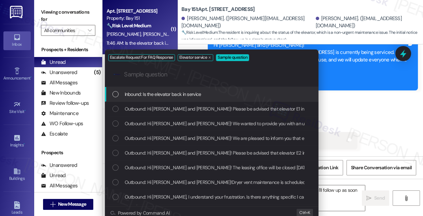
click at [186, 93] on span "Inbound: Is the elevator back in service" at bounding box center [163, 95] width 77 height 8
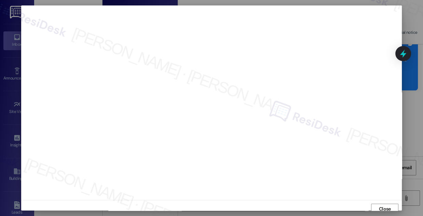
scroll to position [4, 0]
click at [379, 203] on span "Close" at bounding box center [385, 205] width 12 height 7
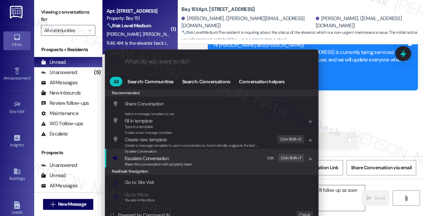
click at [161, 162] on span "Share this conversation with property team" at bounding box center [159, 164] width 68 height 5
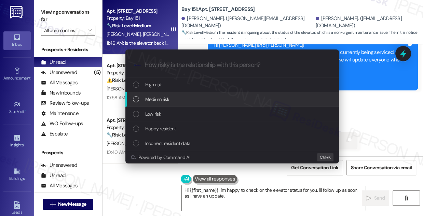
click at [399, 105] on div "Escalate Conversation How risky is the relationship with this person? Topics (e…" at bounding box center [211, 108] width 423 height 216
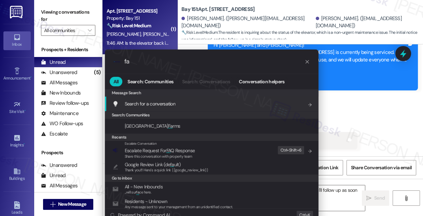
type input "fa"
click at [307, 60] on icon "progress bar" at bounding box center [307, 61] width 3 height 3
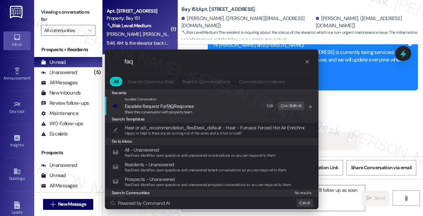
type input "faq"
click at [178, 107] on span "Escalate Request For FAQ Response" at bounding box center [159, 106] width 69 height 6
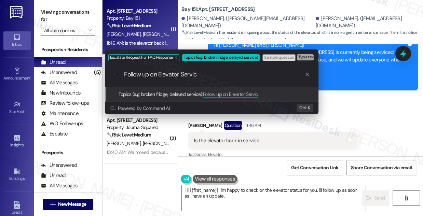
type input "Follow up on Elevator Service"
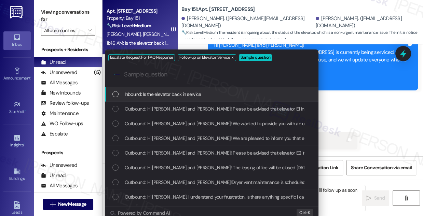
click at [166, 91] on span "Inbound: Is the elevator back in service" at bounding box center [163, 95] width 77 height 8
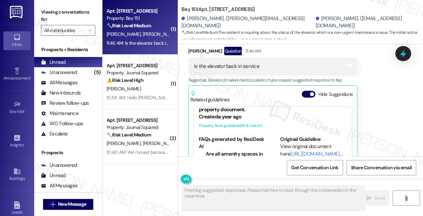
scroll to position [997, 0]
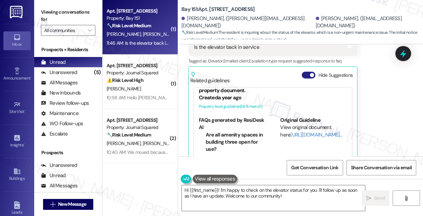
click at [312, 73] on span "button" at bounding box center [312, 75] width 4 height 4
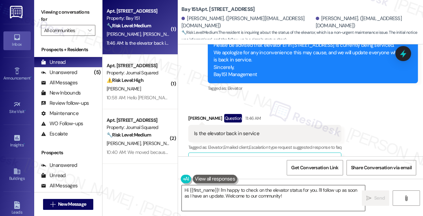
click at [249, 194] on textarea "Hi {{first_name}}! I'm happy to check on the elevator status for you. I'll foll…" at bounding box center [273, 199] width 183 height 26
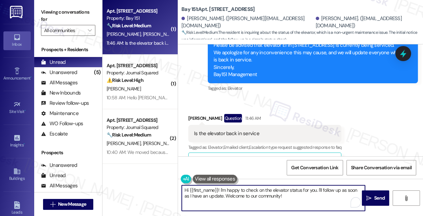
click at [249, 194] on textarea "Hi {{first_name}}! I'm happy to check on the elevator status for you. I'll foll…" at bounding box center [273, 199] width 183 height 26
click at [296, 192] on textarea "Hi {{first_name}}! I'm happy to check on the elevator status for you. I'll foll…" at bounding box center [273, 199] width 183 height 26
drag, startPoint x: 306, startPoint y: 194, endPoint x: 227, endPoint y: 197, distance: 79.4
click at [226, 197] on textarea "Hi {{first_name}}! I'm happy to check on the elevator status for you. I'll foll…" at bounding box center [273, 199] width 183 height 26
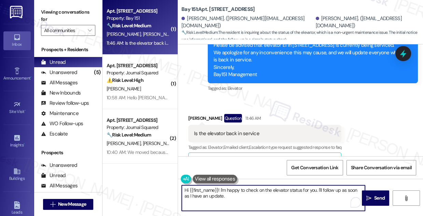
click at [196, 114] on div "Megan Perez Question 11:46 AM" at bounding box center [264, 119] width 153 height 11
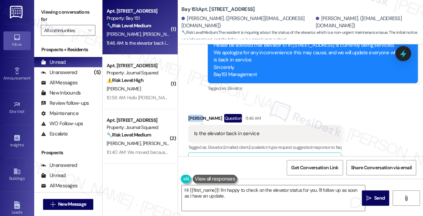
click at [196, 114] on div "Megan Perez Question 11:46 AM" at bounding box center [264, 119] width 153 height 11
copy div "Megan"
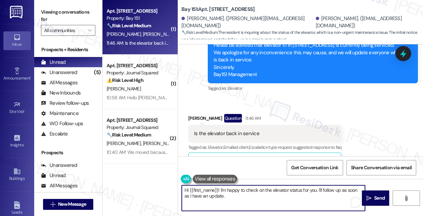
drag, startPoint x: 190, startPoint y: 190, endPoint x: 218, endPoint y: 185, distance: 28.4
click at [218, 186] on textarea "Hi {{first_name}}! I'm happy to check on the elevator status for you. I'll foll…" at bounding box center [273, 199] width 183 height 26
paste textarea "Megan"
click at [274, 199] on textarea "Hi [PERSON_NAME]! I'm happy to check on the elevator status for you. I'll follo…" at bounding box center [273, 199] width 183 height 26
type textarea "Hi [PERSON_NAME]! I'm happy to check on the elevator status for you. I'll follo…"
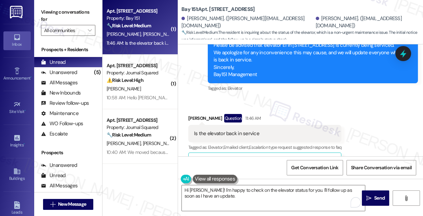
click at [385, 130] on div "Received via SMS Megan Perez Question 11:46 AM Is the elevator back in service …" at bounding box center [300, 138] width 245 height 79
click at [369, 196] on icon "" at bounding box center [369, 198] width 5 height 5
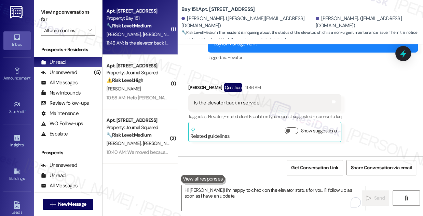
scroll to position [966, 0]
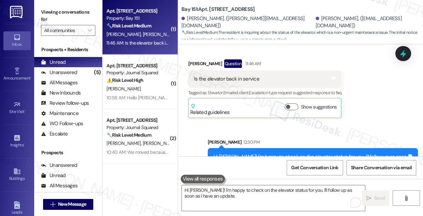
click at [266, 154] on div "Hi [PERSON_NAME]! I'm happy to check on the elevator status for you. I'll follo…" at bounding box center [311, 161] width 194 height 15
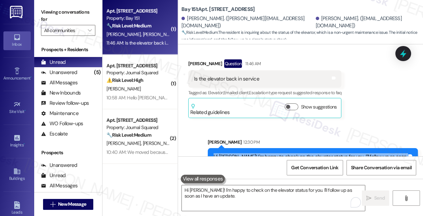
click at [266, 154] on div "Hi [PERSON_NAME]! I'm happy to check on the elevator status for you. I'll follo…" at bounding box center [311, 161] width 194 height 15
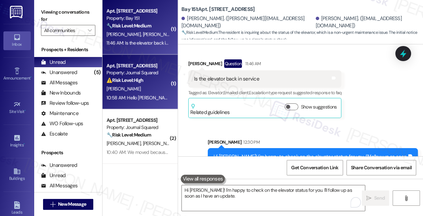
click at [146, 94] on div "10:58 AM: Hello [PERSON_NAME], no one is responding regarding referral credit r…" at bounding box center [138, 98] width 65 height 9
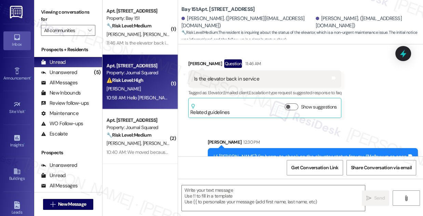
type textarea "Fetching suggested responses. Please feel free to read through the conversation…"
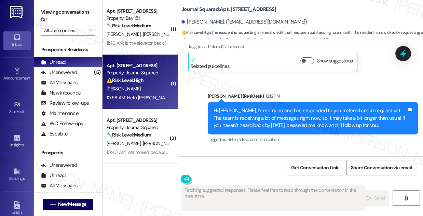
scroll to position [10918, 0]
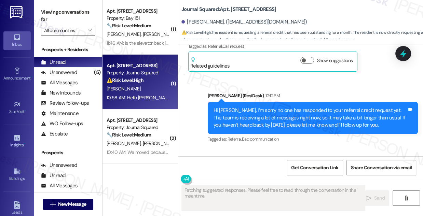
click at [251, 181] on div "But it's already been a month past from the initial request. Can you share the …" at bounding box center [291, 188] width 194 height 15
click at [282, 107] on div "Hi [PERSON_NAME], I’m sorry no one has responded to your referral credit reques…" at bounding box center [311, 118] width 194 height 22
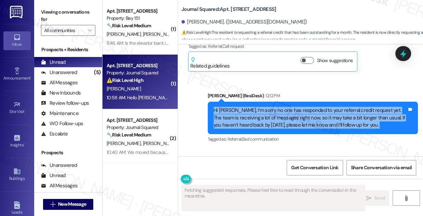
click at [282, 107] on div "Hi [PERSON_NAME], I’m sorry no one has responded to your referral credit reques…" at bounding box center [311, 118] width 194 height 22
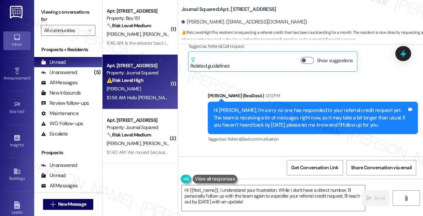
click at [285, 181] on div "But it's already been a month past from the initial request. Can you share the …" at bounding box center [291, 188] width 194 height 15
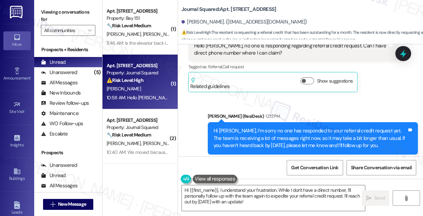
scroll to position [10886, 0]
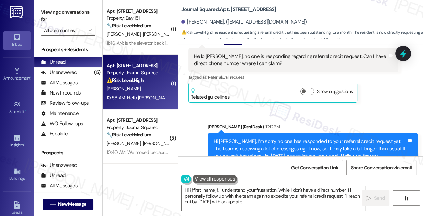
click at [258, 138] on div "Hi [PERSON_NAME], I’m sorry no one has responded to your referral credit reques…" at bounding box center [311, 149] width 194 height 22
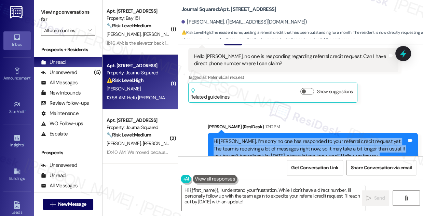
click at [258, 138] on div "Hi [PERSON_NAME], I’m sorry no one has responded to your referral credit reques…" at bounding box center [311, 149] width 194 height 22
click at [274, 138] on div "Hi [PERSON_NAME], I’m sorry no one has responded to your referral credit reques…" at bounding box center [311, 149] width 194 height 22
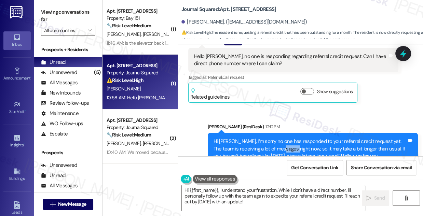
click at [274, 138] on div "Hi [PERSON_NAME], I’m sorry no one has responded to your referral credit reques…" at bounding box center [311, 149] width 194 height 22
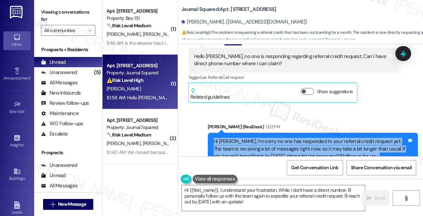
click at [274, 138] on div "Hi [PERSON_NAME], I’m sorry no one has responded to your referral credit reques…" at bounding box center [311, 149] width 194 height 22
click at [318, 138] on div "Hi [PERSON_NAME], I’m sorry no one has responded to your referral credit reques…" at bounding box center [311, 149] width 194 height 22
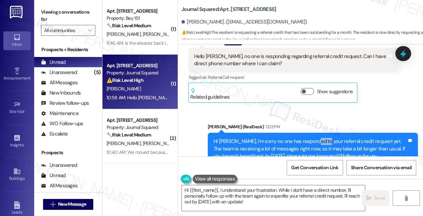
click at [318, 138] on div "Hi [PERSON_NAME], I’m sorry no one has responded to your referral credit reques…" at bounding box center [311, 149] width 194 height 22
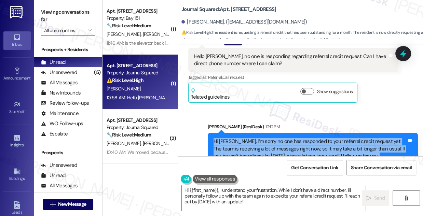
click at [318, 138] on div "Hi [PERSON_NAME], I’m sorry no one has responded to your referral credit reques…" at bounding box center [311, 149] width 194 height 22
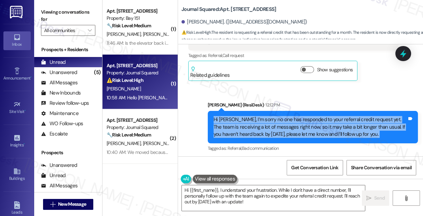
scroll to position [10918, 0]
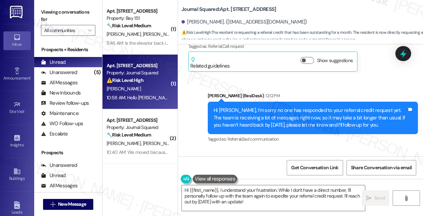
click at [262, 181] on div "But it's already been a month past from the initial request. Can you share the …" at bounding box center [291, 188] width 194 height 15
click at [272, 160] on div "Received via SMS [PERSON_NAME] Question 12:26 PM But it's already been a month …" at bounding box center [293, 188] width 221 height 56
click at [263, 181] on div "But it's already been a month past from the initial request. Can you share the …" at bounding box center [291, 188] width 194 height 15
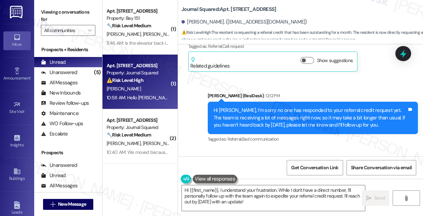
click at [263, 181] on div "But it's already been a month past from the initial request. Can you share the …" at bounding box center [291, 188] width 194 height 15
click at [265, 198] on textarea "Hi {{first_name}}, I understand your frustration. While I don't have a direct n…" at bounding box center [273, 199] width 183 height 26
click at [73, 17] on label "Viewing conversations for" at bounding box center [68, 16] width 54 height 18
drag, startPoint x: 220, startPoint y: 12, endPoint x: 251, endPoint y: 12, distance: 31.1
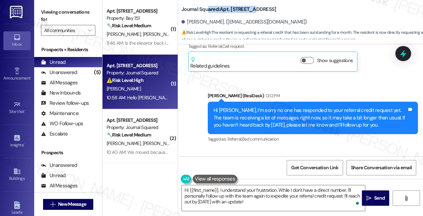
click at [251, 12] on b "Journal Squared: Apt. [STREET_ADDRESS]" at bounding box center [229, 9] width 95 height 7
click at [254, 12] on b "Journal Squared: Apt. [STREET_ADDRESS]" at bounding box center [229, 9] width 95 height 7
click at [67, 14] on label "Viewing conversations for" at bounding box center [68, 16] width 54 height 18
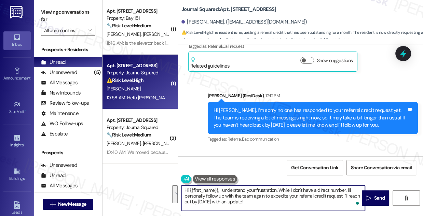
drag, startPoint x: 273, startPoint y: 204, endPoint x: 160, endPoint y: 189, distance: 113.2
click at [160, 189] on div "( 1 ) Apt. 3422, [STREET_ADDRESS] Property: Bay 151 🔧 Risk Level: Medium The re…" at bounding box center [263, 108] width 321 height 216
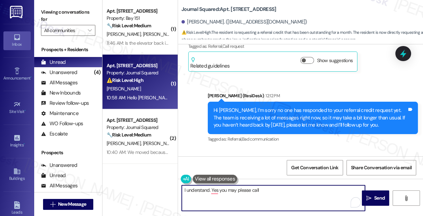
click at [273, 190] on textarea "I understand. Yes you may please call" at bounding box center [273, 199] width 183 height 26
paste textarea "[PHONE_NUMBER]."
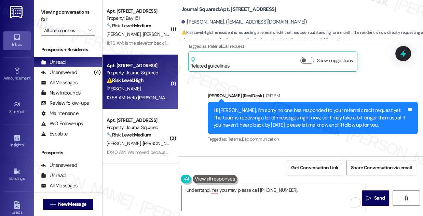
drag, startPoint x: 58, startPoint y: 17, endPoint x: 64, endPoint y: 18, distance: 5.3
click at [58, 17] on label "Viewing conversations for" at bounding box center [68, 16] width 54 height 18
click at [294, 193] on textarea "I understand. Yes you may please call [PHONE_NUMBER]." at bounding box center [273, 199] width 183 height 26
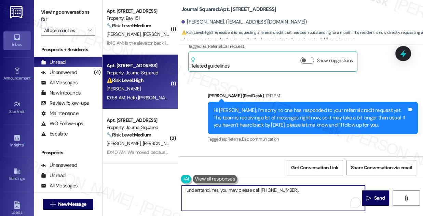
click at [220, 181] on div "But it's already been a month past from the initial request. Can you share the …" at bounding box center [291, 188] width 194 height 15
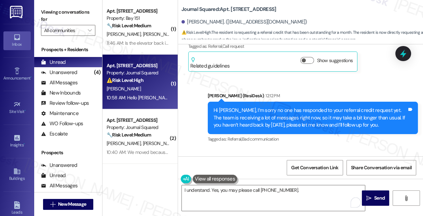
click at [221, 181] on div "But it's already been a month past from the initial request. Can you share the …" at bounding box center [291, 188] width 194 height 15
click at [222, 181] on div "But it's already been a month past from the initial request. Can you share the …" at bounding box center [291, 188] width 194 height 15
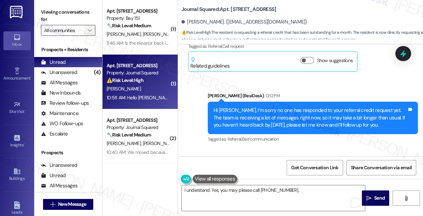
drag, startPoint x: 59, startPoint y: 7, endPoint x: 85, endPoint y: 25, distance: 31.7
click at [59, 7] on label "Viewing conversations for" at bounding box center [68, 16] width 54 height 18
click at [261, 190] on textarea "I understand. Yes, you may please call [PHONE_NUMBER]." at bounding box center [273, 199] width 183 height 26
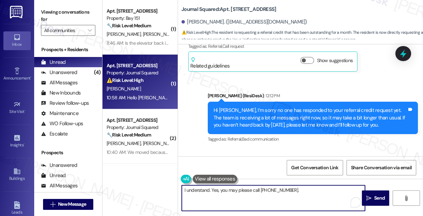
click at [261, 190] on textarea "I understand. Yes, you may please call [PHONE_NUMBER]." at bounding box center [273, 199] width 183 height 26
click at [261, 189] on textarea "I understand. Yes, you may please call [PHONE_NUMBER]." at bounding box center [273, 199] width 183 height 26
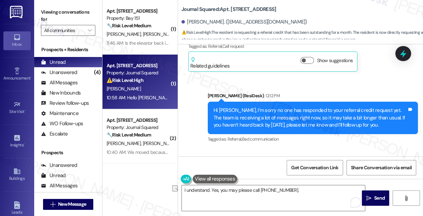
drag, startPoint x: 56, startPoint y: 14, endPoint x: 64, endPoint y: 15, distance: 8.2
click at [56, 14] on label "Viewing conversations for" at bounding box center [68, 16] width 54 height 18
drag, startPoint x: 77, startPoint y: 15, endPoint x: 97, endPoint y: 35, distance: 27.8
click at [77, 15] on label "Viewing conversations for" at bounding box center [68, 16] width 54 height 18
click at [221, 188] on textarea "I understand. Yes, you may please call [PHONE_NUMBER]." at bounding box center [273, 199] width 183 height 26
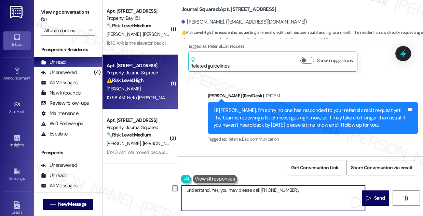
paste textarea "—it has been some time since your initial request. Yes, you can call the office…"
click at [210, 189] on textarea "I understand—it has been some time since your initial request. Yes, you can cal…" at bounding box center [273, 199] width 183 height 26
click at [269, 198] on textarea "I understand it has been some time since your initial request. Yes, you can cal…" at bounding box center [273, 199] width 183 height 26
click at [345, 191] on textarea "I understand it has been some time since your initial request. Yes, you can cal…" at bounding box center [273, 199] width 183 height 26
click at [294, 196] on textarea "I understand it has been some time since your initial request. Yes, you can cal…" at bounding box center [273, 199] width 183 height 26
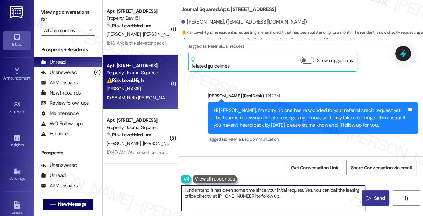
type textarea "I understand it has been some time since your initial request. Yes, you can cal…"
click at [369, 197] on icon "" at bounding box center [369, 198] width 5 height 5
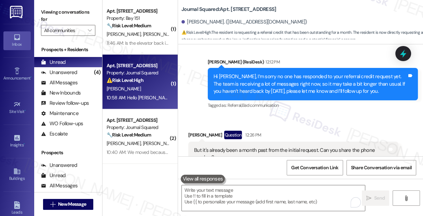
scroll to position [10973, 0]
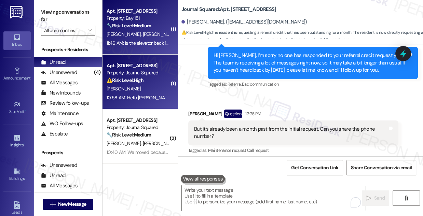
click at [157, 32] on div "[PERSON_NAME] [PERSON_NAME]" at bounding box center [138, 34] width 65 height 9
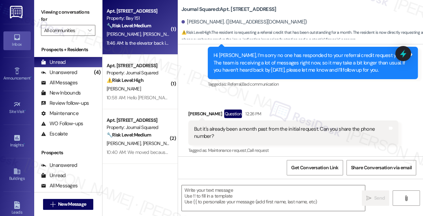
type textarea "Fetching suggested responses. Please feel free to read through the conversation…"
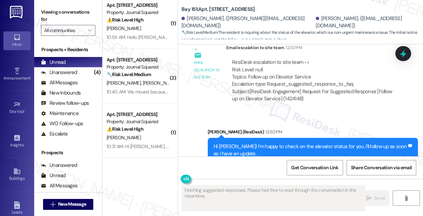
scroll to position [62, 0]
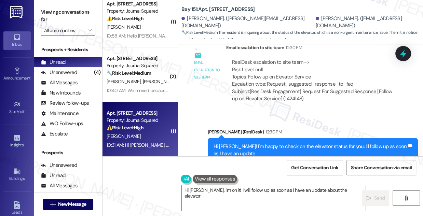
type textarea "Hi [PERSON_NAME], I'm on it! I will follow up as soon as I have an update about…"
click at [150, 130] on div "⚠️ Risk Level: High The resident is requesting clarification on a newly added l…" at bounding box center [138, 127] width 63 height 7
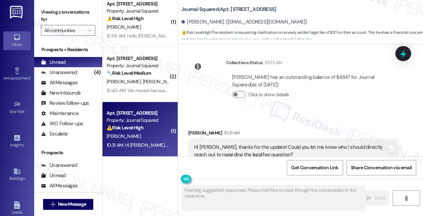
scroll to position [2087, 0]
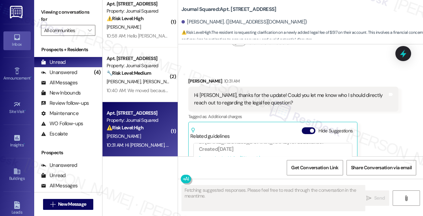
click at [240, 92] on div "Hi [PERSON_NAME], thanks for the update! Could you let me know who I should dir…" at bounding box center [291, 99] width 194 height 15
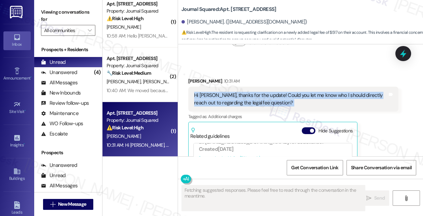
click at [240, 92] on div "Hi [PERSON_NAME], thanks for the update! Could you let me know who I should dir…" at bounding box center [291, 99] width 194 height 15
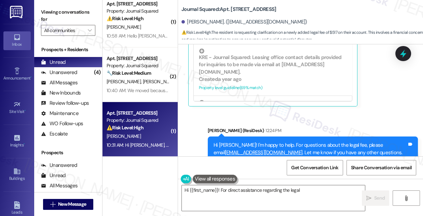
scroll to position [2214, 0]
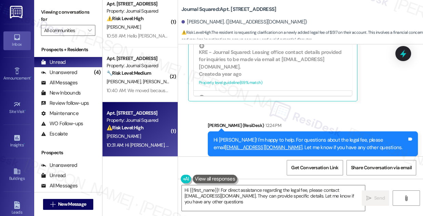
type textarea "Hi {{first_name}}! For direct assistance regarding the legal fee, please contac…"
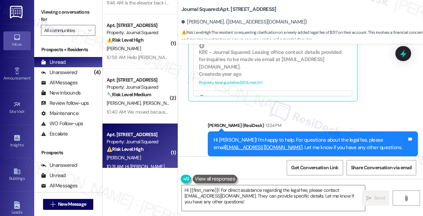
scroll to position [31, 0]
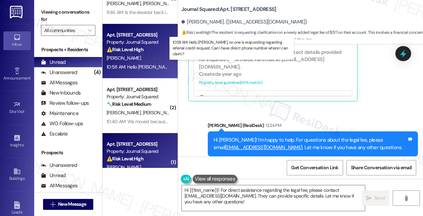
click at [148, 64] on div "10:58 AM: Hello [PERSON_NAME], no one is responding regarding referral credit r…" at bounding box center [246, 67] width 278 height 6
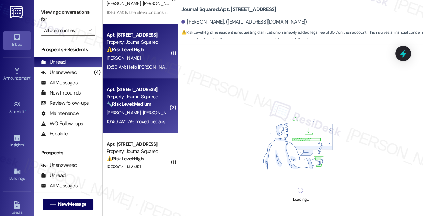
click at [157, 104] on div "🔧 Risk Level: Medium The residents are requesting a lease transfer. This is a n…" at bounding box center [138, 104] width 63 height 7
click at [156, 62] on div "[PERSON_NAME]" at bounding box center [138, 58] width 65 height 9
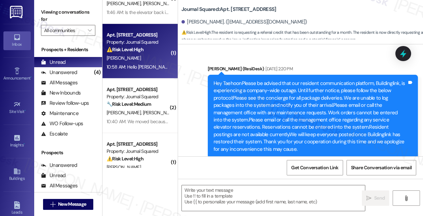
type textarea "Fetching suggested responses. Please feel free to read through the conversation…"
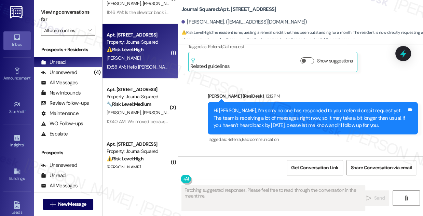
scroll to position [10982, 0]
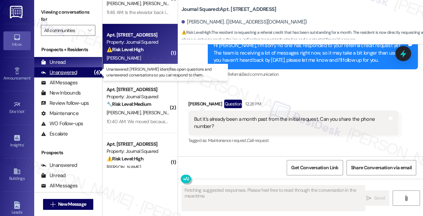
click at [72, 68] on div "Unanswered (4)" at bounding box center [68, 72] width 68 height 10
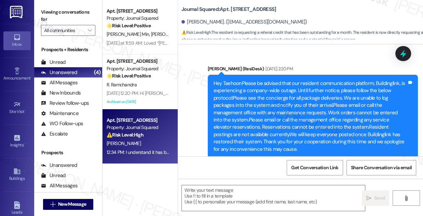
scroll to position [51, 0]
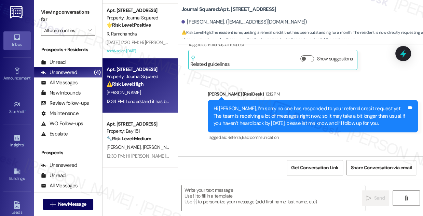
type textarea "Fetching suggested responses. Please feel free to read through the conversation…"
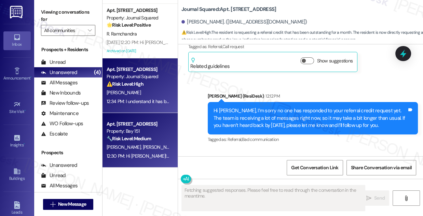
click at [156, 145] on div "[PERSON_NAME] [PERSON_NAME]" at bounding box center [138, 147] width 65 height 9
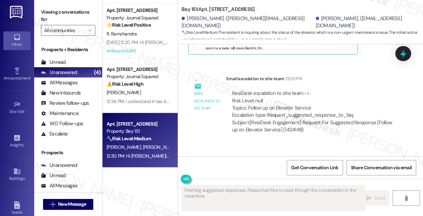
scroll to position [1147, 0]
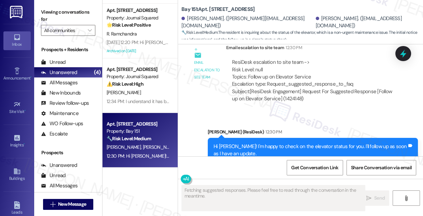
click at [254, 143] on div "Hi [PERSON_NAME]! I'm happy to check on the elevator status for you. I'll follo…" at bounding box center [311, 150] width 194 height 15
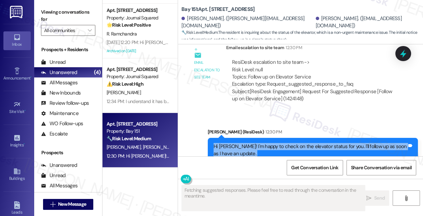
click at [253, 143] on div "Hi [PERSON_NAME]! I'm happy to check on the elevator status for you. I'll follo…" at bounding box center [311, 150] width 194 height 15
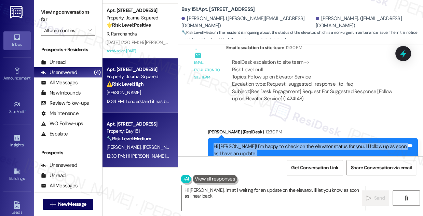
type textarea "Hi [PERSON_NAME], I'm still waiting for an update on the elevator. I'll let you…"
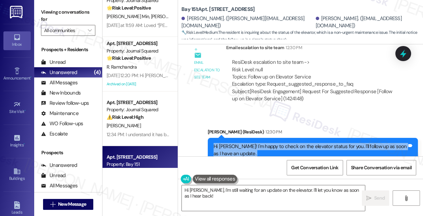
scroll to position [0, 0]
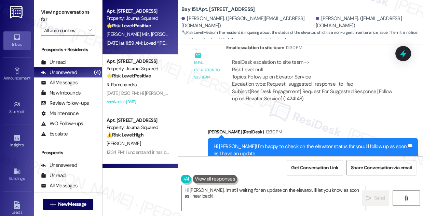
click at [140, 40] on div "[DATE] at 11:59 AM: Loved “[PERSON_NAME] (Journal Squared): You're very welcome…" at bounding box center [230, 43] width 246 height 6
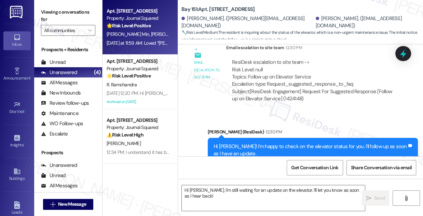
type textarea "Fetching suggested responses. Please feel free to read through the conversation…"
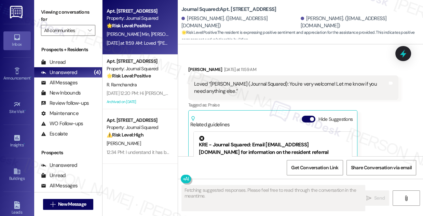
scroll to position [1923, 0]
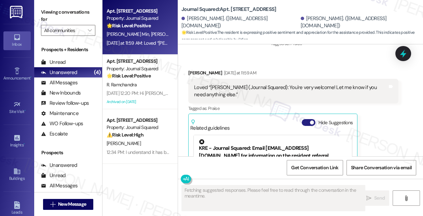
click at [313, 121] on span "button" at bounding box center [312, 123] width 4 height 4
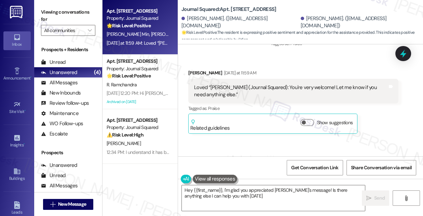
type textarea "Hey {{first_name}}, I'm glad you appreciated [PERSON_NAME]'s message! Is there …"
drag, startPoint x: 315, startPoint y: 80, endPoint x: 335, endPoint y: 80, distance: 20.2
click at [335, 84] on div "Loved “[PERSON_NAME] (Journal Squared): You're very welcome! Let me know if you…" at bounding box center [291, 91] width 194 height 15
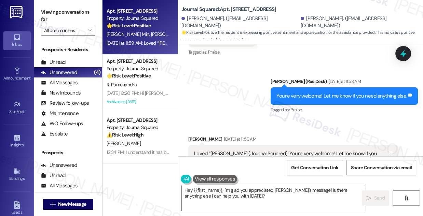
scroll to position [1830, 0]
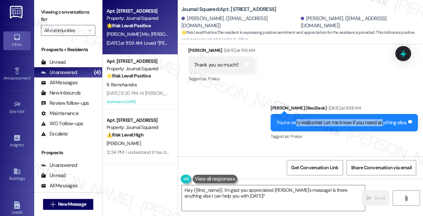
drag, startPoint x: 296, startPoint y: 104, endPoint x: 391, endPoint y: 103, distance: 95.4
click at [388, 114] on div "You're very welcome! Let me know if you need anything else. Tags and notes" at bounding box center [344, 122] width 147 height 17
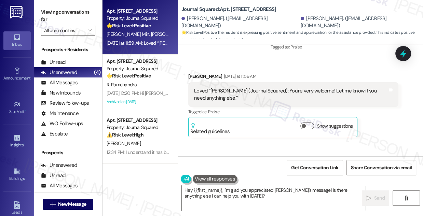
scroll to position [1868, 0]
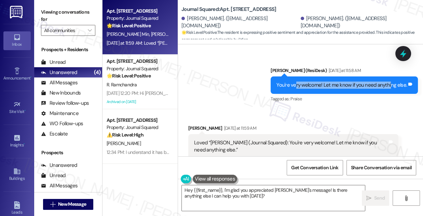
click at [317, 77] on div "You're very welcome! Let me know if you need anything else. Tags and notes" at bounding box center [344, 85] width 147 height 17
click at [255, 193] on textarea "Hey {{first_name}}, I'm glad you appreciated [PERSON_NAME]'s message! Is there …" at bounding box center [273, 199] width 183 height 26
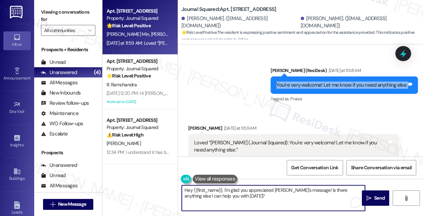
click at [255, 193] on textarea "Hey {{first_name}}, I'm glad you appreciated [PERSON_NAME]'s message! Is there …" at bounding box center [273, 199] width 183 height 26
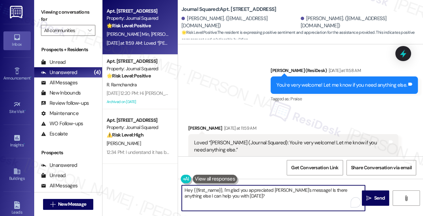
click at [255, 193] on textarea "Hey {{first_name}}, I'm glad you appreciated [PERSON_NAME]'s message! Is there …" at bounding box center [273, 199] width 183 height 26
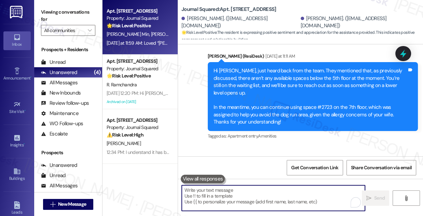
scroll to position [1712, 0]
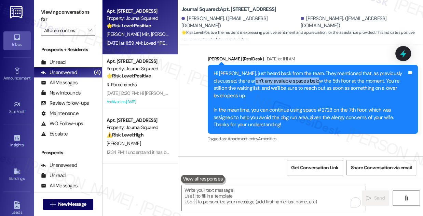
drag, startPoint x: 246, startPoint y: 70, endPoint x: 312, endPoint y: 70, distance: 65.7
click at [312, 70] on div "Hi [PERSON_NAME], just heard back from the team. They mentioned that, as previo…" at bounding box center [311, 99] width 194 height 58
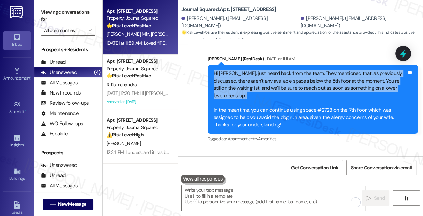
click at [312, 70] on div "Hi [PERSON_NAME], just heard back from the team. They mentioned that, as previo…" at bounding box center [311, 99] width 194 height 58
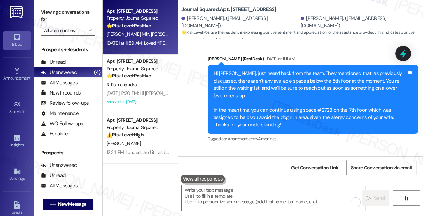
click at [250, 100] on div "Hi [PERSON_NAME], just heard back from the team. They mentioned that, as previo…" at bounding box center [311, 99] width 194 height 58
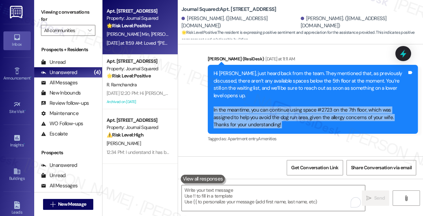
click at [250, 100] on div "Hi [PERSON_NAME], just heard back from the team. They mentioned that, as previo…" at bounding box center [311, 99] width 194 height 58
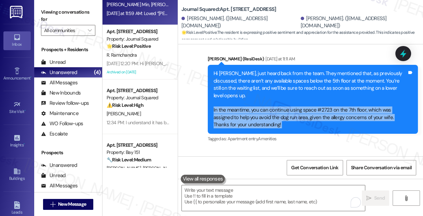
scroll to position [51, 0]
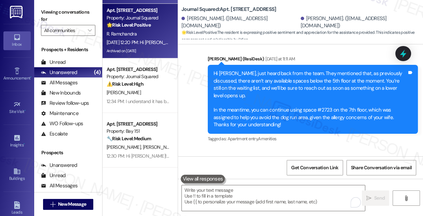
click at [154, 39] on div "[DATE] 12:20 PM: Hi [PERSON_NAME]! [GEOGRAPHIC_DATA] entrance is temporarily ou…" at bounding box center [138, 42] width 65 height 9
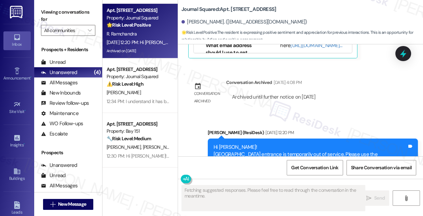
scroll to position [866, 0]
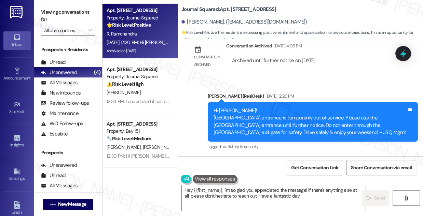
type textarea "Hey {{first_name}}, I'm so glad you appreciated the message! If there's anythin…"
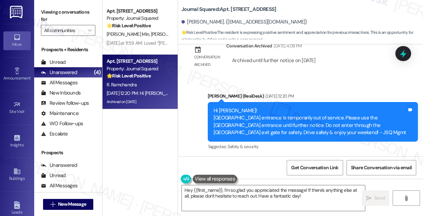
scroll to position [0, 0]
click at [65, 59] on div "Unread (0)" at bounding box center [68, 62] width 68 height 10
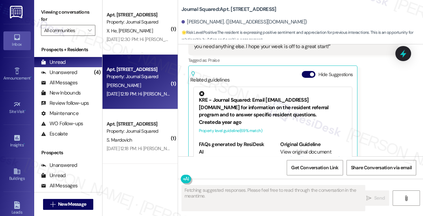
scroll to position [736, 0]
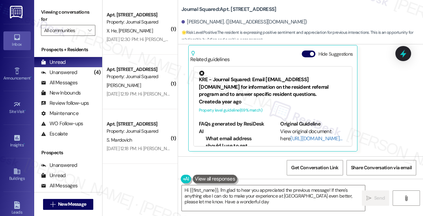
type textarea "Hi {{first_name}}, I'm glad to hear you appreciated the previous message! If th…"
click at [92, 68] on div "(4)" at bounding box center [97, 72] width 10 height 11
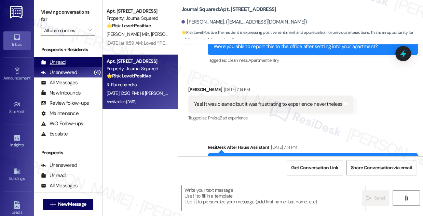
type textarea "Fetching suggested responses. Please feel free to read through the conversation…"
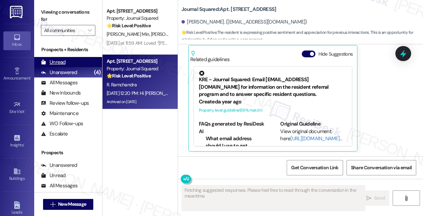
click at [73, 64] on div "Unread (0)" at bounding box center [68, 62] width 68 height 10
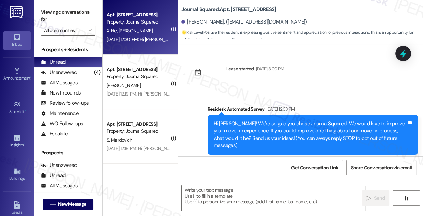
click at [158, 37] on div "[DATE] 12:30 PM: Hi [PERSON_NAME] and [PERSON_NAME]! [GEOGRAPHIC_DATA] entrance…" at bounding box center [406, 39] width 599 height 6
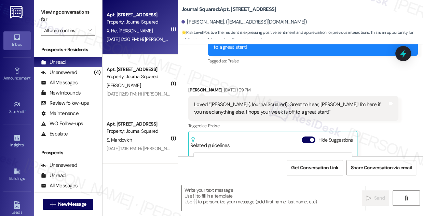
type textarea "Fetching suggested responses. Please feel free to read through the conversation…"
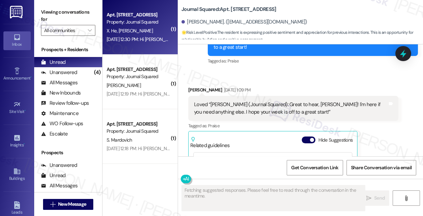
scroll to position [733, 0]
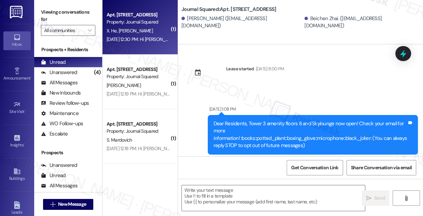
type textarea "Fetching suggested responses. Please feel free to read through the conversation…"
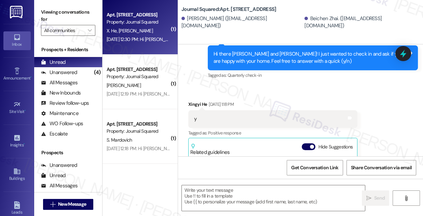
scroll to position [432, 0]
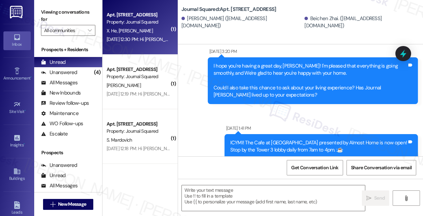
click at [142, 44] on div "Apt. [STREET_ADDRESS] Property: Journal Squared X. He [PERSON_NAME] [DATE] 12:3…" at bounding box center [140, 27] width 75 height 55
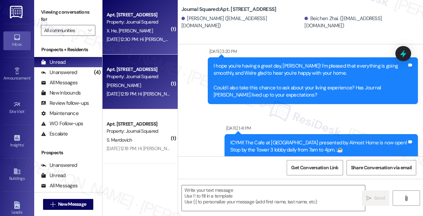
click at [158, 71] on div "Apt. [STREET_ADDRESS]" at bounding box center [138, 69] width 63 height 7
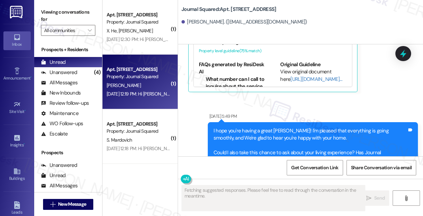
scroll to position [62, 0]
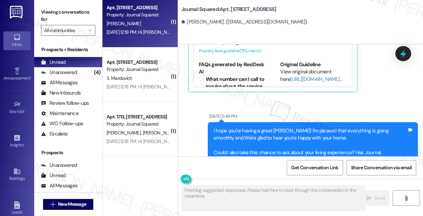
type textarea "Fetching suggested responses. Please feel free to read through the conversation…"
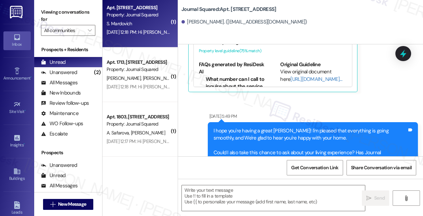
scroll to position [373, 0]
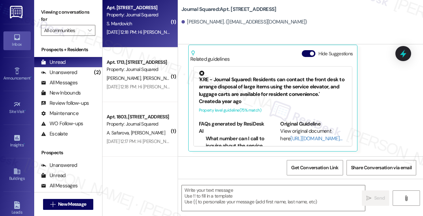
click at [145, 30] on div "[DATE] 12:18 PM: Hi [PERSON_NAME]! [GEOGRAPHIC_DATA] entrance is temporarily ou…" at bounding box center [383, 32] width 553 height 6
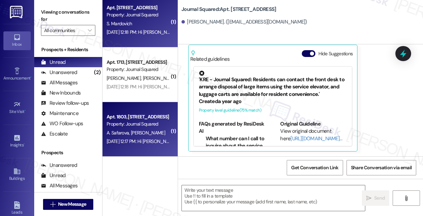
type textarea "Fetching suggested responses. Please feel free to read through the conversation…"
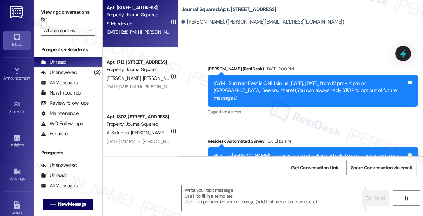
type textarea "Fetching suggested responses. Please feel free to read through the conversation…"
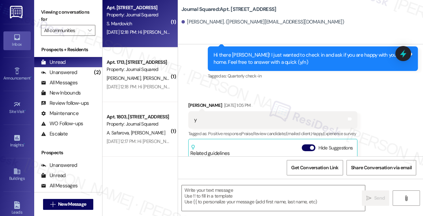
scroll to position [1922, 0]
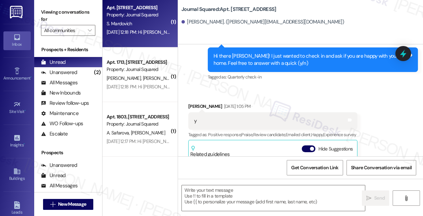
click at [255, 67] on div "Hi there [PERSON_NAME]! I just wanted to check in and ask if you are happy with…" at bounding box center [311, 60] width 194 height 15
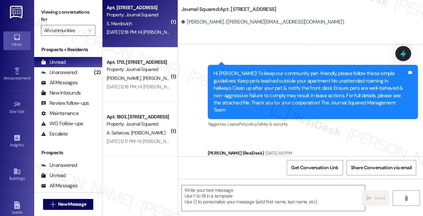
scroll to position [2419, 0]
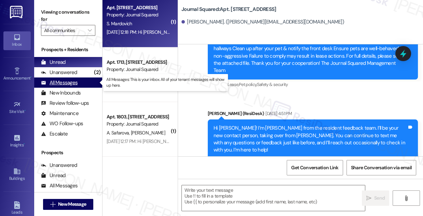
click at [89, 80] on div "All Messages (undefined)" at bounding box center [68, 83] width 68 height 10
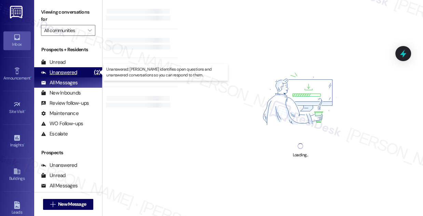
click at [88, 75] on div "Unanswered (2)" at bounding box center [68, 72] width 68 height 10
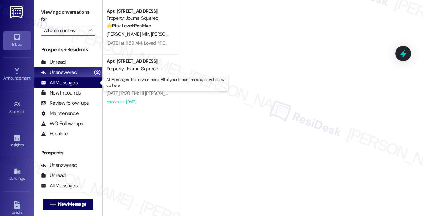
drag, startPoint x: 77, startPoint y: 83, endPoint x: 99, endPoint y: 83, distance: 22.6
click at [77, 83] on div "All Messages" at bounding box center [59, 82] width 37 height 7
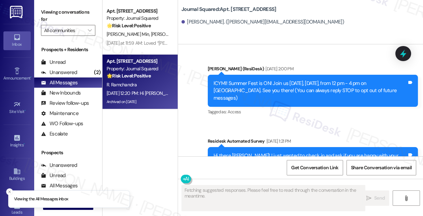
type textarea "Fetching suggested responses. Please feel free to read through the conversation…"
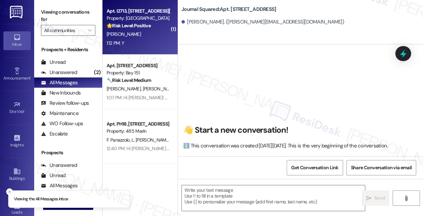
click at [129, 28] on strong "🌟 Risk Level: Positive" at bounding box center [129, 26] width 44 height 6
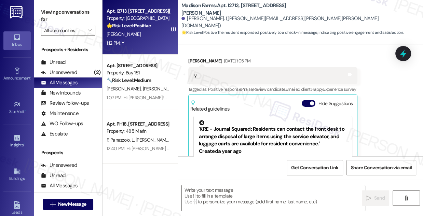
type textarea "Fetching suggested responses. Please feel free to read through the conversation…"
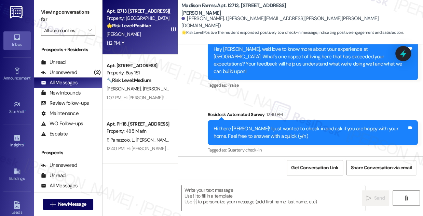
scroll to position [547, 0]
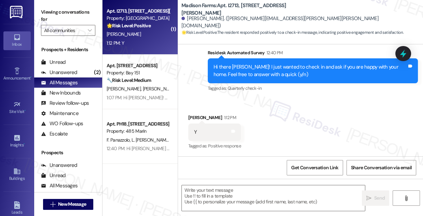
click at [301, 72] on div "Hi there [PERSON_NAME]! I just wanted to check in and ask if you are happy with…" at bounding box center [311, 71] width 194 height 15
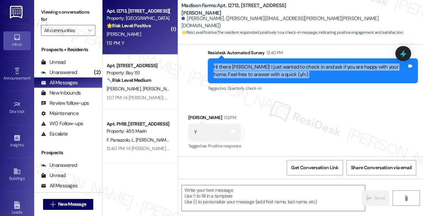
click at [301, 72] on div "Hi there [PERSON_NAME]! I just wanted to check in and ask if you are happy with…" at bounding box center [311, 71] width 194 height 15
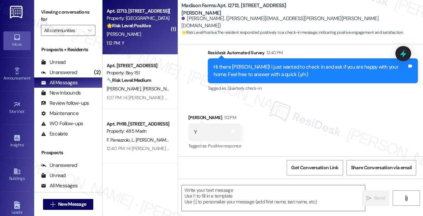
click at [82, 10] on label "Viewing conversations for" at bounding box center [68, 16] width 54 height 18
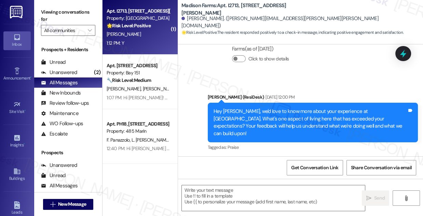
click at [77, 10] on label "Viewing conversations for" at bounding box center [68, 16] width 54 height 18
click at [217, 192] on textarea at bounding box center [273, 199] width 183 height 26
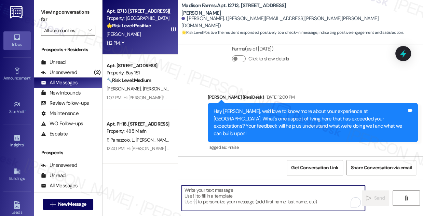
paste textarea "That’s awesome to hear, [PERSON_NAME]! Thank you! If you don’t mind, would you …"
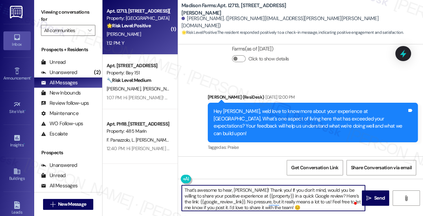
scroll to position [547, 0]
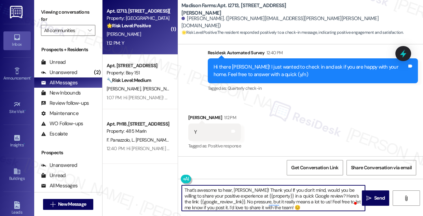
click at [195, 119] on div "[PERSON_NAME] 1:12 PM" at bounding box center [214, 119] width 53 height 10
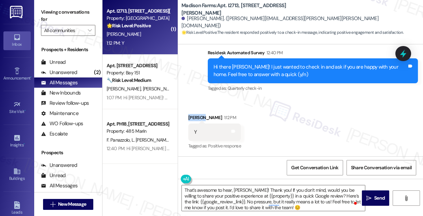
click at [195, 119] on div "[PERSON_NAME] 1:12 PM" at bounding box center [214, 119] width 53 height 10
click at [76, 12] on label "Viewing conversations for" at bounding box center [68, 16] width 54 height 18
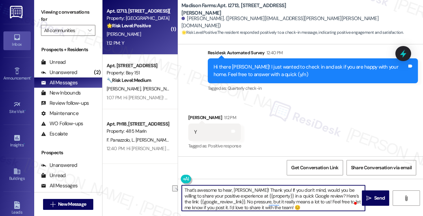
drag, startPoint x: 270, startPoint y: 190, endPoint x: 166, endPoint y: 190, distance: 104.6
click at [165, 191] on div "( 1 ) Apt. I2713, [STREET_ADDRESS][PERSON_NAME] Property: Madison Farms 🌟 Risk …" at bounding box center [263, 108] width 321 height 216
paste textarea "Im glad to hear you're happy with your home at {{property}}!"
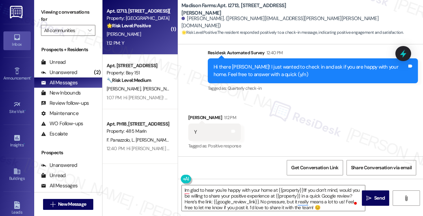
click at [196, 116] on div "[PERSON_NAME] 1:12 PM" at bounding box center [214, 119] width 53 height 10
copy div "[PERSON_NAME]"
click at [302, 190] on textarea "Im glad to hear you're happy with your home at {{property}}!If you don’t mind, …" at bounding box center [273, 199] width 183 height 26
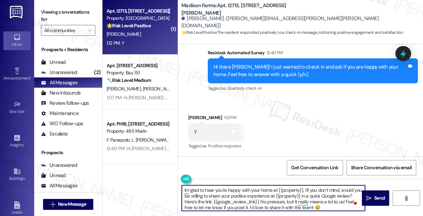
paste textarea "[PERSON_NAME]"
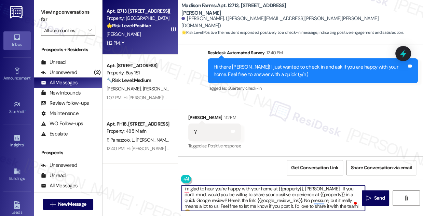
scroll to position [2, 0]
drag, startPoint x: 292, startPoint y: 196, endPoint x: 322, endPoint y: 194, distance: 29.5
click at [322, 194] on textarea "Im glad to hear you're happy with your home at {{property}}, [PERSON_NAME]! If …" at bounding box center [273, 199] width 183 height 26
click at [322, 187] on textarea "I'm glad to hear you're happy with your home at {{property}}, [PERSON_NAME]! If…" at bounding box center [273, 199] width 183 height 26
type textarea "I'm glad to hear you're happy with your home at {{property}}, [PERSON_NAME]! If…"
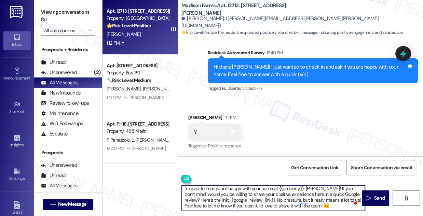
click at [311, 147] on div "Received via SMS [PERSON_NAME] 1:12 PM Y Tags and notes Tagged as: Positive res…" at bounding box center [300, 128] width 245 height 58
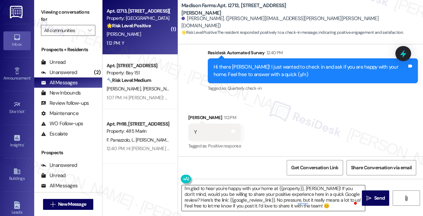
click at [243, 192] on textarea "I'm glad to hear you're happy with your home at {{property}}, [PERSON_NAME]! If…" at bounding box center [273, 199] width 183 height 26
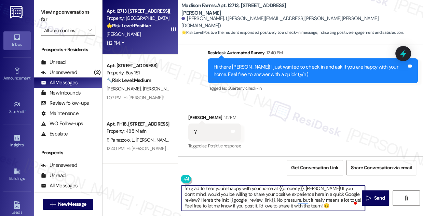
click at [243, 192] on textarea "I'm glad to hear you're happy with your home at {{property}}, [PERSON_NAME]! If…" at bounding box center [273, 199] width 183 height 26
click at [244, 195] on textarea "I'm glad to hear you're happy with your home at {{property}}, [PERSON_NAME]! If…" at bounding box center [273, 199] width 183 height 26
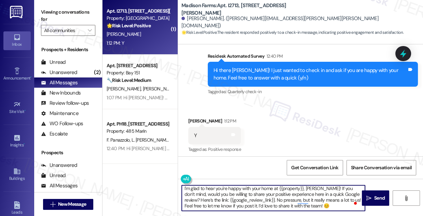
scroll to position [547, 0]
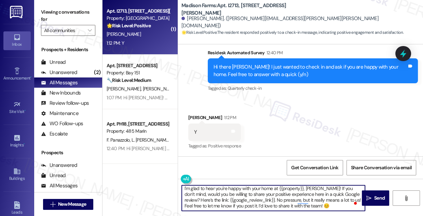
click at [306, 190] on textarea "I'm glad to hear you're happy with your home at {{property}}, [PERSON_NAME]! If…" at bounding box center [273, 199] width 183 height 26
click at [247, 191] on textarea "I'm glad to hear you're happy with your home at {{property}}, [PERSON_NAME]! If…" at bounding box center [273, 199] width 183 height 26
click at [367, 195] on span " Send" at bounding box center [376, 198] width 22 height 7
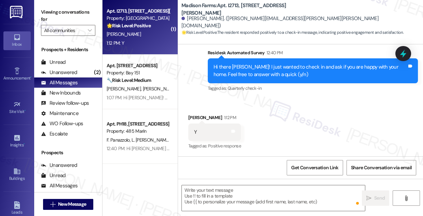
scroll to position [624, 0]
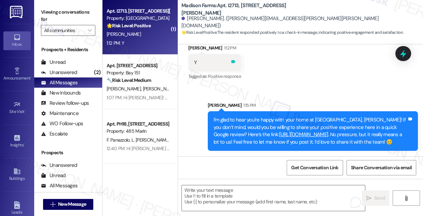
click at [232, 60] on icon at bounding box center [234, 61] width 4 height 3
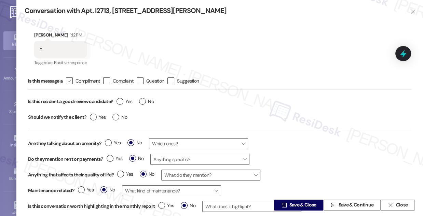
click at [76, 80] on label " Compliment" at bounding box center [83, 81] width 34 height 7
click at [67, 80] on input " Compliment" at bounding box center [65, 81] width 4 height 4
checkbox input "true"
click at [122, 99] on label "Yes" at bounding box center [125, 101] width 16 height 7
click at [122, 99] on input "Yes" at bounding box center [125, 102] width 16 height 9
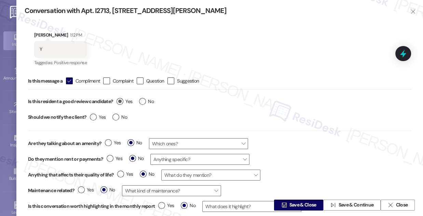
radio input "true"
click at [118, 115] on div "Yes No" at bounding box center [109, 118] width 44 height 16
click at [117, 117] on label "No" at bounding box center [120, 117] width 15 height 7
click at [117, 117] on input "No" at bounding box center [120, 118] width 15 height 9
radio input "true"
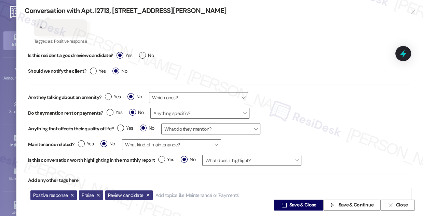
scroll to position [37, 0]
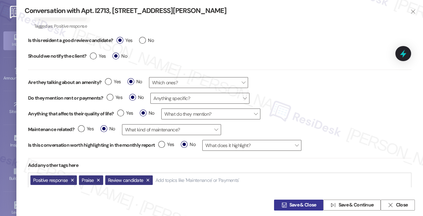
click at [293, 202] on span "Save & Close" at bounding box center [303, 205] width 27 height 7
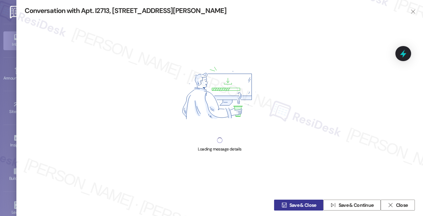
scroll to position [0, 0]
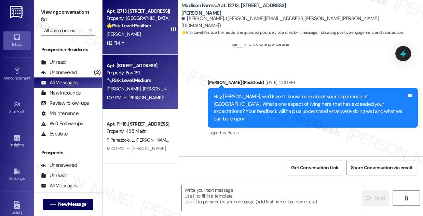
type textarea "Fetching suggested responses. Please feel free to read through the conversation…"
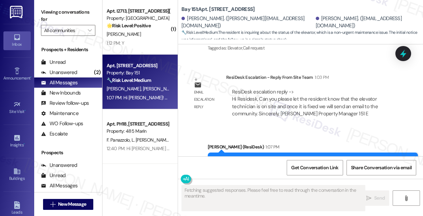
scroll to position [1296, 0]
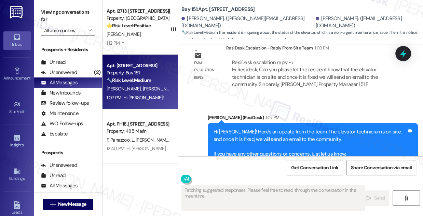
click at [310, 129] on div "Hi [PERSON_NAME]! Here's an update from the team: The elevator technician is on…" at bounding box center [311, 143] width 194 height 29
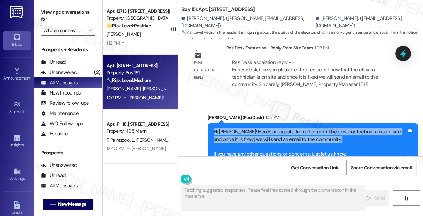
click at [310, 129] on div "Hi [PERSON_NAME]! Here's an update from the team: The elevator technician is on…" at bounding box center [311, 143] width 194 height 29
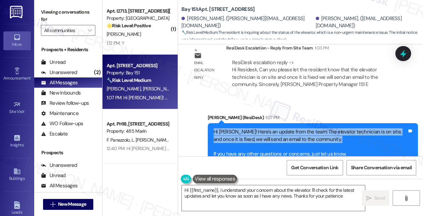
type textarea "Hi {{first_name}}, I understand your concern about the elevator. I'll check for…"
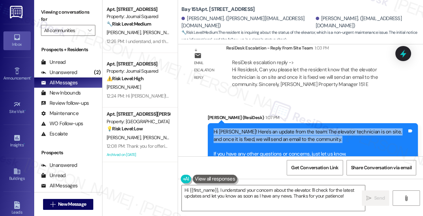
scroll to position [155, 0]
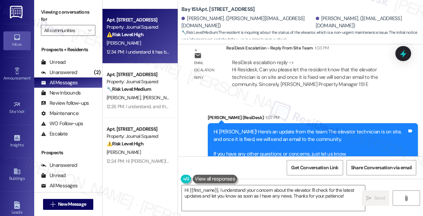
click at [142, 44] on div "[PERSON_NAME]" at bounding box center [138, 43] width 65 height 9
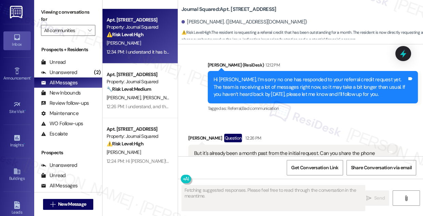
scroll to position [10982, 0]
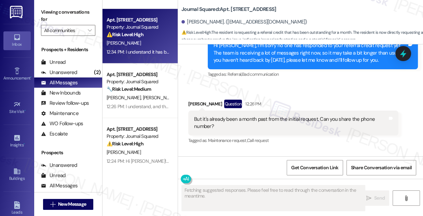
click at [255, 181] on div "I understand it has been some time since your initial request. Yes, you can cal…" at bounding box center [311, 188] width 194 height 15
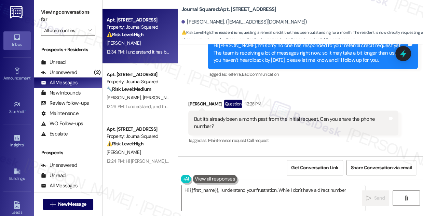
click at [255, 181] on div "I understand it has been some time since your initial request. Yes, you can cal…" at bounding box center [311, 188] width 194 height 15
type textarea "Hi {{first_name}}, I understand your frustration. While I don't have a direct n…"
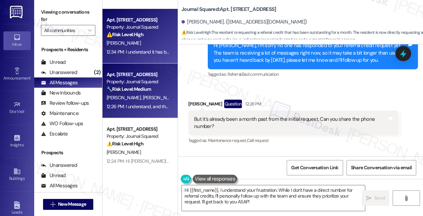
scroll to position [217, 0]
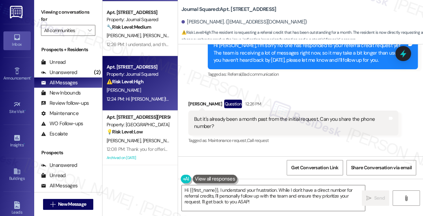
click at [143, 90] on div "[PERSON_NAME]" at bounding box center [138, 90] width 65 height 9
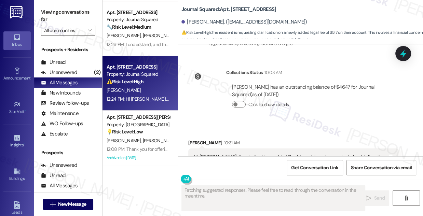
scroll to position [2025, 0]
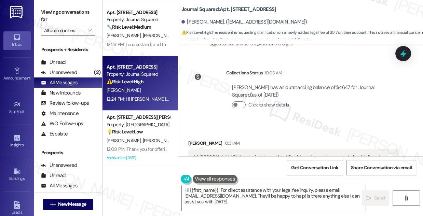
type textarea "Hi {{first_name}}! For direct assistance with your legal fee inquiry, please em…"
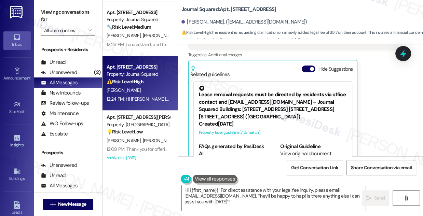
scroll to position [2211, 0]
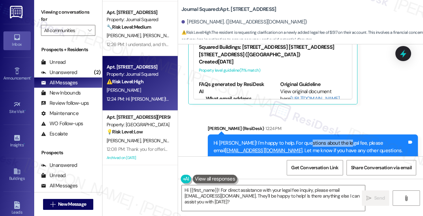
drag, startPoint x: 327, startPoint y: 128, endPoint x: 341, endPoint y: 128, distance: 14.0
click at [341, 140] on div "Hi [PERSON_NAME]! I'm happy to help. For questions about the legal fee, please …" at bounding box center [311, 147] width 194 height 15
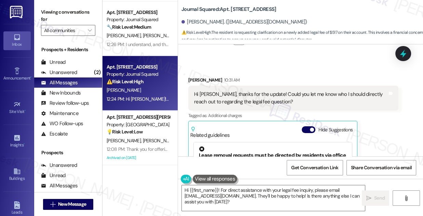
scroll to position [2087, 0]
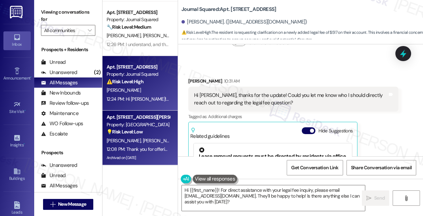
click at [111, 133] on strong "💡 Risk Level: Low" at bounding box center [125, 132] width 36 height 6
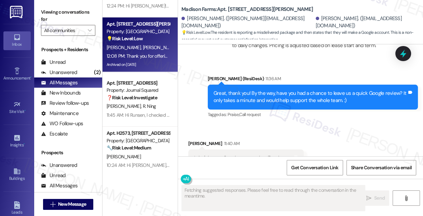
scroll to position [2876, 0]
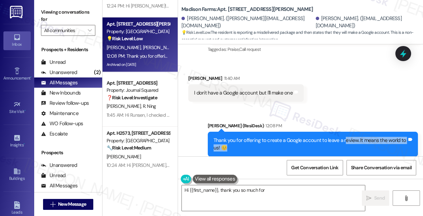
drag, startPoint x: 343, startPoint y: 124, endPoint x: 343, endPoint y: 130, distance: 6.2
click at [343, 137] on div "Thank you for offering to create a Google account to leave a review. It means t…" at bounding box center [311, 144] width 194 height 15
type textarea "Hi {{first_name}}, thank you so much for offering to create a Google account to…"
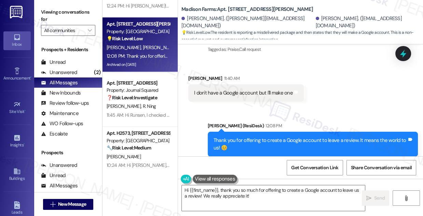
click at [293, 137] on div "Thank you for offering to create a Google account to leave a review. It means t…" at bounding box center [311, 144] width 194 height 15
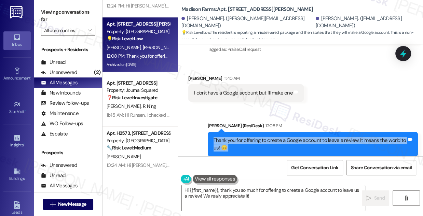
click at [293, 137] on div "Thank you for offering to create a Google account to leave a review. It means t…" at bounding box center [311, 144] width 194 height 15
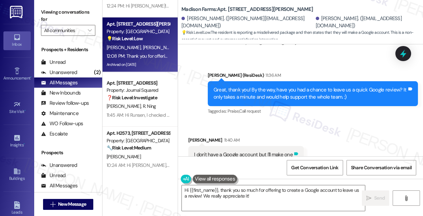
click at [294, 153] on icon at bounding box center [296, 154] width 4 height 3
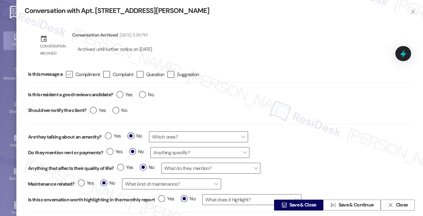
click at [73, 75] on div "" at bounding box center [69, 74] width 7 height 7
click at [67, 75] on input " Compliment" at bounding box center [65, 74] width 4 height 4
checkbox input "true"
click at [123, 95] on label "Yes" at bounding box center [125, 94] width 16 height 7
click at [123, 95] on input "Yes" at bounding box center [125, 95] width 16 height 9
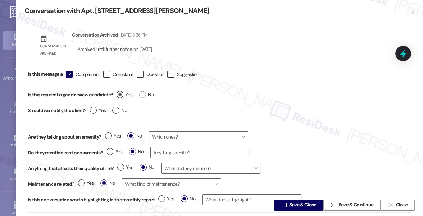
radio input "true"
click at [118, 107] on span "No" at bounding box center [120, 110] width 15 height 7
click at [118, 107] on input "No" at bounding box center [120, 111] width 15 height 9
radio input "true"
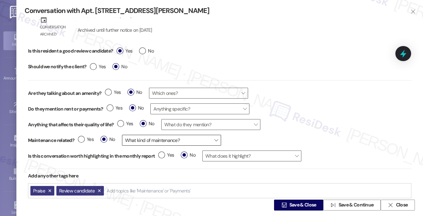
scroll to position [30, 0]
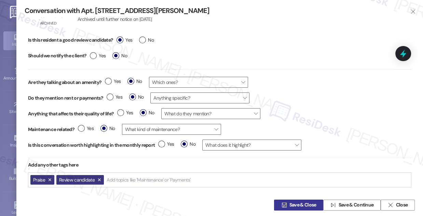
click at [296, 200] on span " Save & Close" at bounding box center [299, 205] width 38 height 10
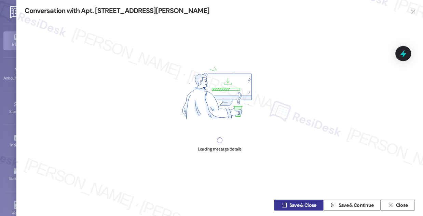
scroll to position [0, 0]
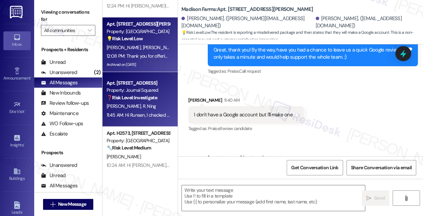
type textarea "Fetching suggested responses. Please feel free to read through the conversation…"
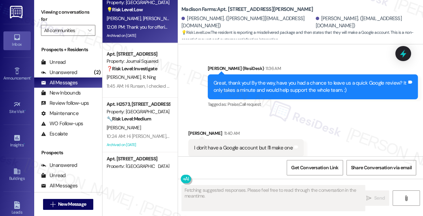
scroll to position [373, 0]
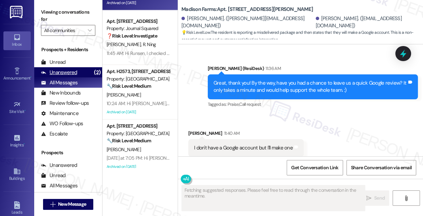
click at [69, 70] on div "Unanswered" at bounding box center [59, 72] width 36 height 7
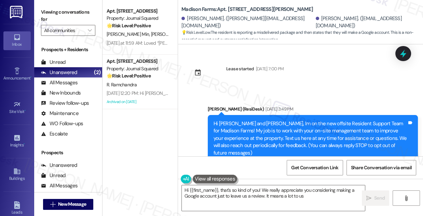
type textarea "Hi {{first_name}}, that's so kind of you! We really appreciate you considering …"
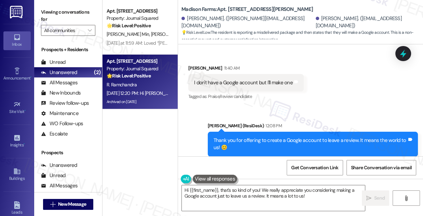
scroll to position [2762, 0]
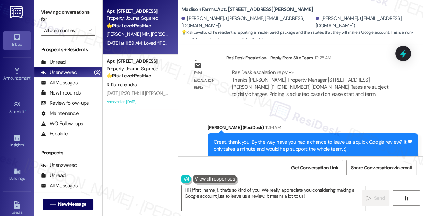
click at [132, 54] on div "Apt. [STREET_ADDRESS] Property: Journal Squared 🌟 Risk Level: Positive The resi…" at bounding box center [140, 27] width 75 height 55
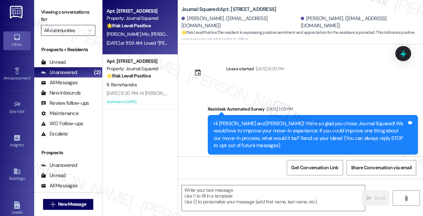
type textarea "Fetching suggested responses. Please feel free to read through the conversation…"
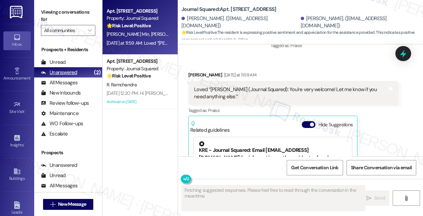
scroll to position [1977, 0]
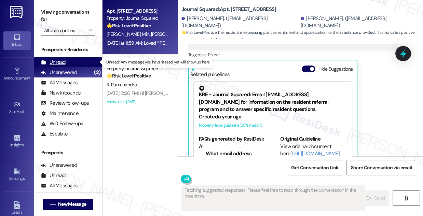
click at [67, 62] on div "Unread (0)" at bounding box center [68, 62] width 68 height 10
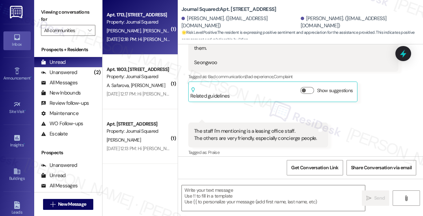
type textarea "Fetching suggested responses. Please feel free to read through the conversation…"
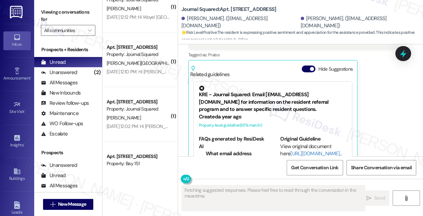
scroll to position [0, 0]
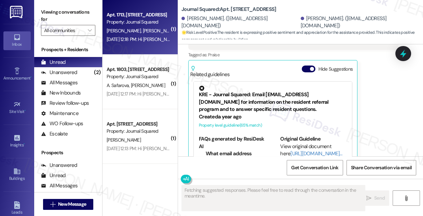
click at [154, 37] on div "[DATE] 12:18 PM: Hi [PERSON_NAME] and [PERSON_NAME]! [GEOGRAPHIC_DATA] entrance…" at bounding box center [405, 39] width 597 height 6
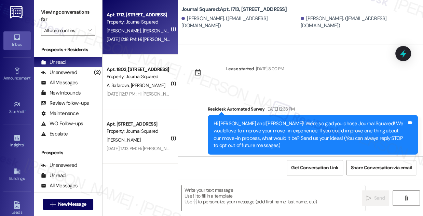
type textarea "Fetching suggested responses. Please feel free to read through the conversation…"
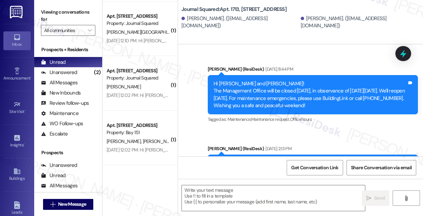
scroll to position [2147, 0]
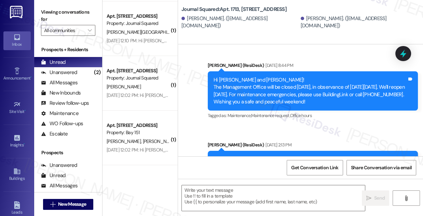
click at [277, 77] on div "Hi [PERSON_NAME] and [PERSON_NAME]! The Management Office will be closed [DATE]…" at bounding box center [311, 91] width 194 height 29
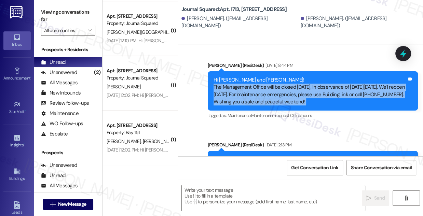
click at [277, 77] on div "Hi [PERSON_NAME] and [PERSON_NAME]! The Management Office will be closed [DATE]…" at bounding box center [311, 91] width 194 height 29
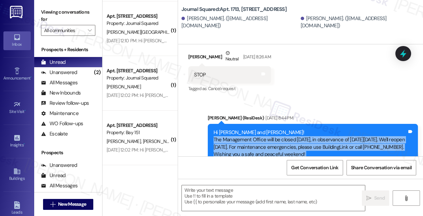
scroll to position [2023, 0]
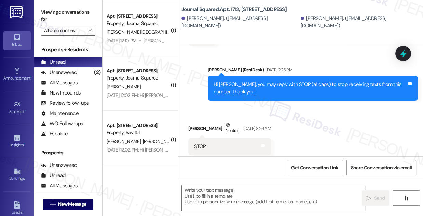
click at [254, 81] on div "Hi [PERSON_NAME], you may reply with STOP (all caps) to stop receiving texts fr…" at bounding box center [311, 88] width 194 height 15
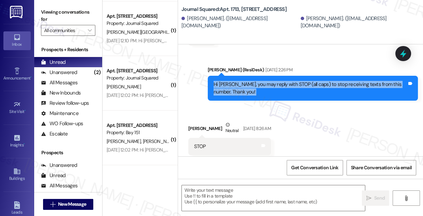
click at [254, 81] on div "Hi [PERSON_NAME], you may reply with STOP (all caps) to stop receiving texts fr…" at bounding box center [311, 88] width 194 height 15
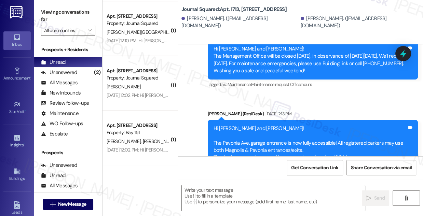
scroll to position [2116, 0]
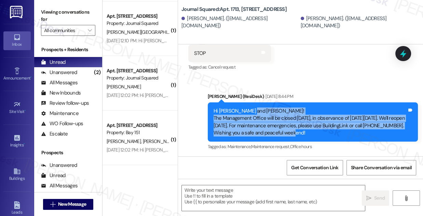
drag, startPoint x: 250, startPoint y: 95, endPoint x: 290, endPoint y: 116, distance: 45.1
click at [290, 116] on div "Hi [PERSON_NAME] and [PERSON_NAME]! The Management Office will be closed [DATE]…" at bounding box center [311, 122] width 194 height 29
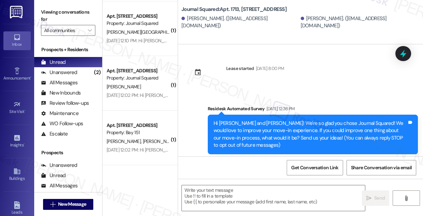
scroll to position [0, 0]
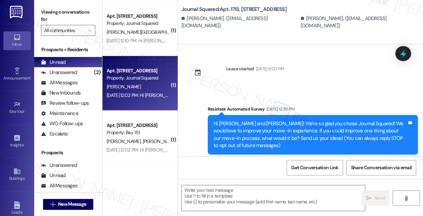
click at [155, 92] on div "[DATE] 12:02 PM: Hi [PERSON_NAME]! [GEOGRAPHIC_DATA] entrance is temporarily ou…" at bounding box center [384, 95] width 555 height 6
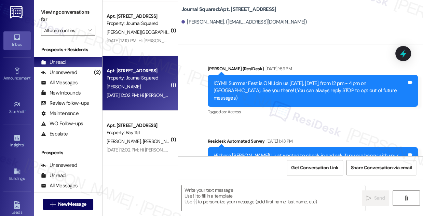
type textarea "Fetching suggested responses. Please feel free to read through the conversation…"
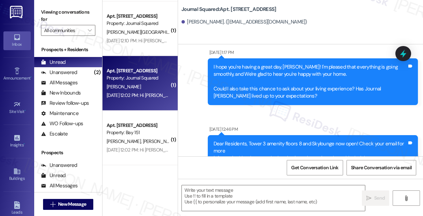
scroll to position [1214, 0]
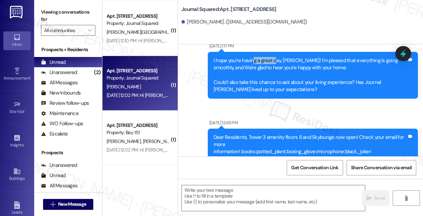
drag, startPoint x: 268, startPoint y: 91, endPoint x: 276, endPoint y: 94, distance: 8.0
click at [276, 94] on div "I hope you're having a great day, [PERSON_NAME]! I'm pleased that everything is…" at bounding box center [311, 75] width 194 height 37
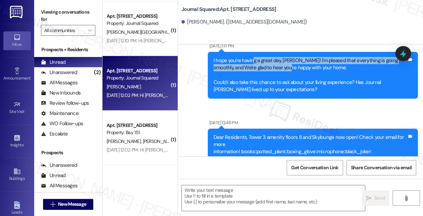
click at [276, 94] on div "I hope you're having a great day, [PERSON_NAME]! I'm pleased that everything is…" at bounding box center [311, 75] width 194 height 37
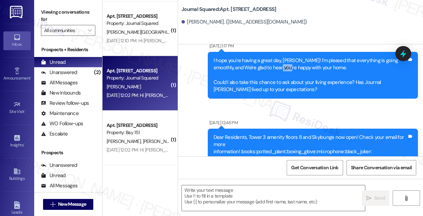
click at [276, 94] on div "I hope you're having a great day, [PERSON_NAME]! I'm pleased that everything is…" at bounding box center [311, 75] width 194 height 37
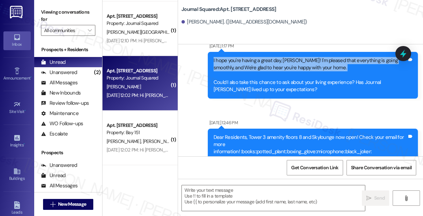
click at [276, 94] on div "I hope you're having a great day, [PERSON_NAME]! I'm pleased that everything is…" at bounding box center [311, 75] width 194 height 37
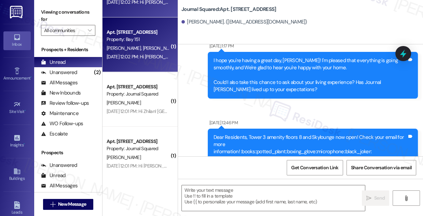
click at [140, 57] on div "[DATE] 12:02 PM: Hi [PERSON_NAME] and [PERSON_NAME]! Please be advised that ele…" at bounding box center [387, 57] width 560 height 6
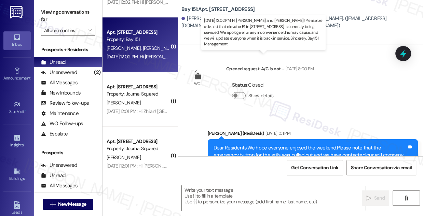
type textarea "Fetching suggested responses. Please feel free to read through the conversation…"
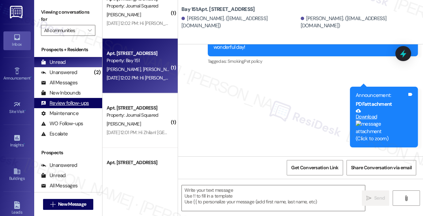
scroll to position [280, 0]
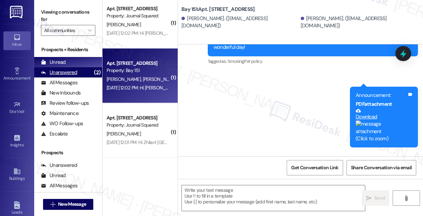
click at [88, 75] on div "Unanswered (2)" at bounding box center [68, 72] width 68 height 10
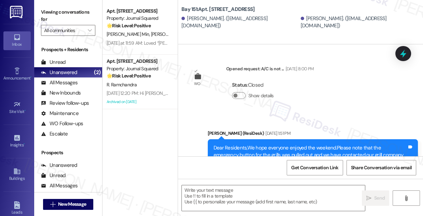
type textarea "Fetching suggested responses. Please feel free to read through the conversation…"
